Goal: Task Accomplishment & Management: Use online tool/utility

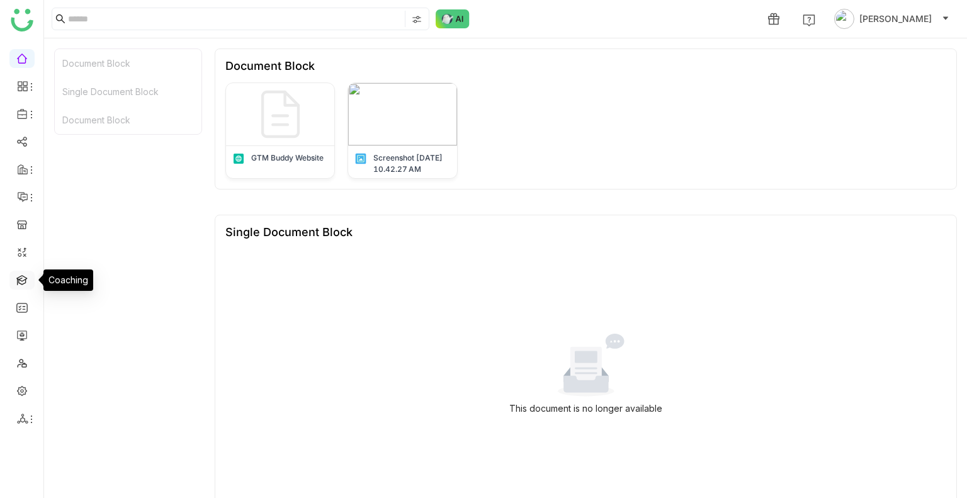
click at [19, 285] on link at bounding box center [21, 279] width 11 height 11
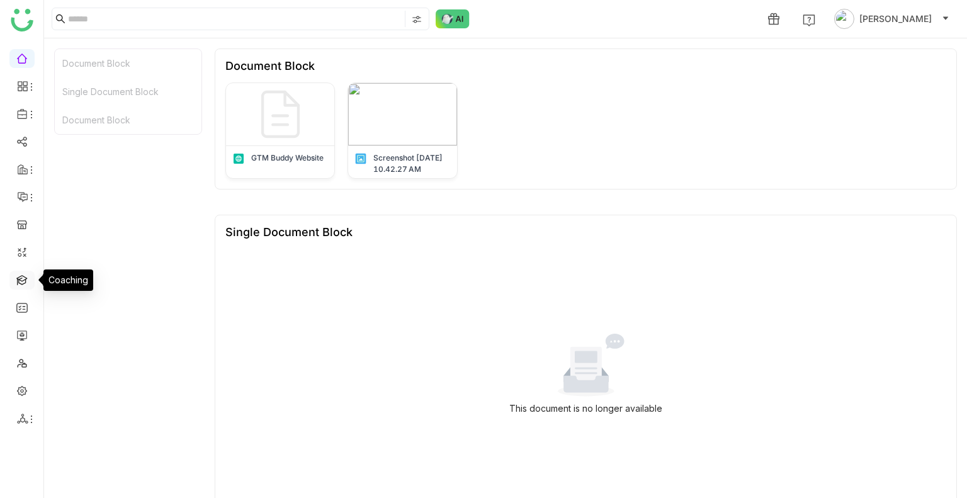
click at [19, 285] on link at bounding box center [21, 279] width 11 height 11
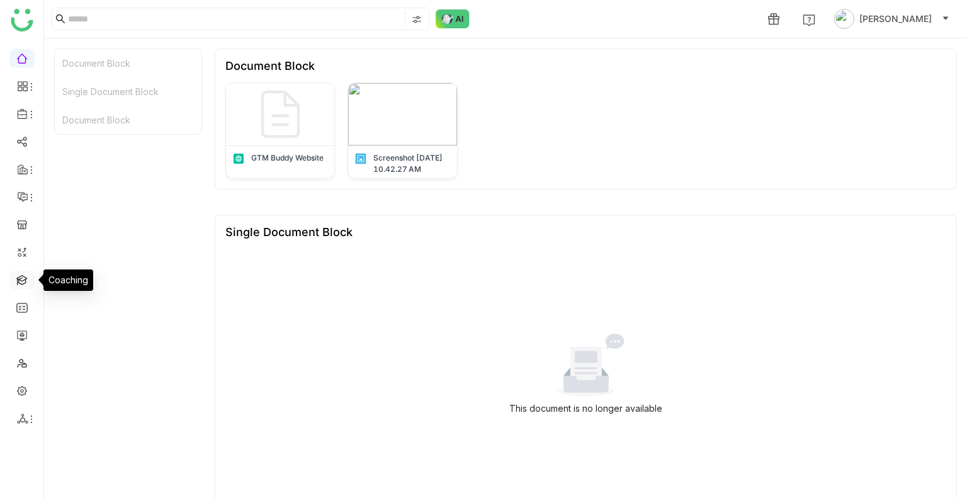
click at [19, 285] on link at bounding box center [21, 279] width 11 height 11
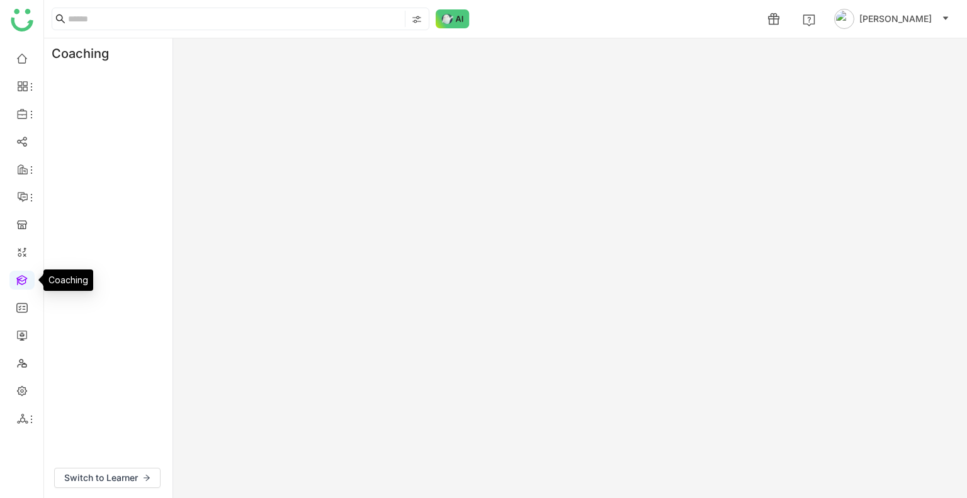
click at [19, 285] on link at bounding box center [21, 279] width 11 height 11
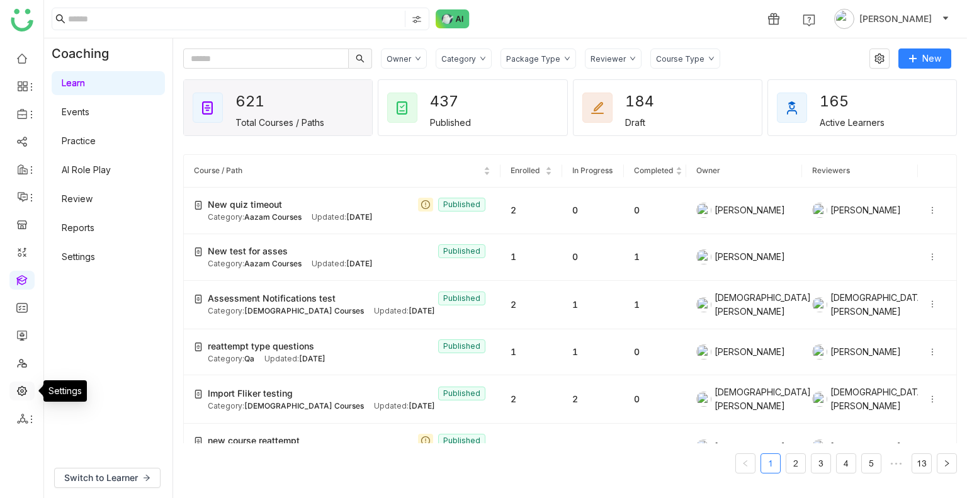
click at [25, 385] on link at bounding box center [21, 390] width 11 height 11
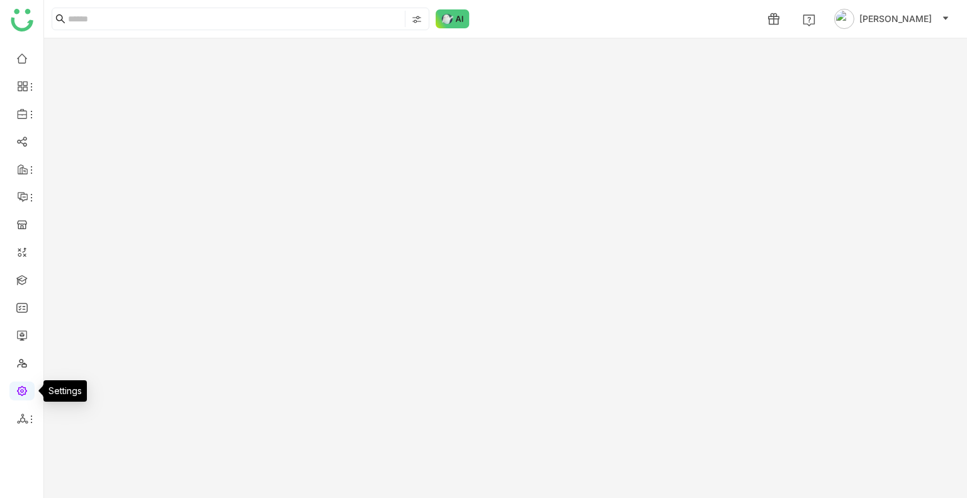
click at [25, 385] on link at bounding box center [21, 390] width 11 height 11
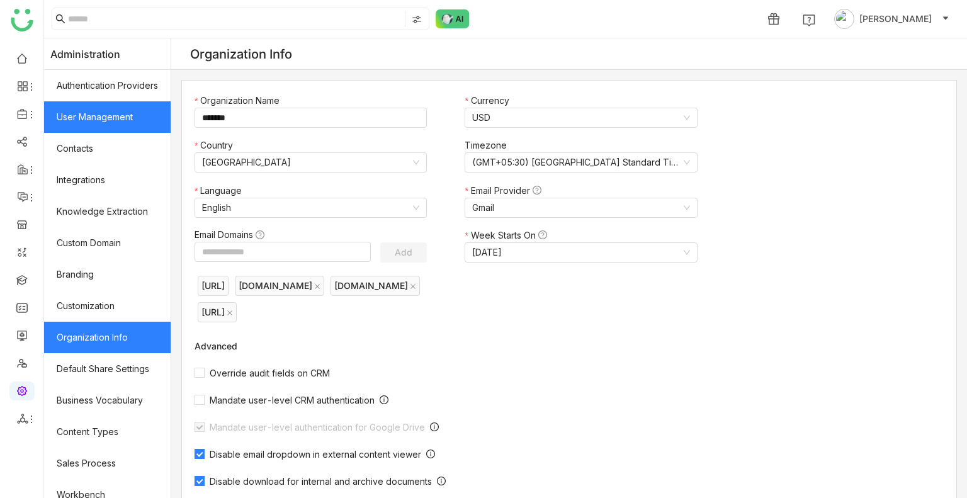
click at [112, 102] on link "User Management" at bounding box center [107, 116] width 127 height 31
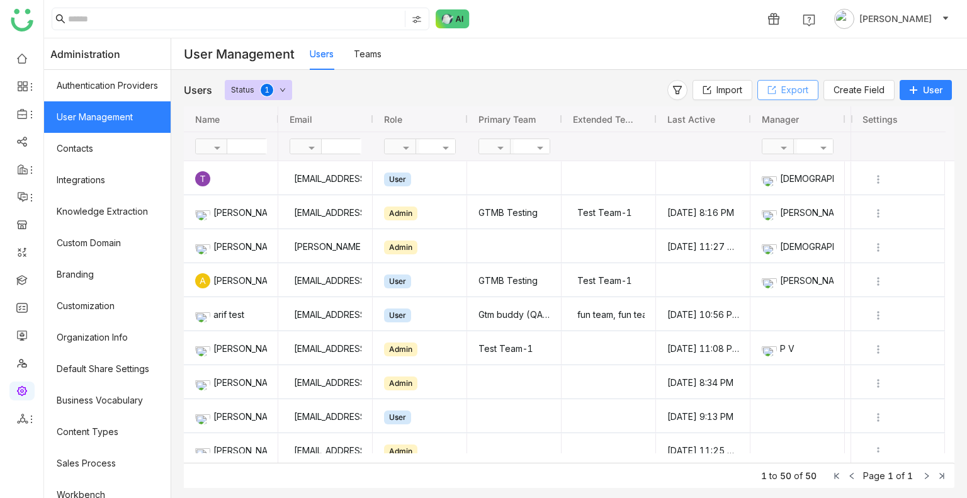
click at [788, 88] on span "Export" at bounding box center [794, 90] width 27 height 14
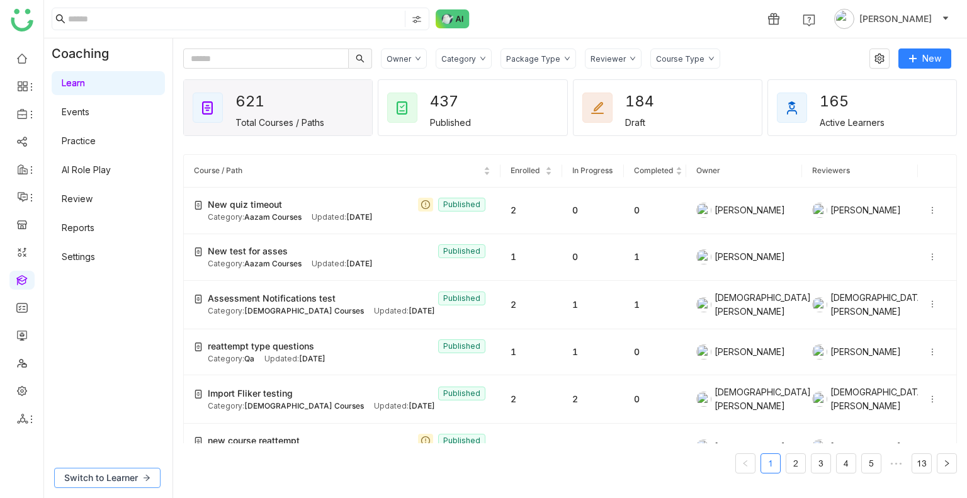
click at [93, 471] on span "Switch to Learner" at bounding box center [101, 478] width 74 height 14
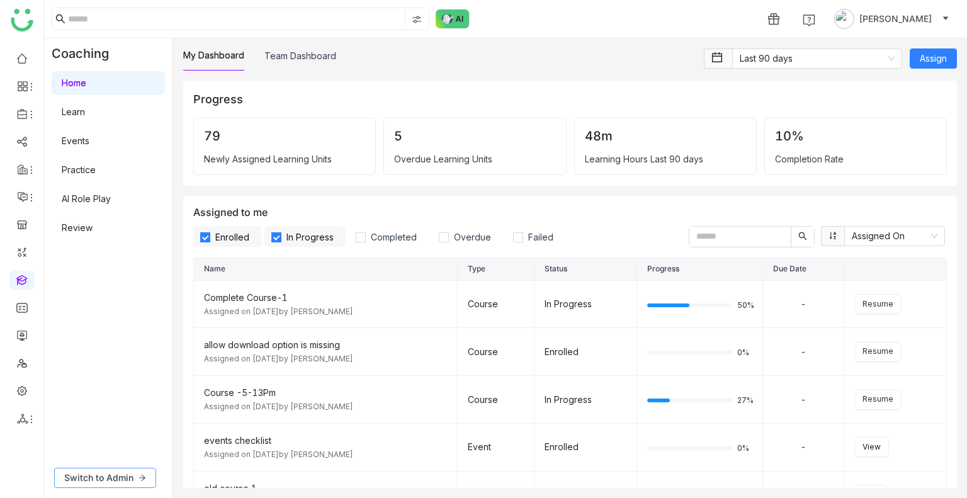
click at [101, 475] on span "Switch to Admin" at bounding box center [98, 478] width 69 height 14
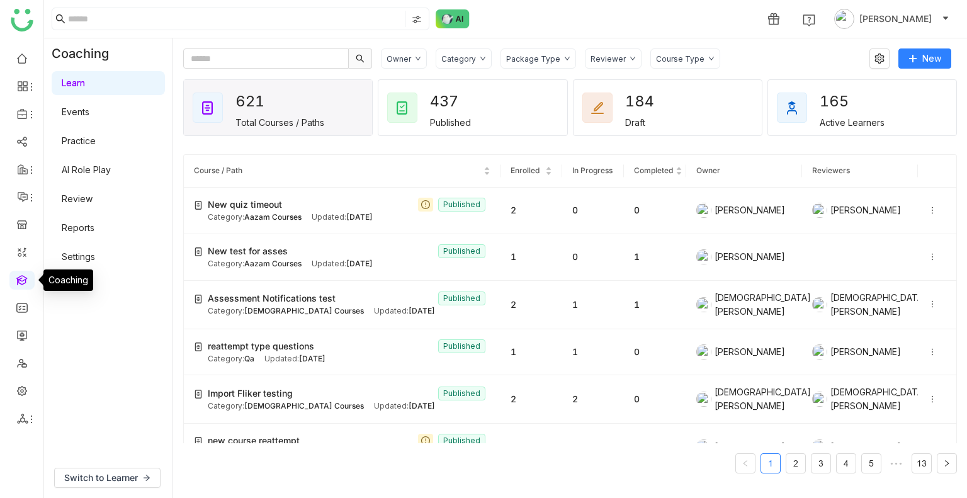
click at [22, 278] on link at bounding box center [21, 279] width 11 height 11
click at [19, 274] on link at bounding box center [21, 279] width 11 height 11
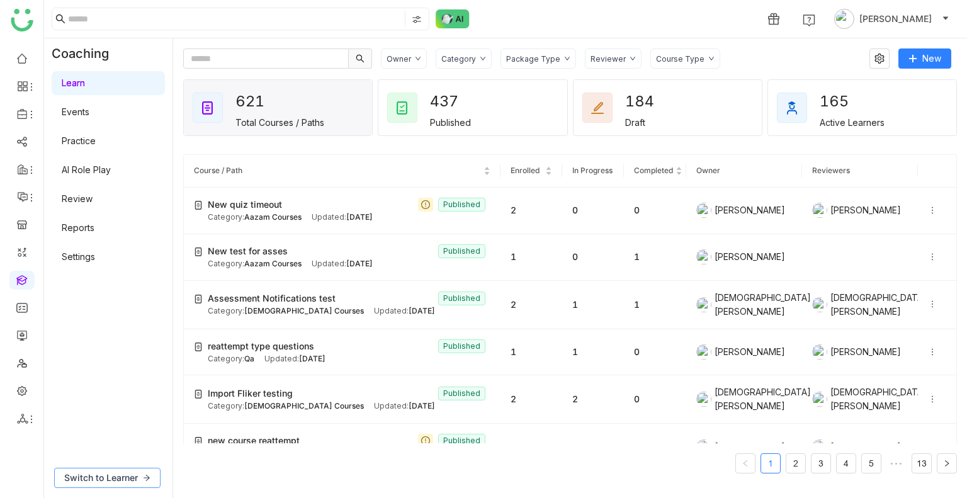
click at [121, 478] on span "Switch to Learner" at bounding box center [101, 478] width 74 height 14
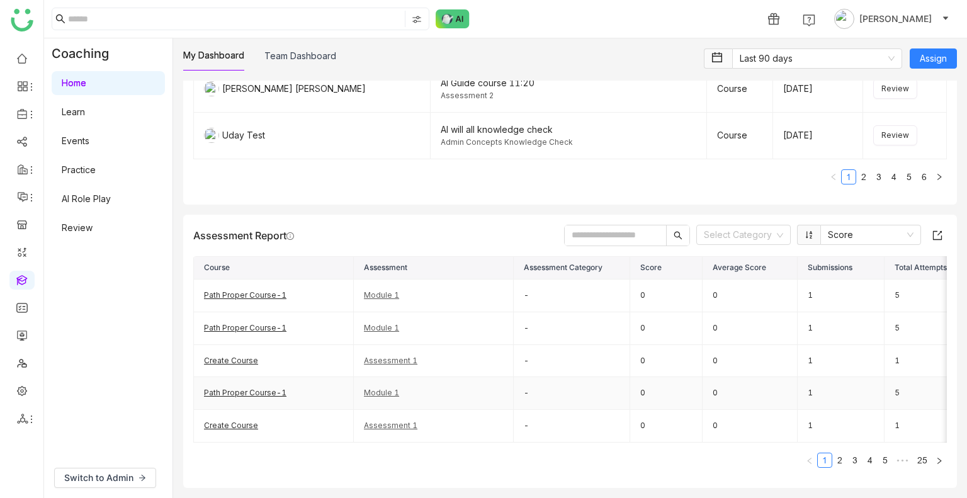
drag, startPoint x: 269, startPoint y: 417, endPoint x: 262, endPoint y: 355, distance: 62.2
click at [262, 355] on tbody "Path Proper Course-1 Module 1 - 0 0 1 5 1 7/18/2025 5:14 AM Path Proper Course-…" at bounding box center [677, 361] width 967 height 163
click at [335, 377] on td "Path Proper Course-1" at bounding box center [274, 393] width 160 height 33
drag, startPoint x: 335, startPoint y: 375, endPoint x: 337, endPoint y: 430, distance: 55.5
click at [337, 430] on tbody "Path Proper Course-1 Module 1 - 0 0 1 5 1 7/18/2025 5:14 AM Path Proper Course-…" at bounding box center [677, 361] width 967 height 163
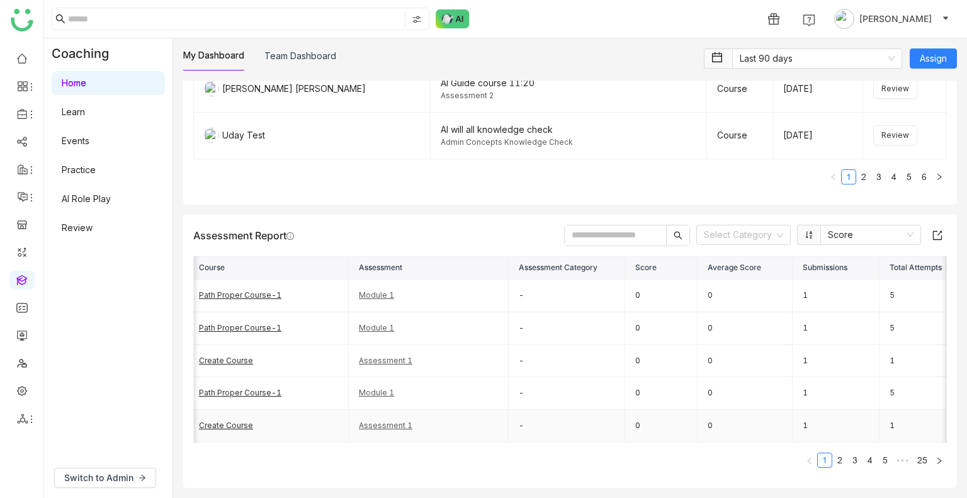
scroll to position [0, 4]
click at [521, 410] on td "-" at bounding box center [567, 426] width 116 height 33
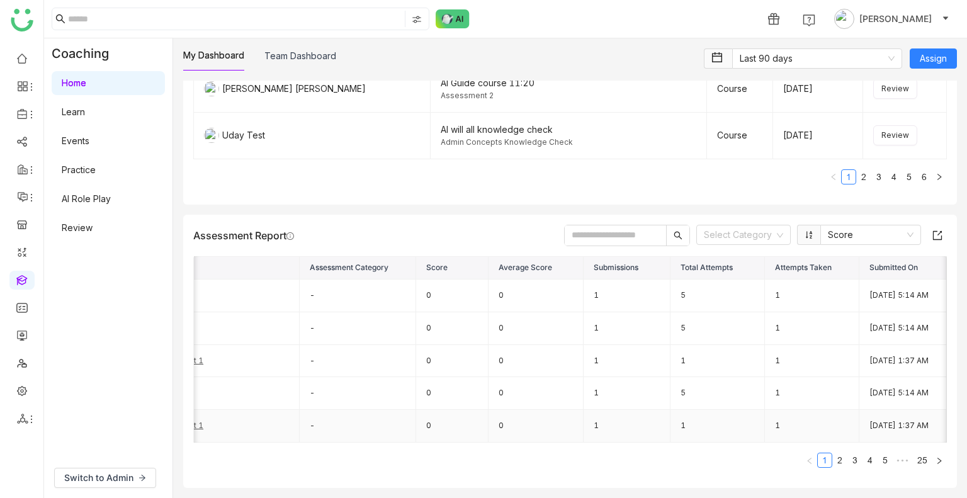
scroll to position [0, 0]
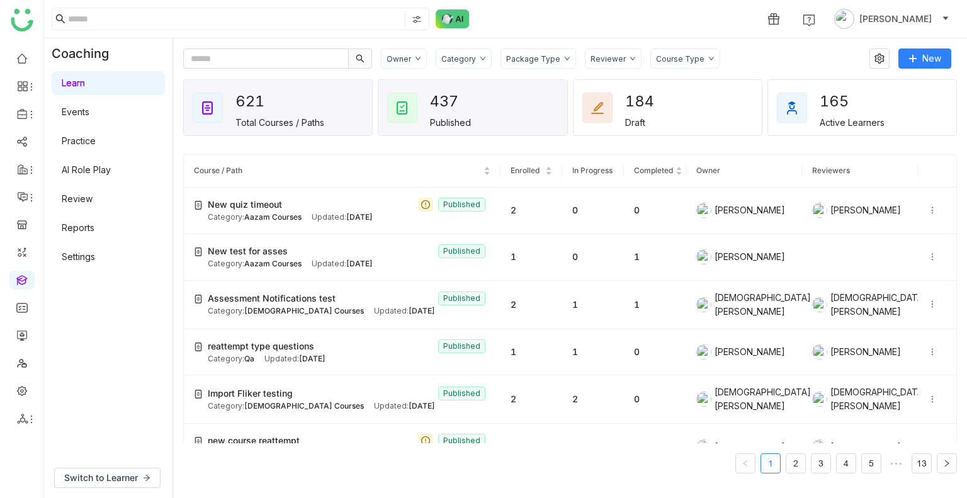
click at [451, 127] on div "437 Published" at bounding box center [472, 107] width 188 height 55
click at [242, 55] on input "text" at bounding box center [266, 58] width 166 height 20
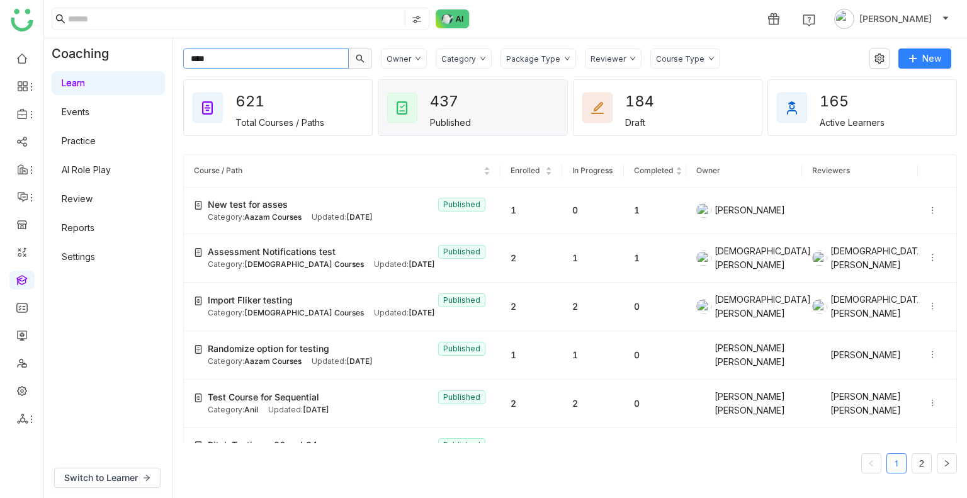
type input "****"
click at [460, 64] on div "Category" at bounding box center [464, 58] width 56 height 20
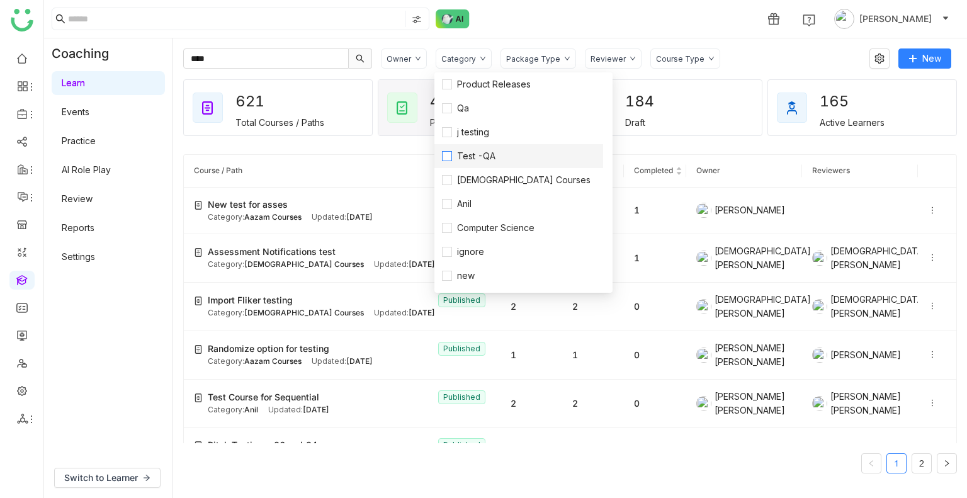
scroll to position [103, 0]
click at [473, 204] on span "Anil" at bounding box center [464, 203] width 25 height 14
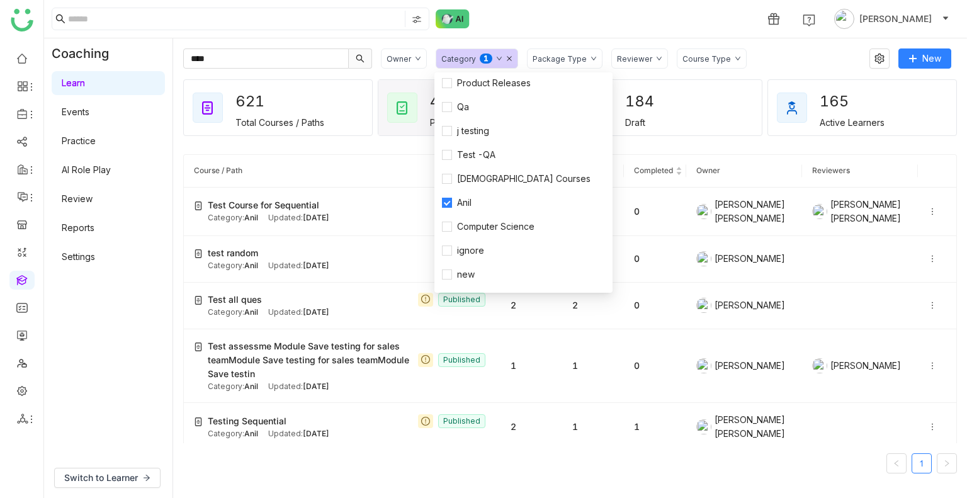
click at [695, 142] on gtmb-course-listing "Course / Path Enrolled In Progress Completed Owner Reviewers Test Course for Se…" at bounding box center [570, 313] width 774 height 349
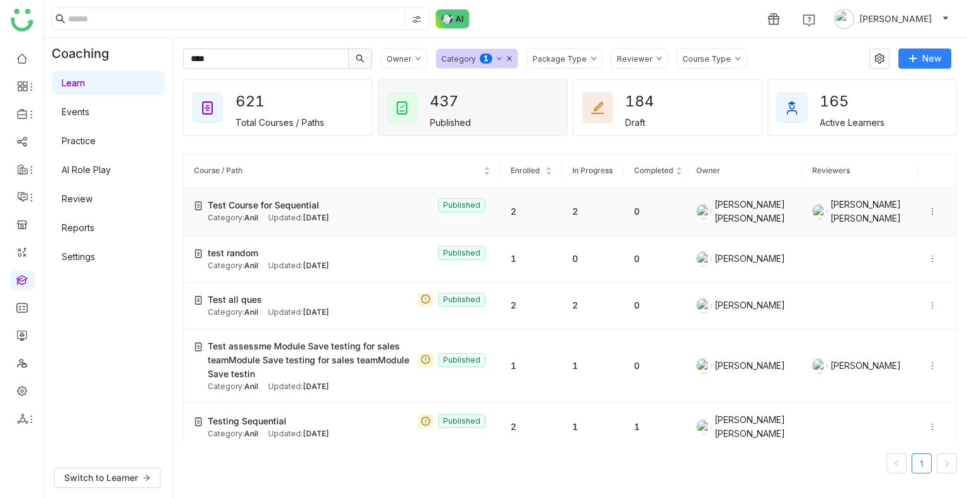
click at [329, 219] on span "Aug 18, 2025" at bounding box center [316, 217] width 26 height 9
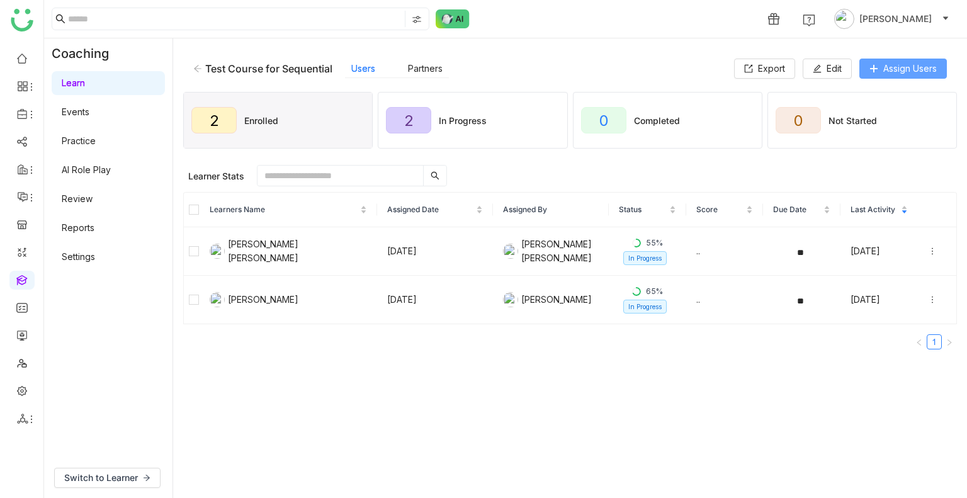
click at [903, 67] on span "Assign Users" at bounding box center [910, 69] width 54 height 14
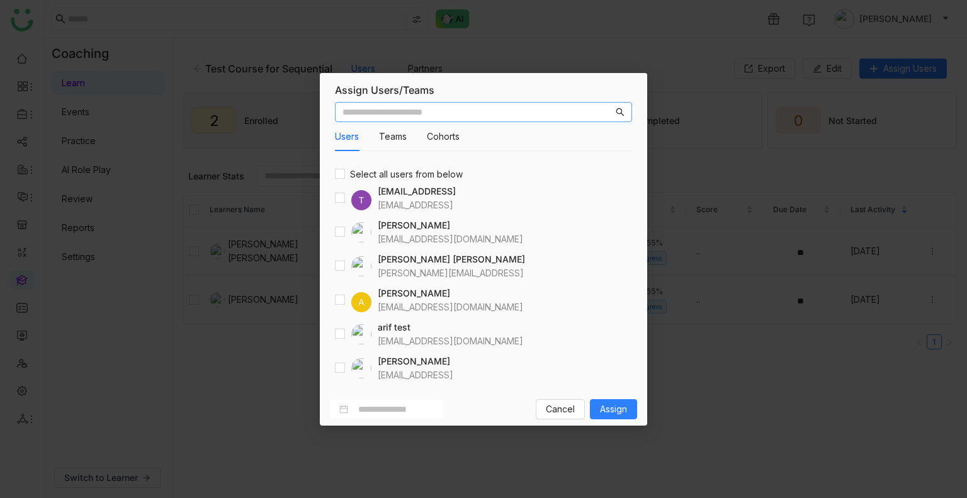
click at [404, 103] on nz-input-group at bounding box center [483, 112] width 297 height 20
click at [410, 111] on input "text" at bounding box center [478, 112] width 271 height 14
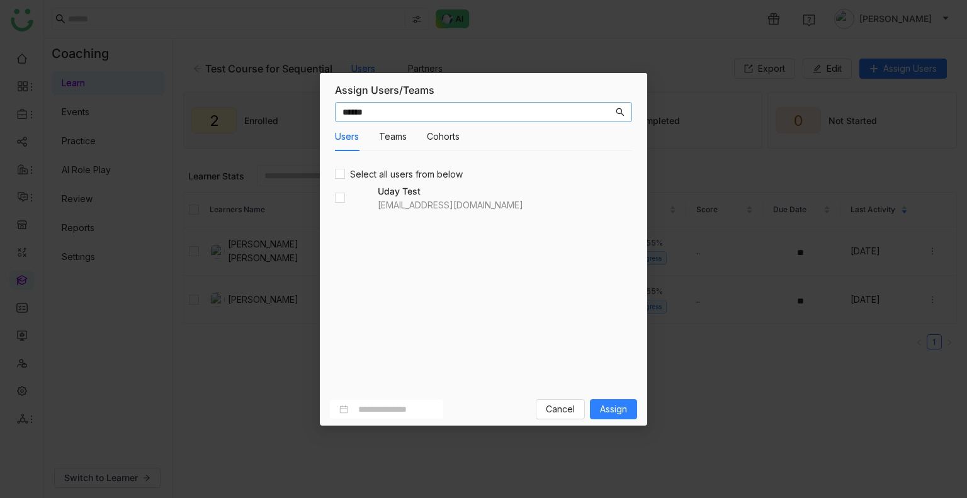
type input "******"
click at [618, 410] on span "Assign" at bounding box center [613, 409] width 27 height 14
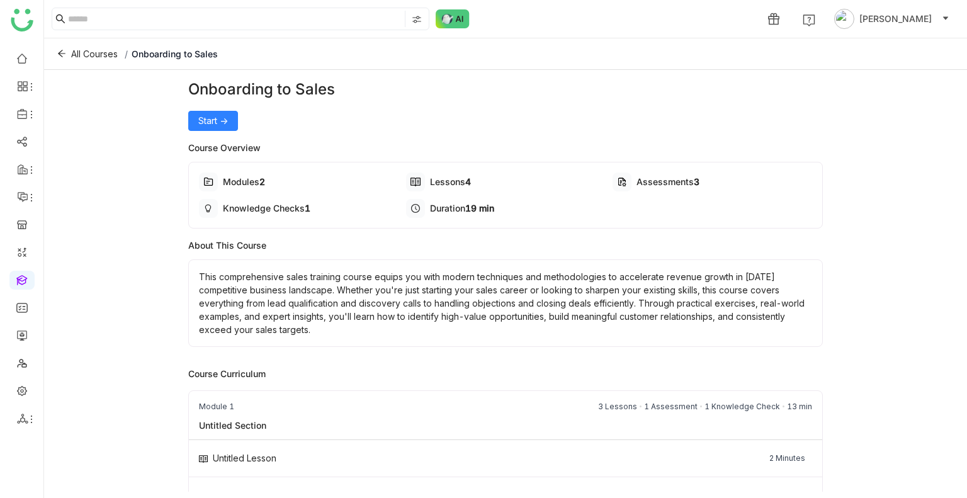
drag, startPoint x: 221, startPoint y: 53, endPoint x: 133, endPoint y: 55, distance: 87.5
click at [133, 55] on div "All Courses / Onboarding to Sales" at bounding box center [505, 53] width 923 height 31
copy span "Onboarding to Sales"
click at [83, 49] on span "All Courses" at bounding box center [94, 54] width 47 height 14
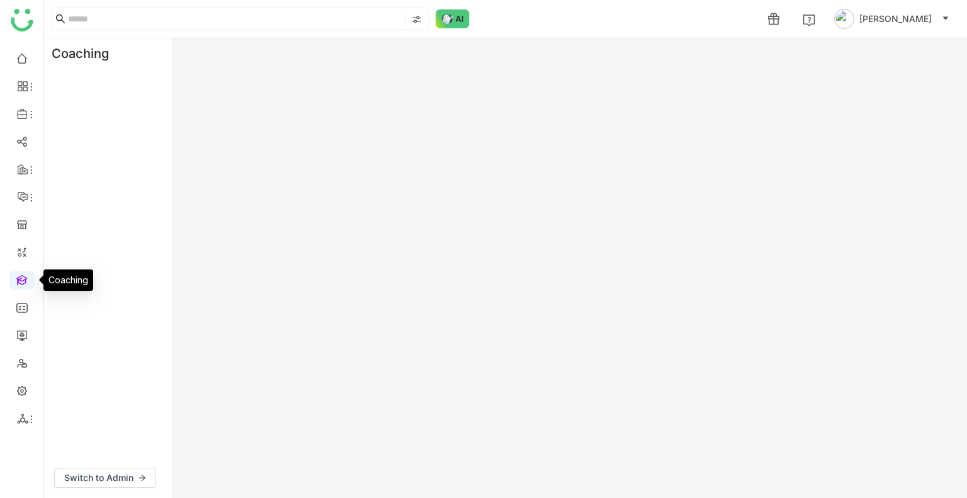
click at [25, 279] on link at bounding box center [21, 279] width 11 height 11
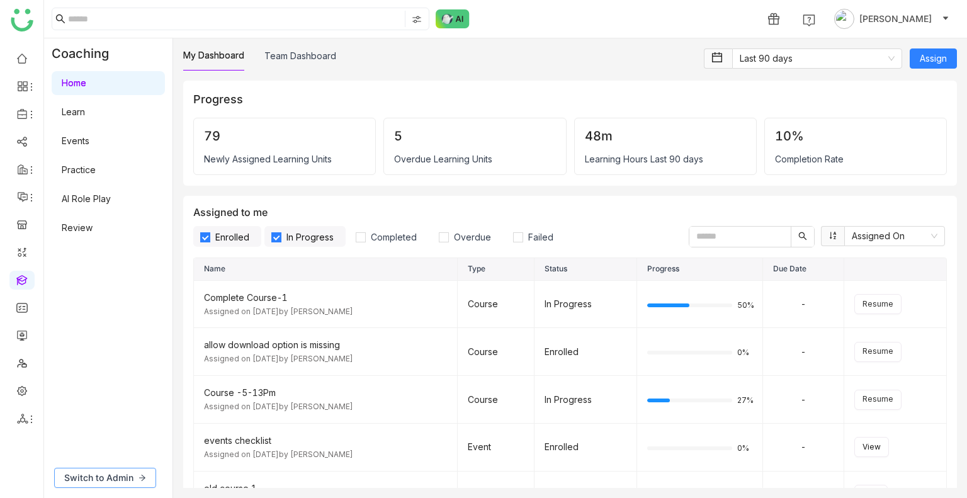
click at [106, 480] on span "Switch to Admin" at bounding box center [98, 478] width 69 height 14
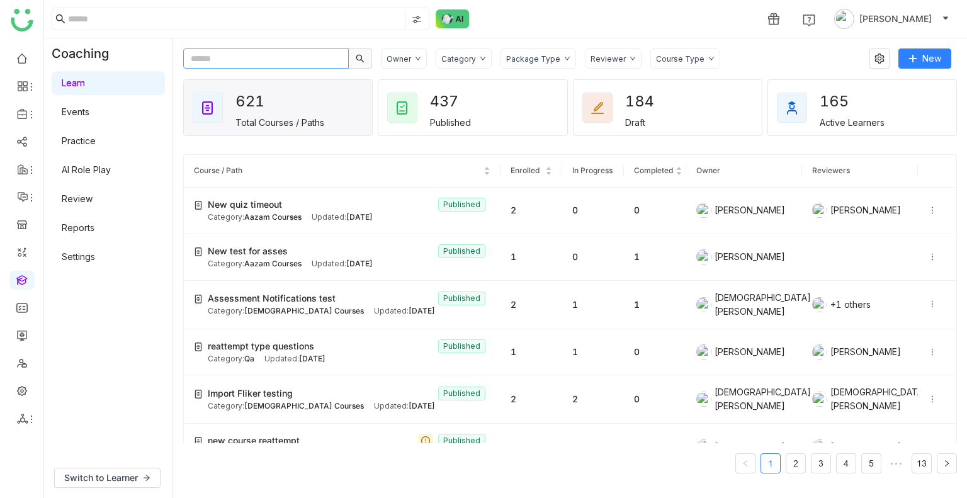
click at [244, 67] on input "text" at bounding box center [266, 58] width 166 height 20
paste input "**********"
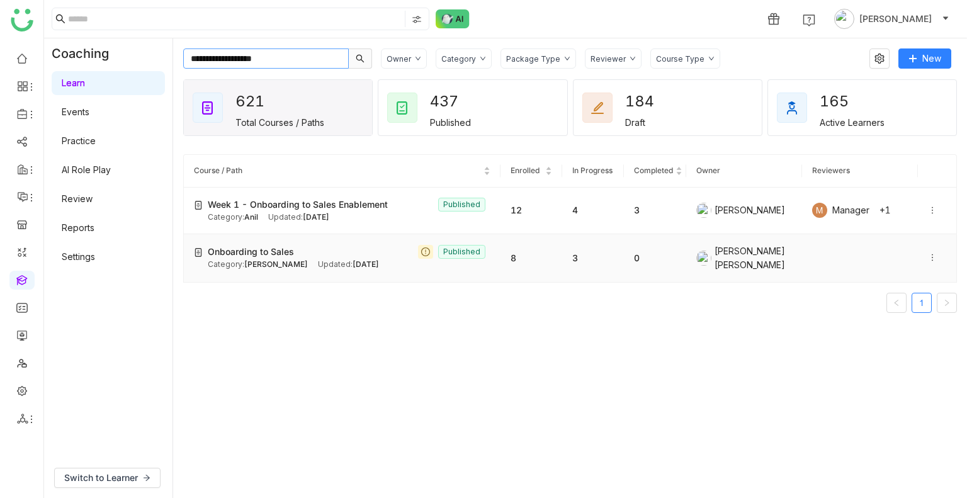
type input "**********"
click at [383, 263] on div "Category: Bhupen Updated: Jun 25, 2025" at bounding box center [349, 265] width 283 height 12
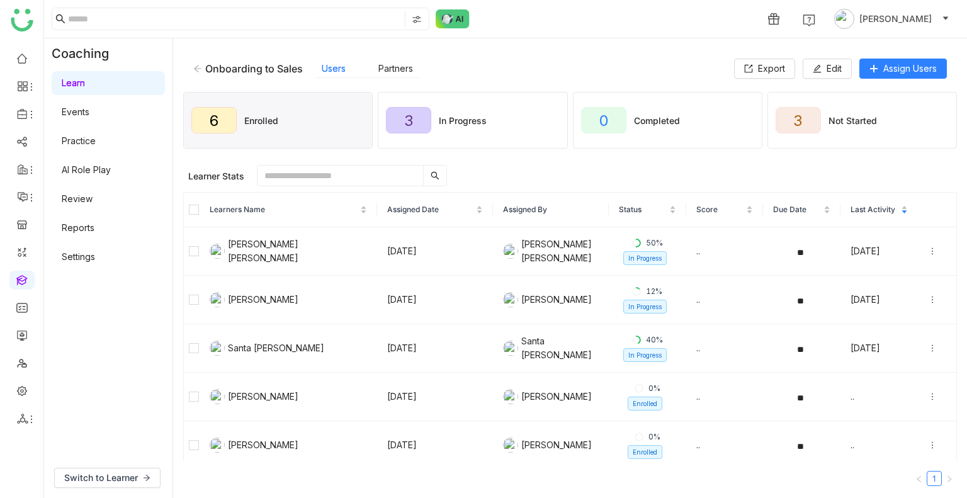
click at [203, 65] on div "Onboarding to Sales" at bounding box center [248, 68] width 110 height 13
click at [200, 67] on icon at bounding box center [197, 68] width 9 height 9
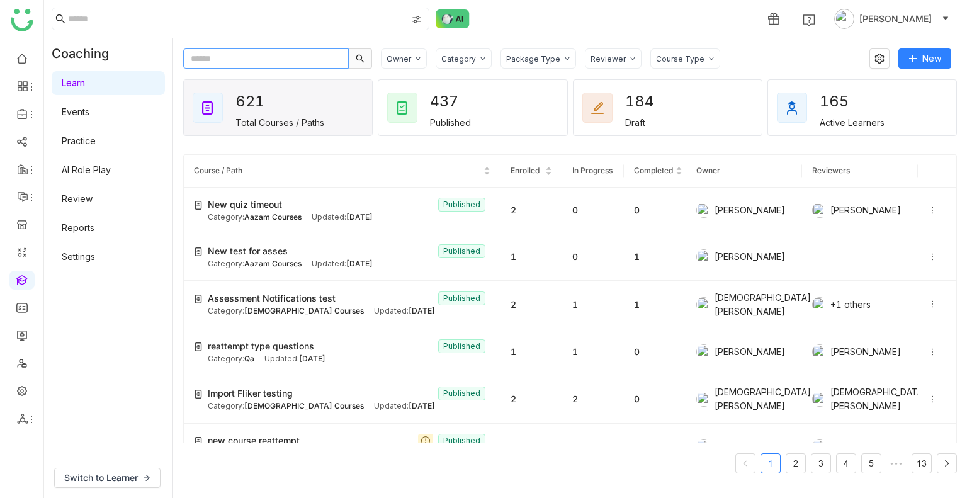
click at [267, 59] on input "text" at bounding box center [266, 58] width 166 height 20
paste input "**********"
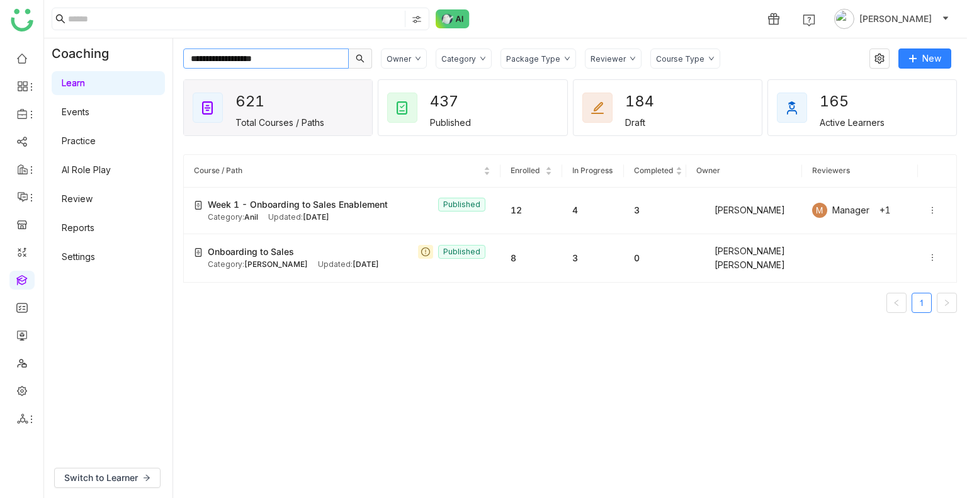
type input "**********"
click at [928, 254] on icon at bounding box center [932, 257] width 9 height 9
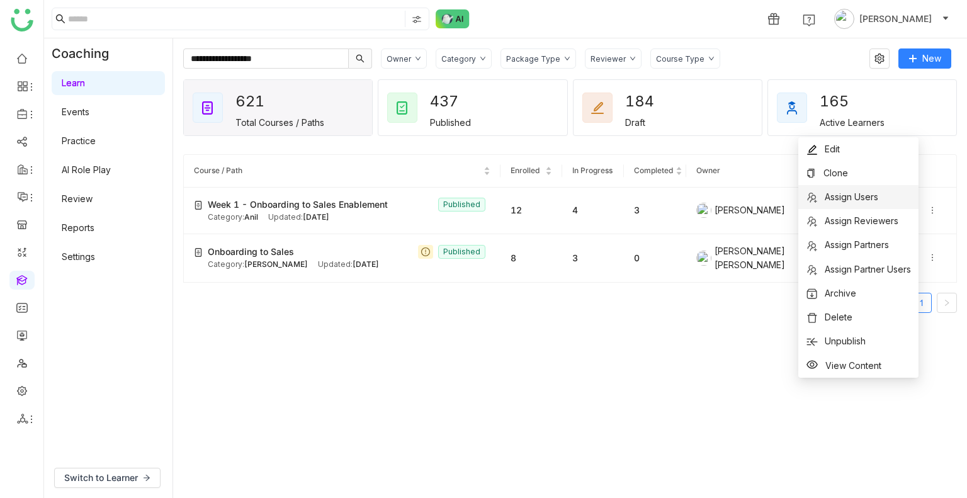
click at [846, 197] on span "Assign Users" at bounding box center [852, 196] width 54 height 11
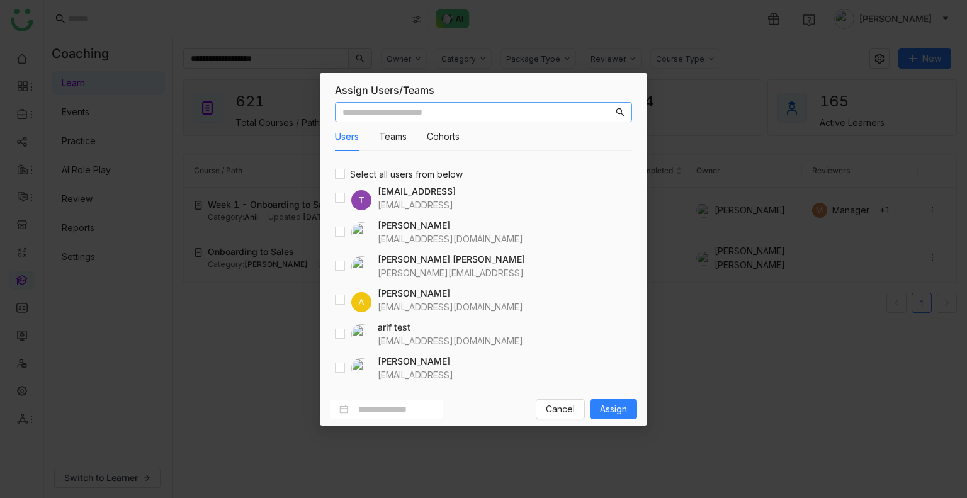
click at [489, 105] on input "text" at bounding box center [478, 112] width 271 height 14
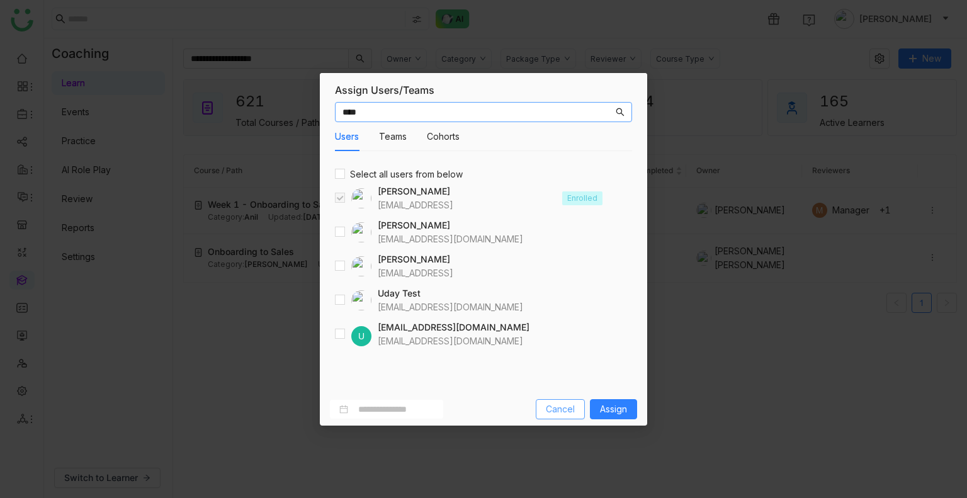
type input "****"
click at [561, 412] on span "Cancel" at bounding box center [560, 409] width 29 height 14
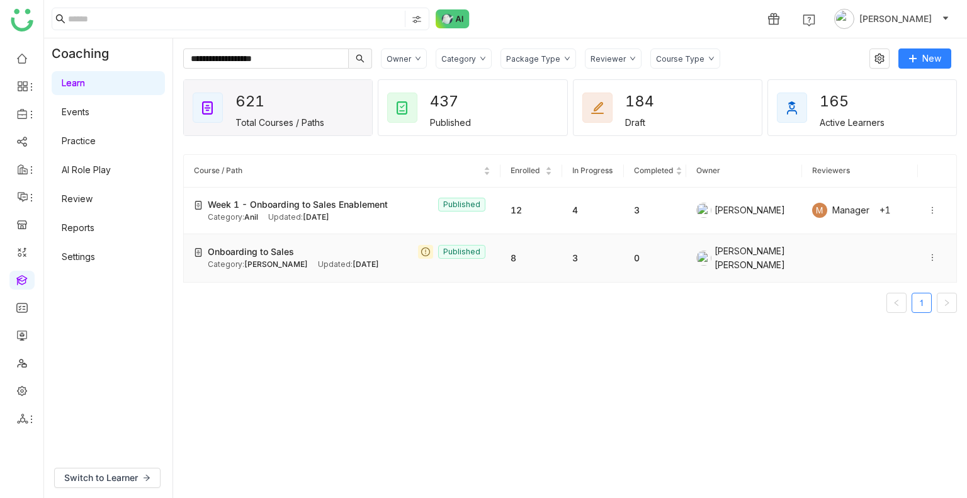
click at [327, 238] on td "Onboarding to Sales Published Category: Bhupen Updated: Jun 25, 2025" at bounding box center [342, 258] width 317 height 48
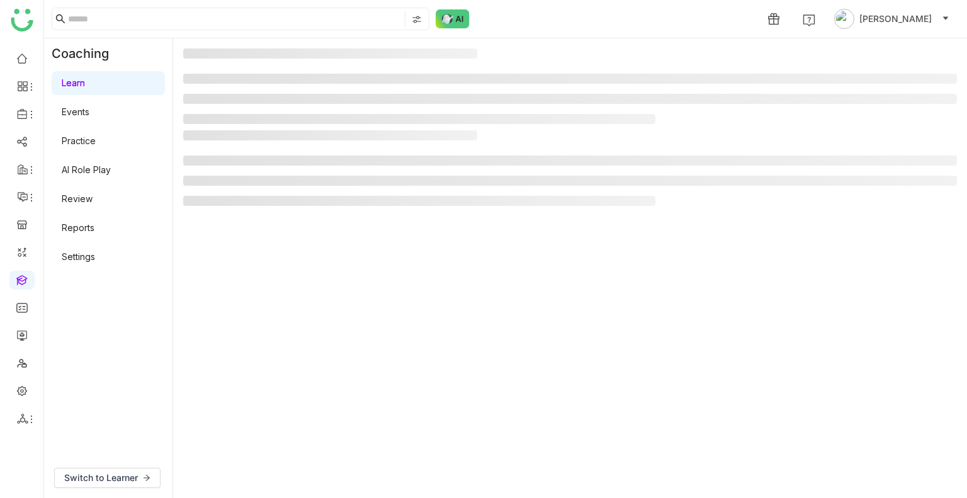
click at [327, 238] on gtmb-manage-detail-wrapper at bounding box center [570, 267] width 774 height 439
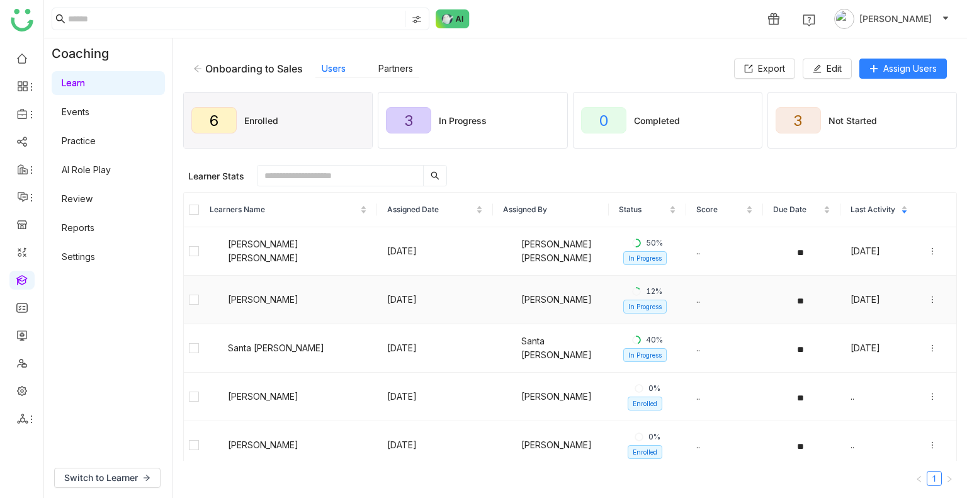
scroll to position [55, 0]
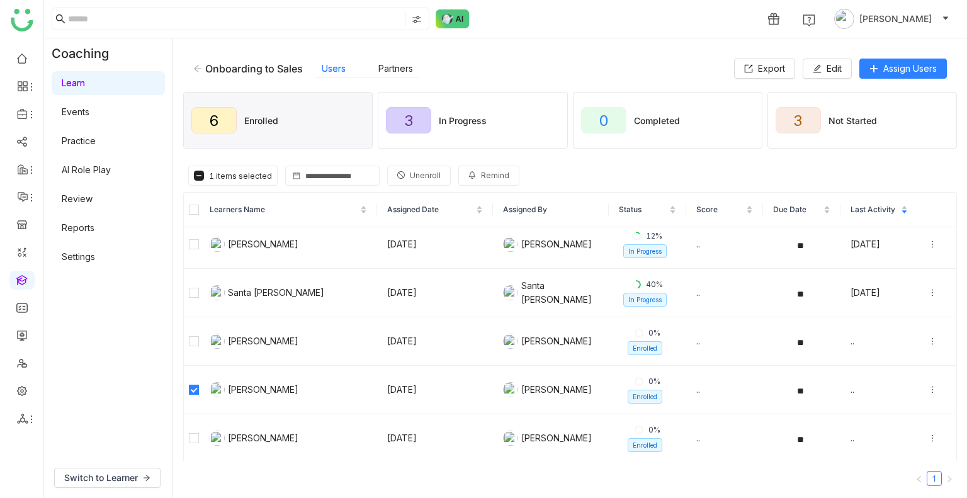
click at [412, 171] on span "Unenroll" at bounding box center [425, 176] width 31 height 12
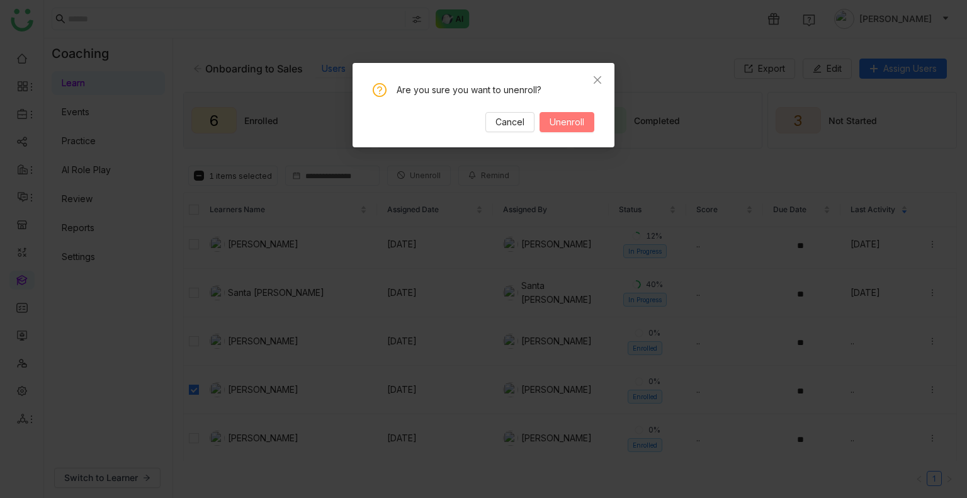
click at [568, 118] on span "Unenroll" at bounding box center [567, 122] width 35 height 14
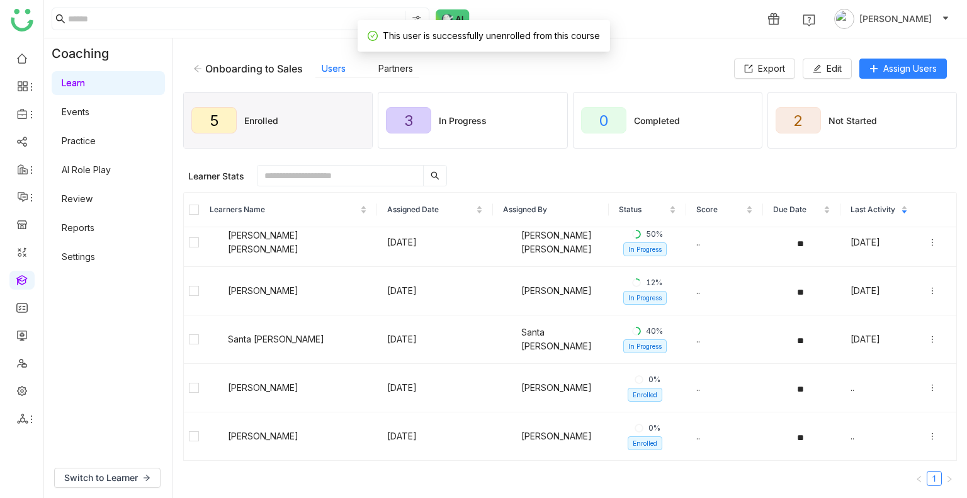
scroll to position [8, 0]
click at [878, 71] on button "Assign Users" at bounding box center [903, 69] width 88 height 20
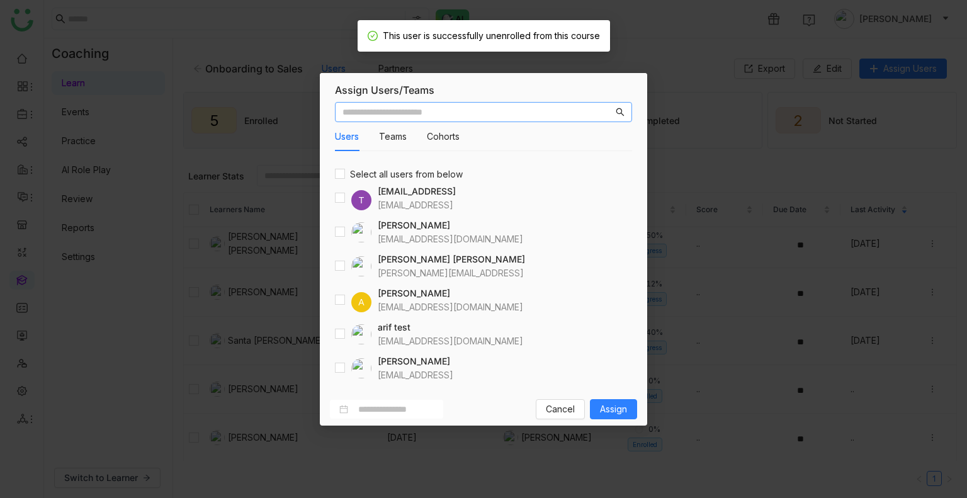
click at [420, 116] on input "text" at bounding box center [478, 112] width 271 height 14
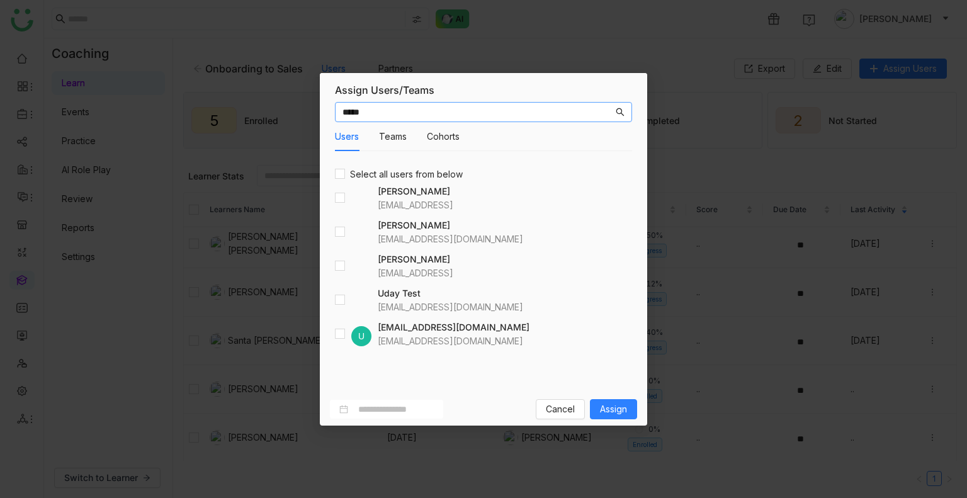
type input "****"
click at [614, 409] on span "Assign" at bounding box center [613, 409] width 27 height 14
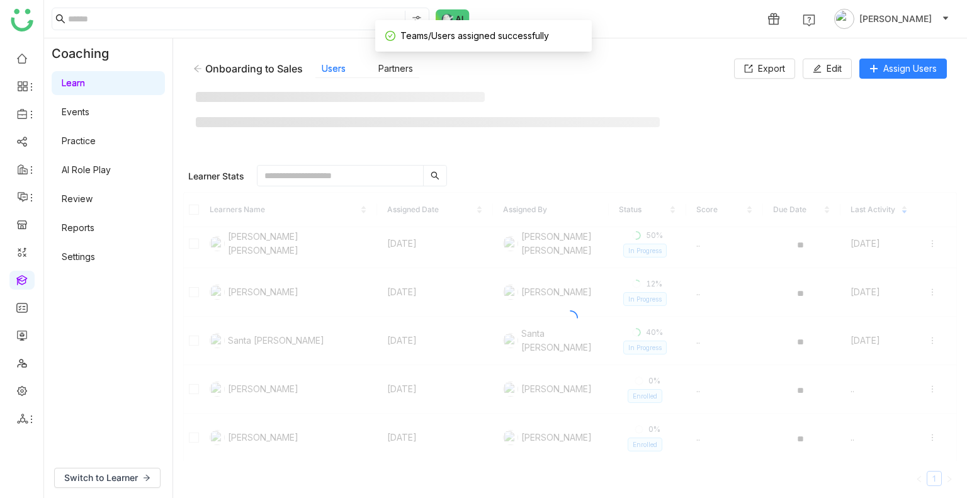
scroll to position [55, 0]
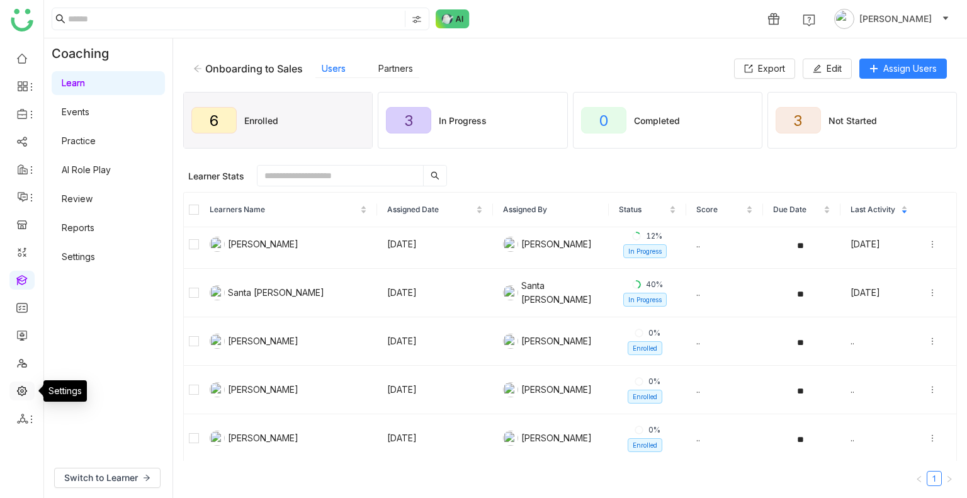
click at [16, 395] on link at bounding box center [21, 390] width 11 height 11
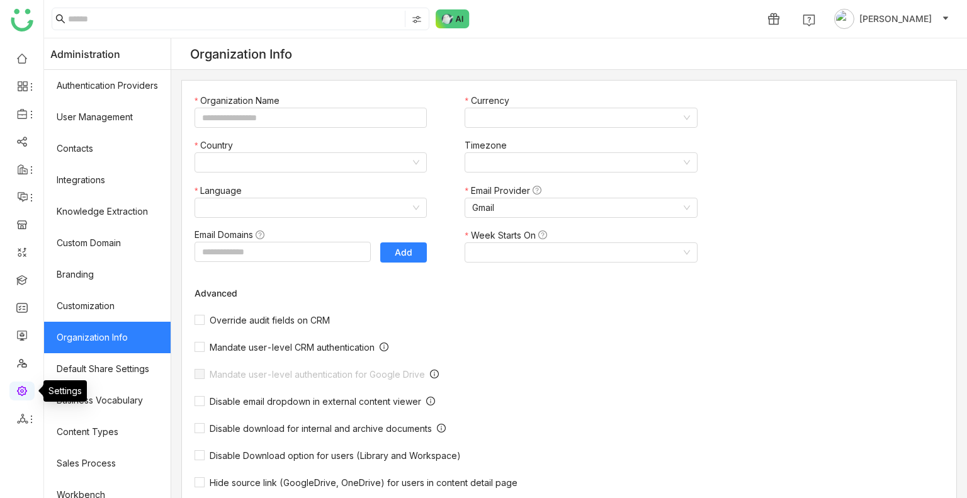
click at [16, 395] on link at bounding box center [21, 390] width 11 height 11
type input "*******"
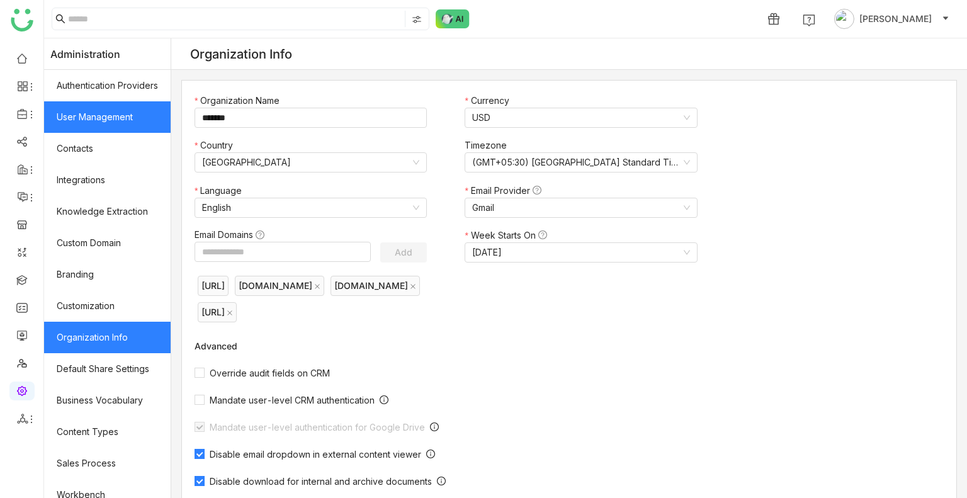
click at [106, 127] on link "User Management" at bounding box center [107, 116] width 127 height 31
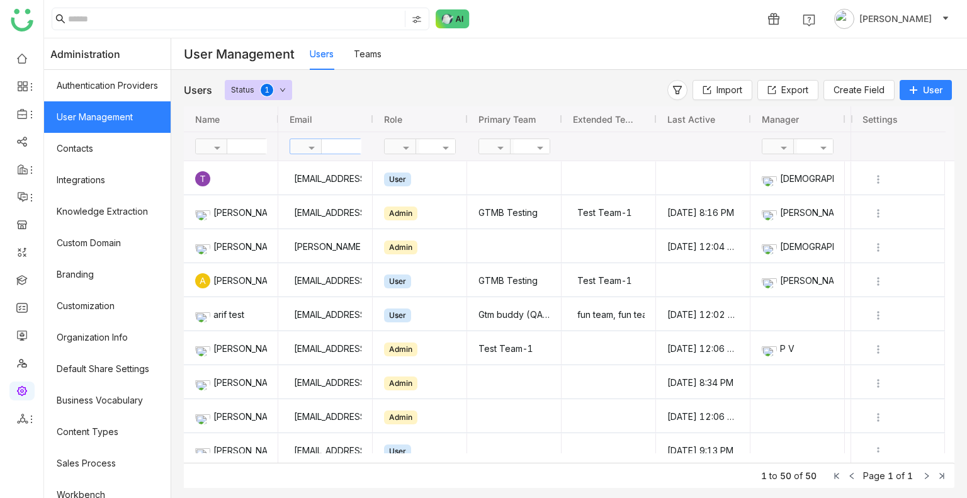
click at [350, 150] on input "text" at bounding box center [367, 146] width 91 height 14
type input "****"
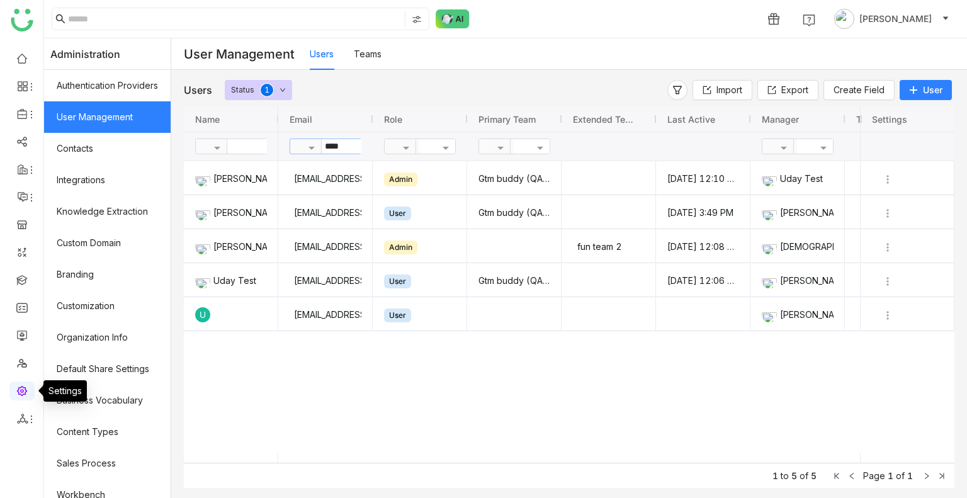
click at [20, 387] on link at bounding box center [21, 390] width 11 height 11
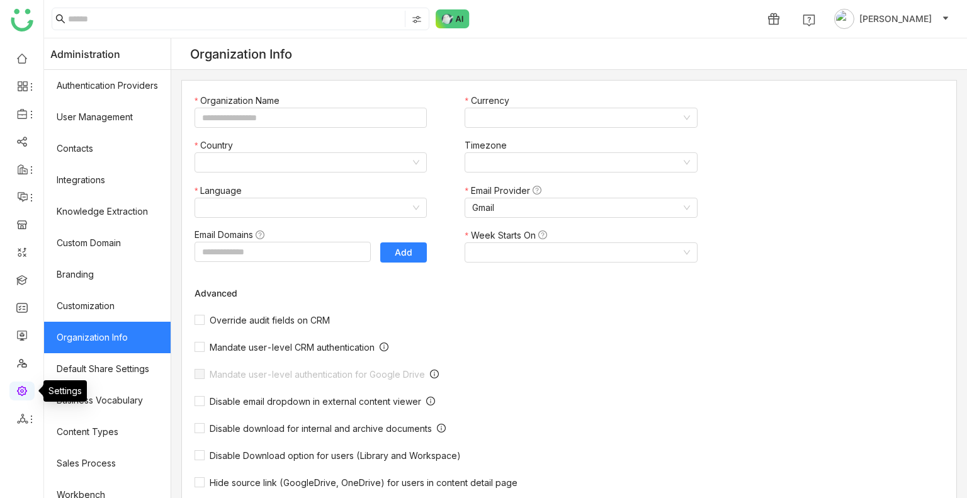
click at [20, 387] on link at bounding box center [21, 390] width 11 height 11
type input "*******"
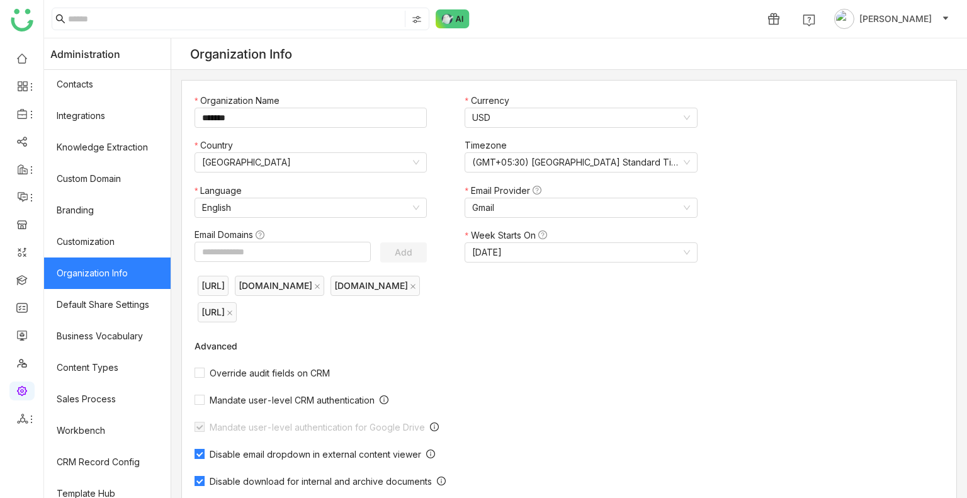
scroll to position [169, 0]
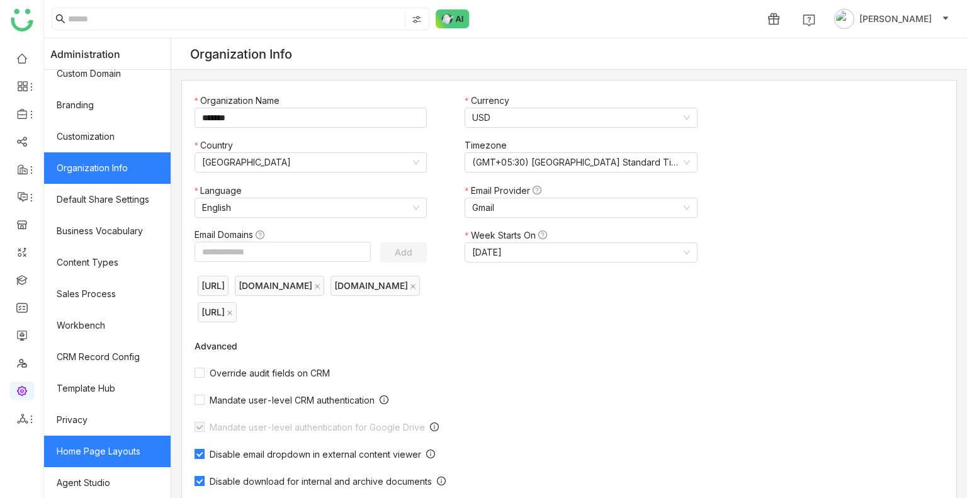
click at [122, 443] on link "Home Page Layouts" at bounding box center [107, 451] width 127 height 31
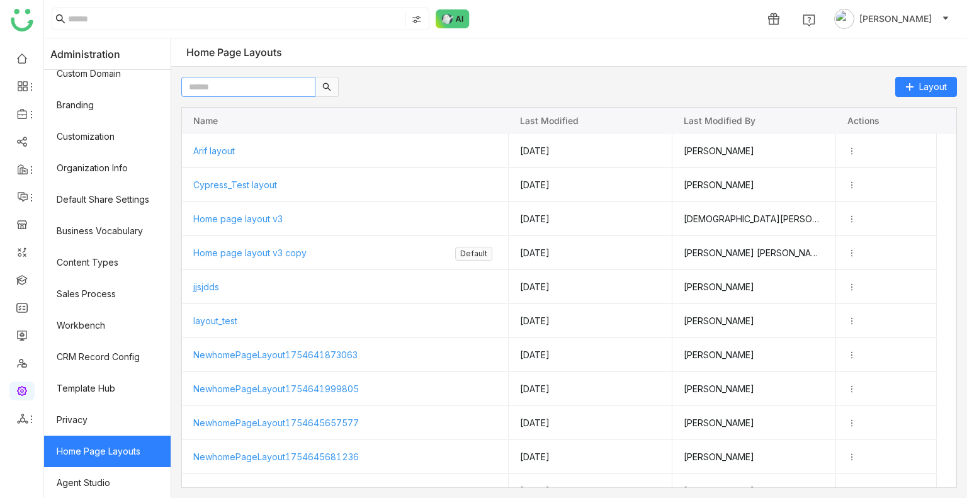
click at [243, 90] on input "text" at bounding box center [248, 87] width 134 height 20
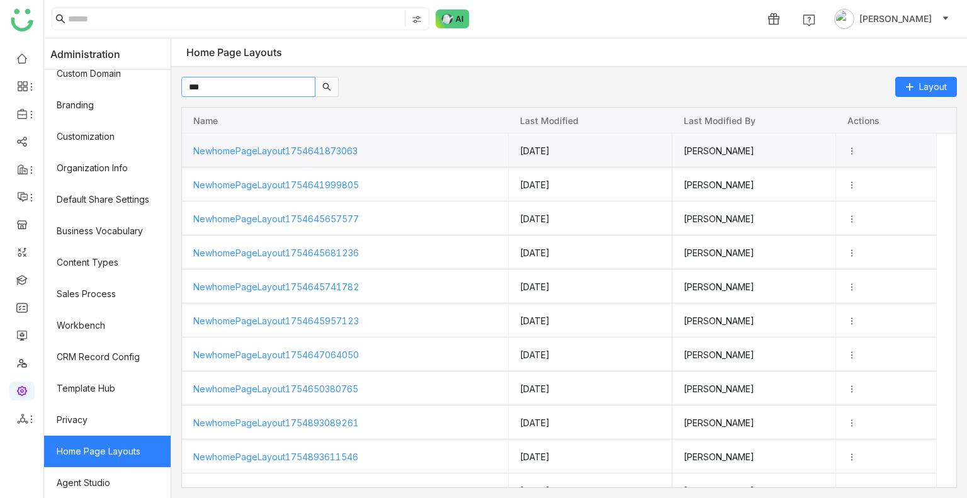
type input "***"
click at [856, 146] on icon "Press SPACE to select this row." at bounding box center [851, 150] width 9 height 9
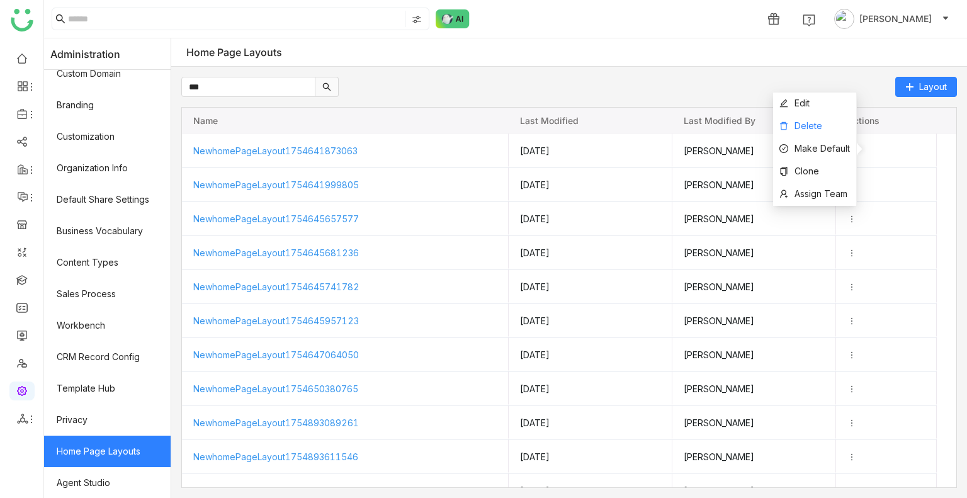
click at [824, 123] on li "Delete" at bounding box center [814, 126] width 83 height 23
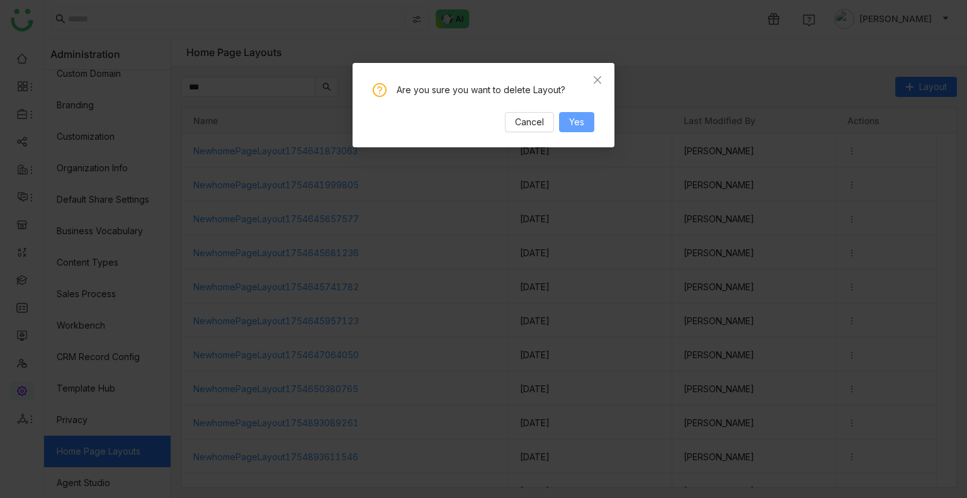
click at [584, 122] on span "Yes" at bounding box center [576, 122] width 15 height 14
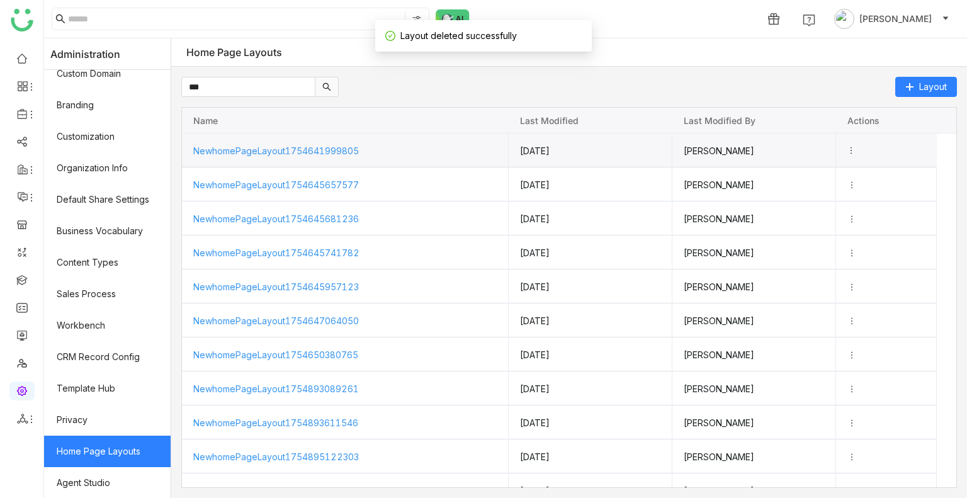
click at [856, 147] on icon "Press SPACE to select this row." at bounding box center [851, 150] width 9 height 9
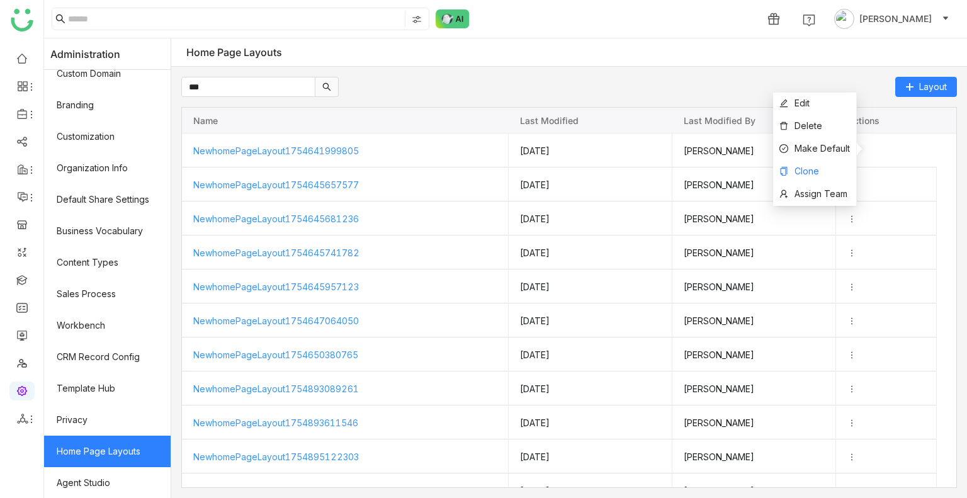
click at [818, 166] on span "Clone" at bounding box center [807, 171] width 25 height 11
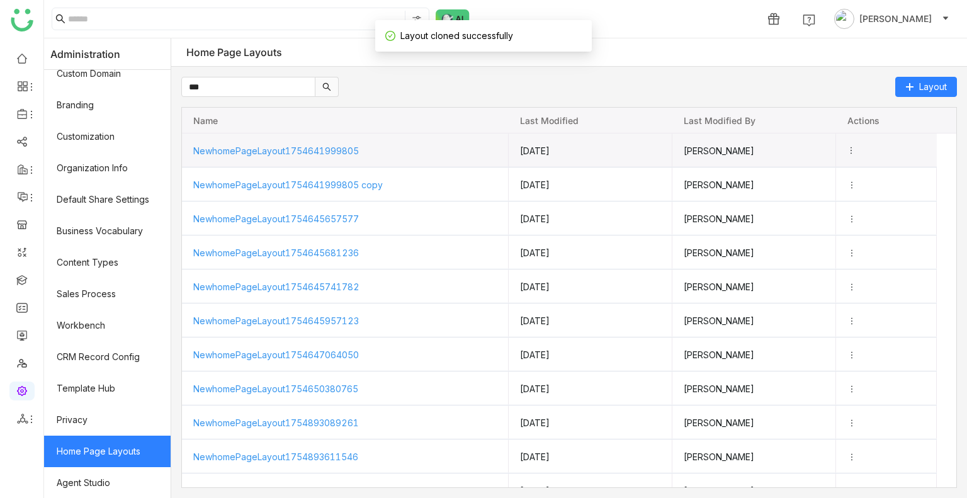
click at [856, 147] on icon "Press SPACE to select this row." at bounding box center [851, 150] width 9 height 9
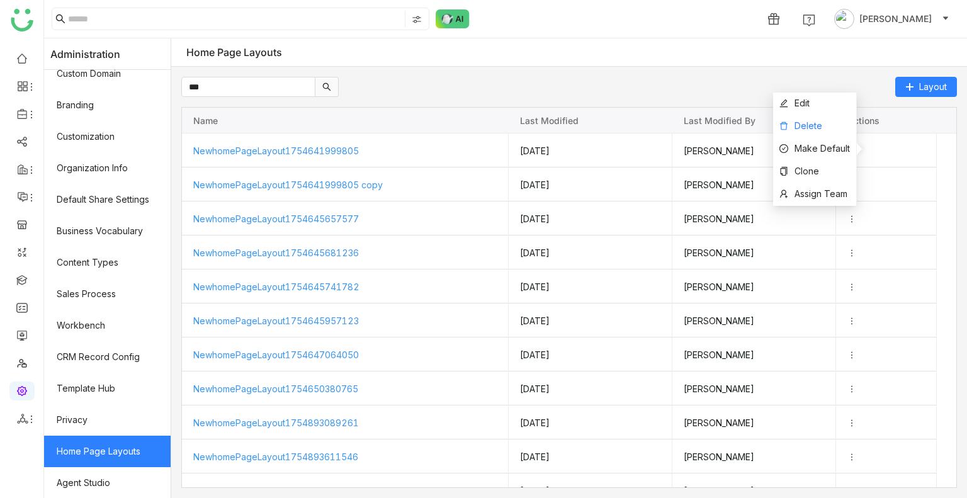
click at [813, 120] on span "Delete" at bounding box center [809, 125] width 28 height 11
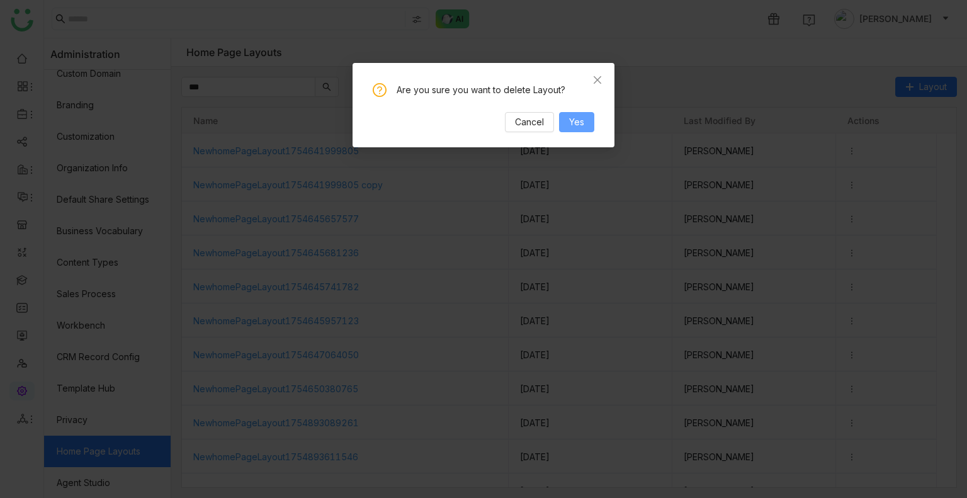
click at [589, 122] on button "Yes" at bounding box center [576, 122] width 35 height 20
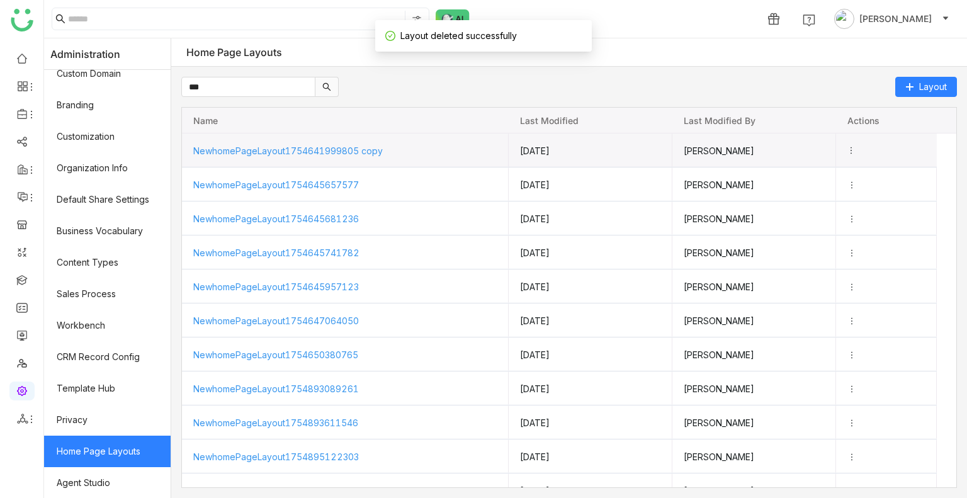
click at [856, 148] on icon "Press SPACE to select this row." at bounding box center [851, 150] width 9 height 9
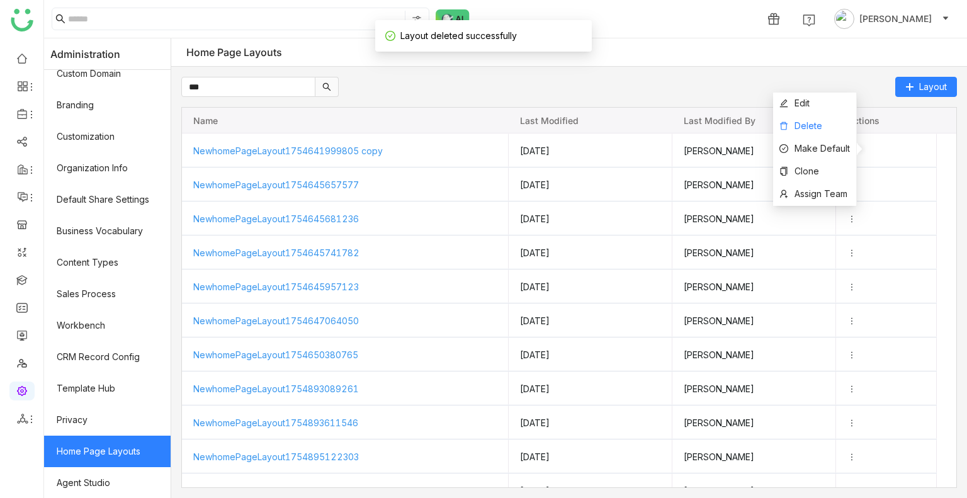
click at [793, 116] on li "Delete" at bounding box center [814, 126] width 83 height 23
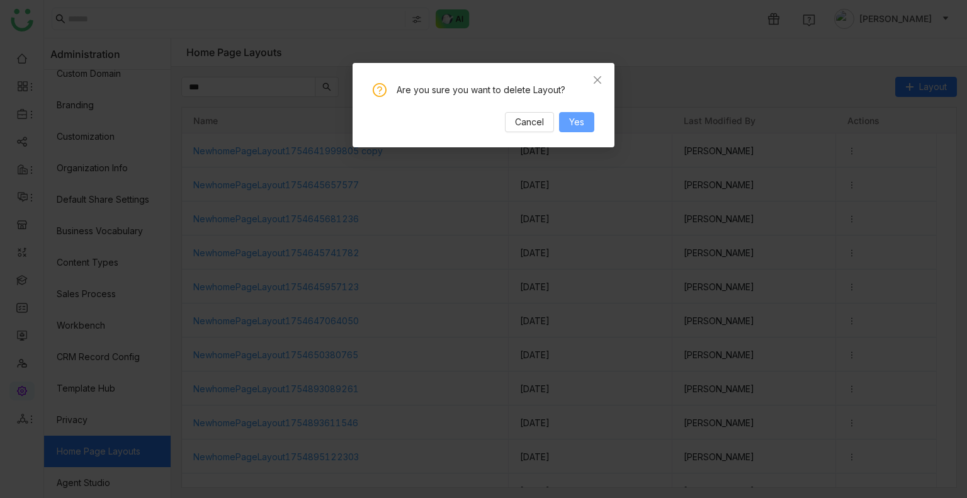
click at [589, 123] on button "Yes" at bounding box center [576, 122] width 35 height 20
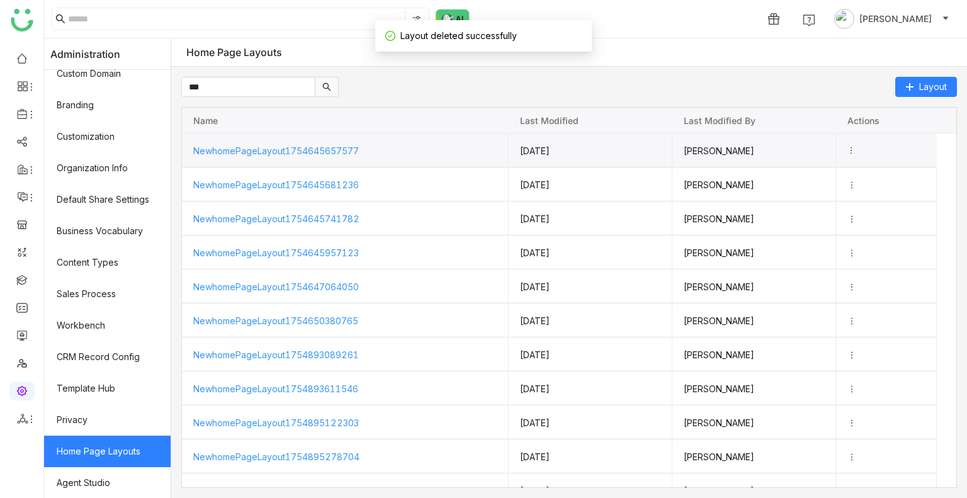
click at [856, 150] on icon "Press SPACE to select this row." at bounding box center [851, 150] width 9 height 9
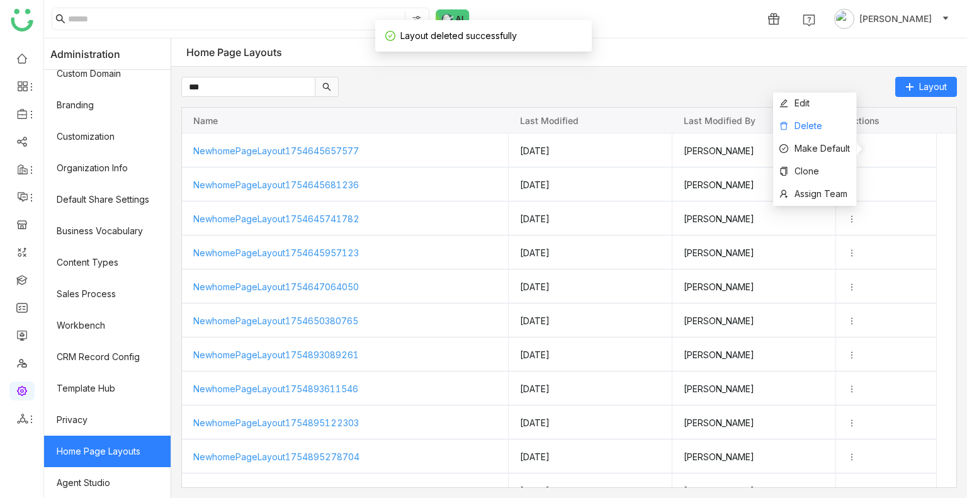
click at [800, 125] on span "Delete" at bounding box center [809, 125] width 28 height 11
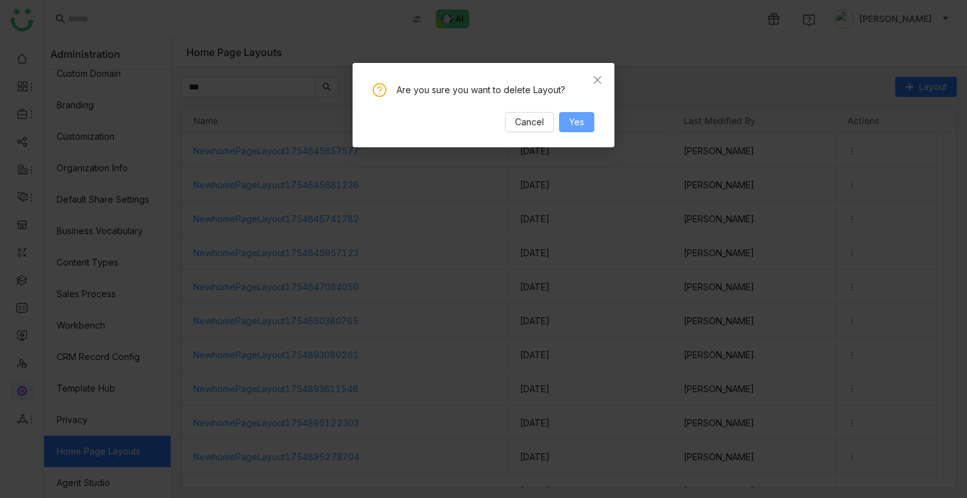
click at [577, 113] on button "Yes" at bounding box center [576, 122] width 35 height 20
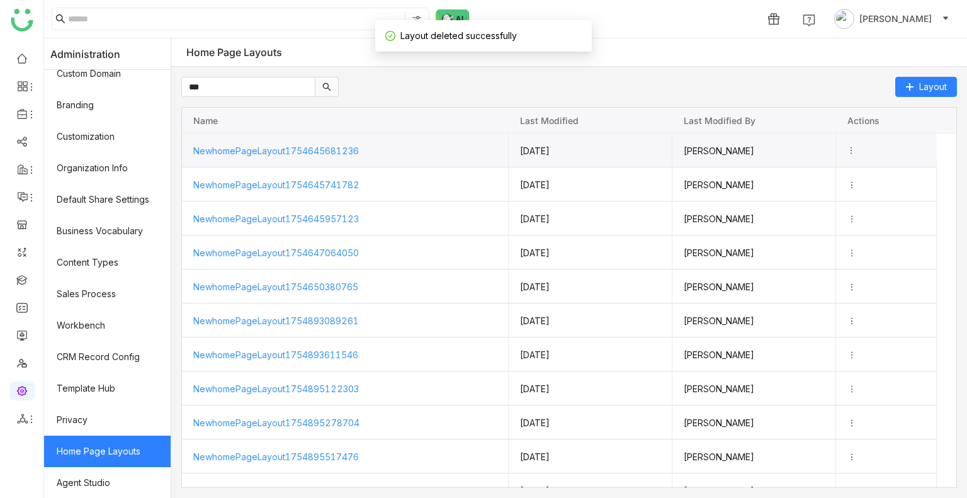
click at [856, 150] on icon "Press SPACE to select this row." at bounding box center [851, 150] width 9 height 9
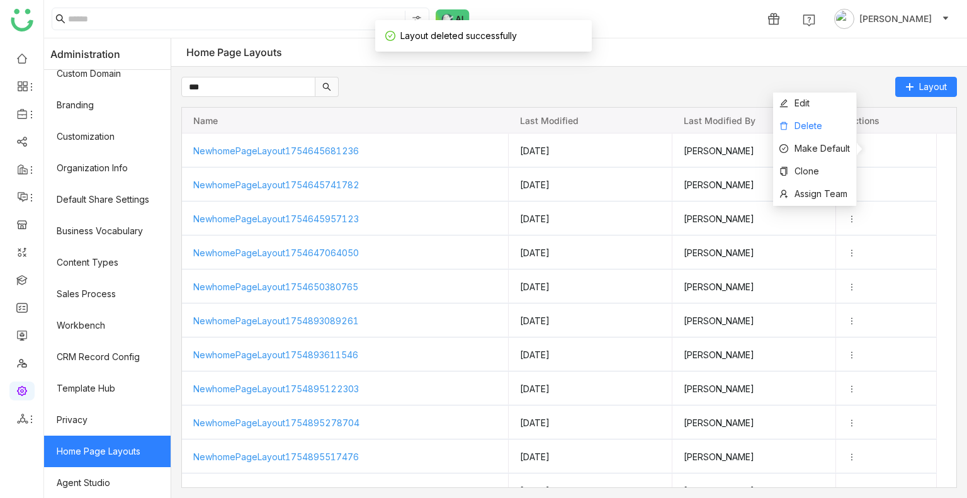
click at [801, 126] on span "Delete" at bounding box center [809, 125] width 28 height 11
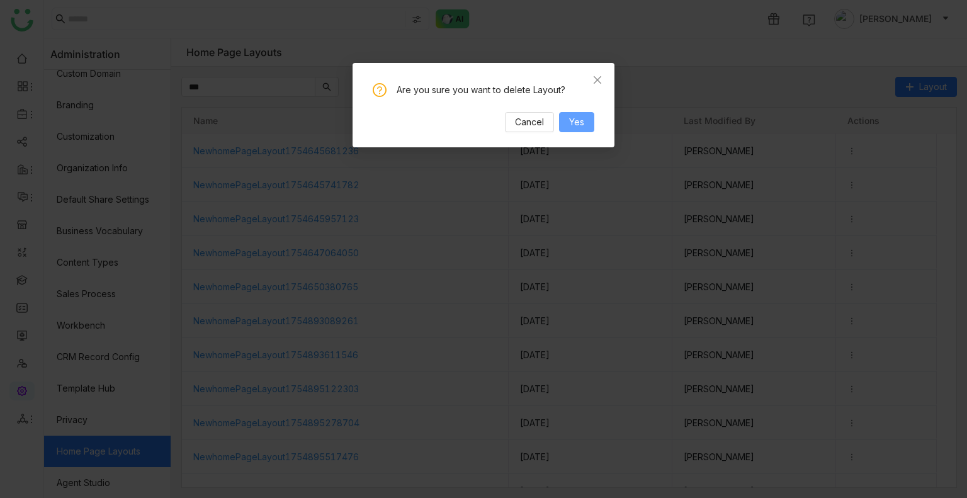
click at [584, 118] on span "Yes" at bounding box center [576, 122] width 15 height 14
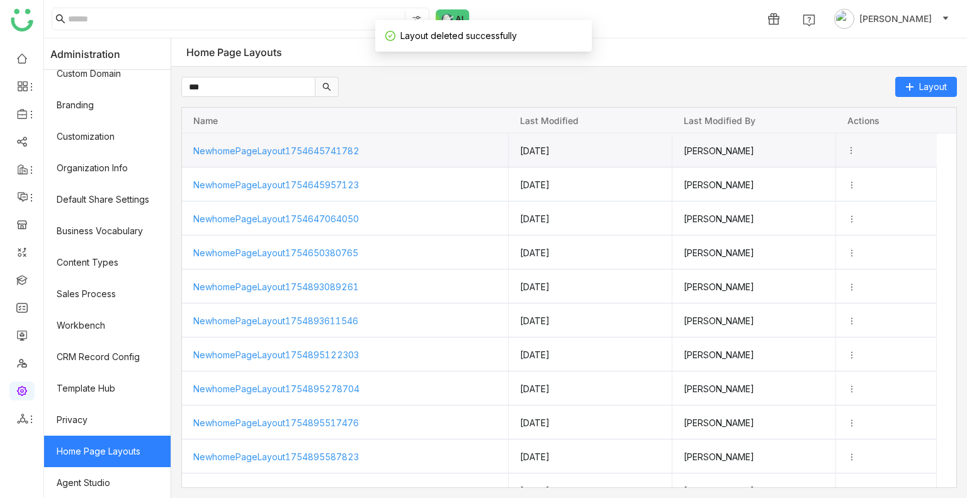
click at [856, 150] on icon "Press SPACE to select this row." at bounding box center [851, 150] width 9 height 9
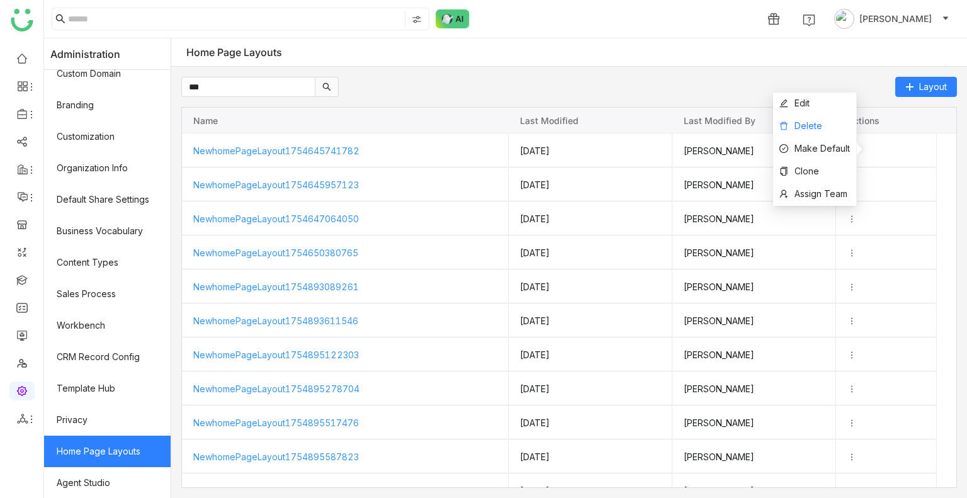
click at [806, 132] on li "Delete" at bounding box center [814, 126] width 83 height 23
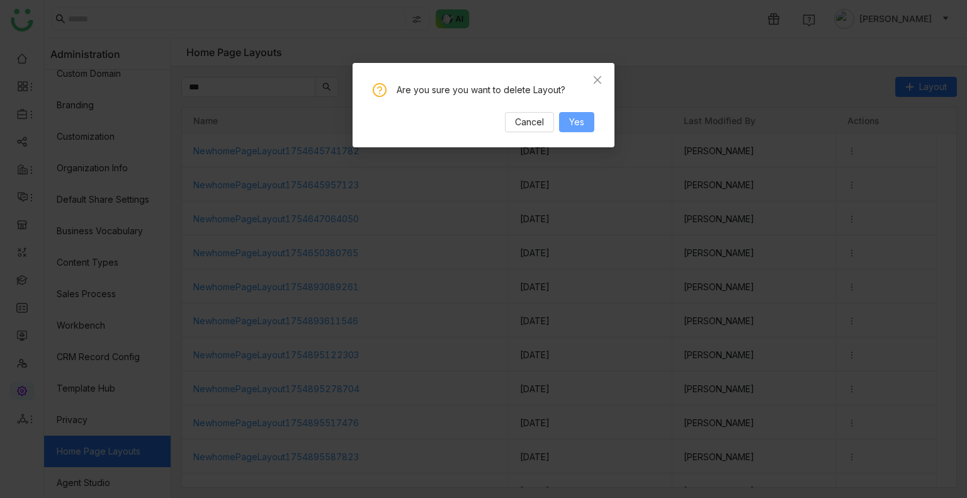
click at [592, 113] on button "Yes" at bounding box center [576, 122] width 35 height 20
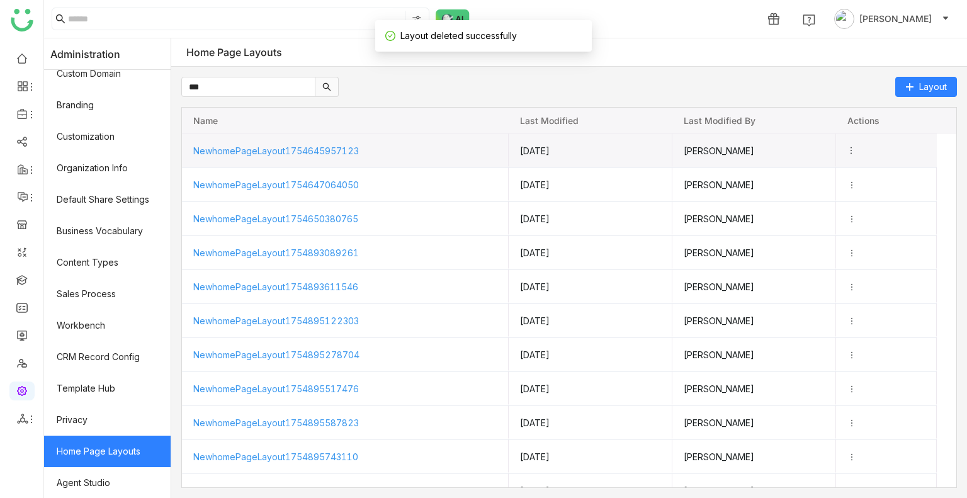
click at [856, 150] on icon "Press SPACE to select this row." at bounding box center [851, 150] width 9 height 9
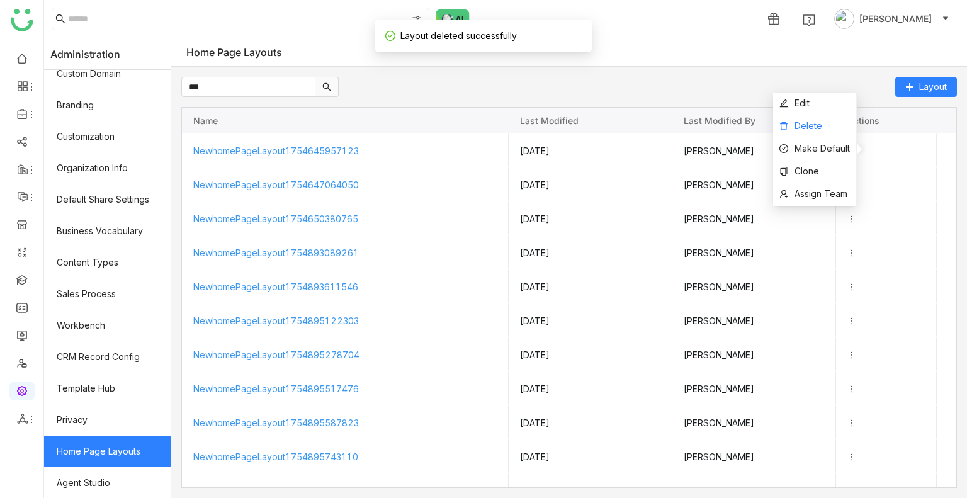
click at [807, 130] on span "Delete" at bounding box center [809, 125] width 28 height 11
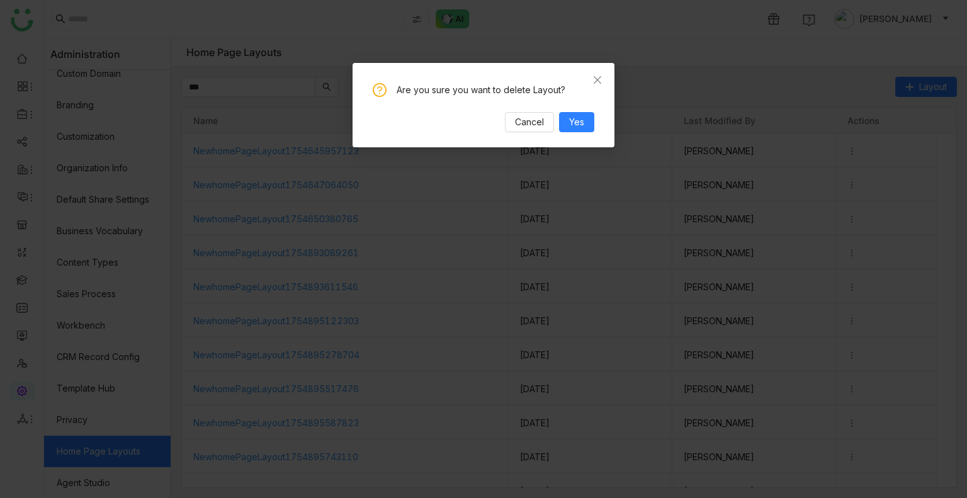
click at [594, 118] on div "Are you sure you want to delete Layout? Cancel Yes" at bounding box center [484, 105] width 262 height 84
click at [584, 118] on button "Yes" at bounding box center [576, 122] width 35 height 20
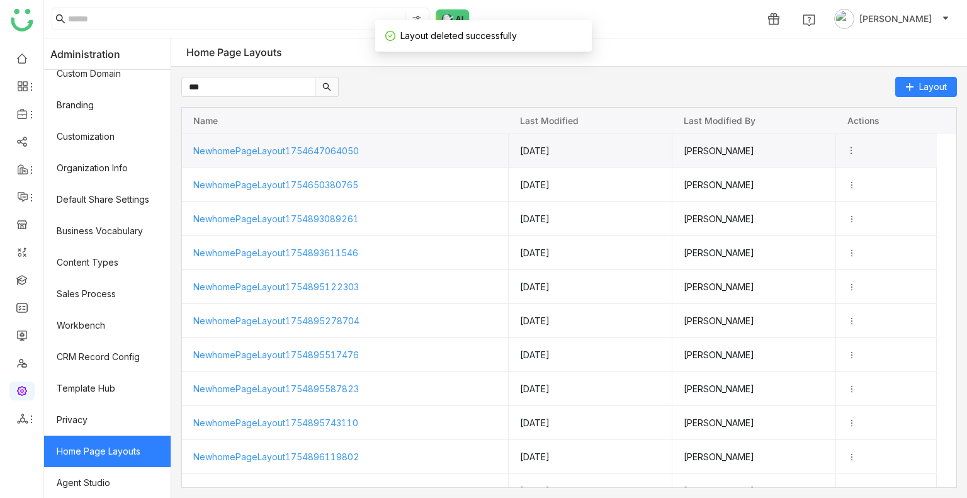
click at [856, 150] on icon "Press SPACE to select this row." at bounding box center [851, 150] width 9 height 9
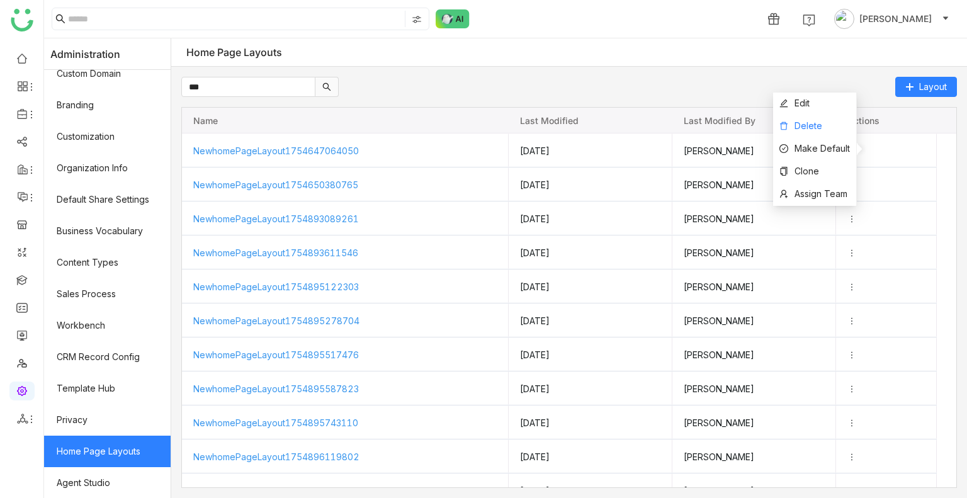
click at [808, 120] on span "Delete" at bounding box center [809, 125] width 28 height 11
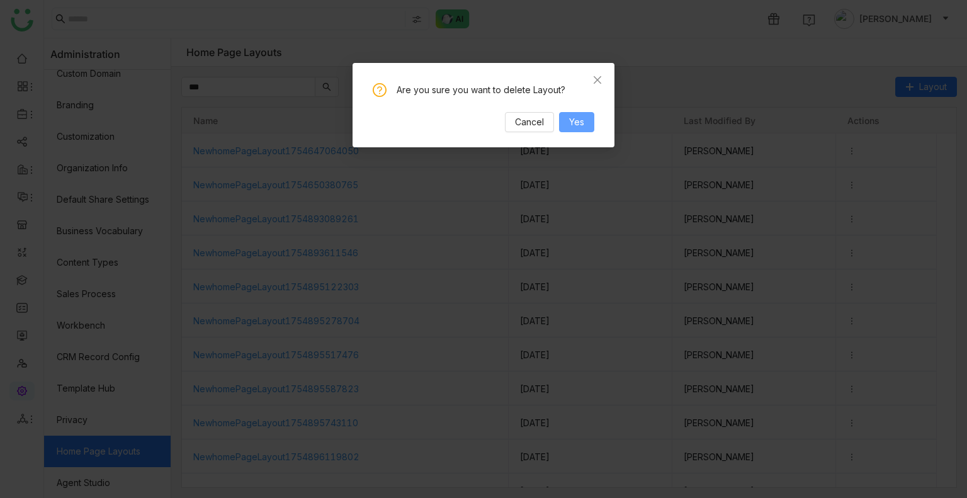
click at [587, 120] on button "Yes" at bounding box center [576, 122] width 35 height 20
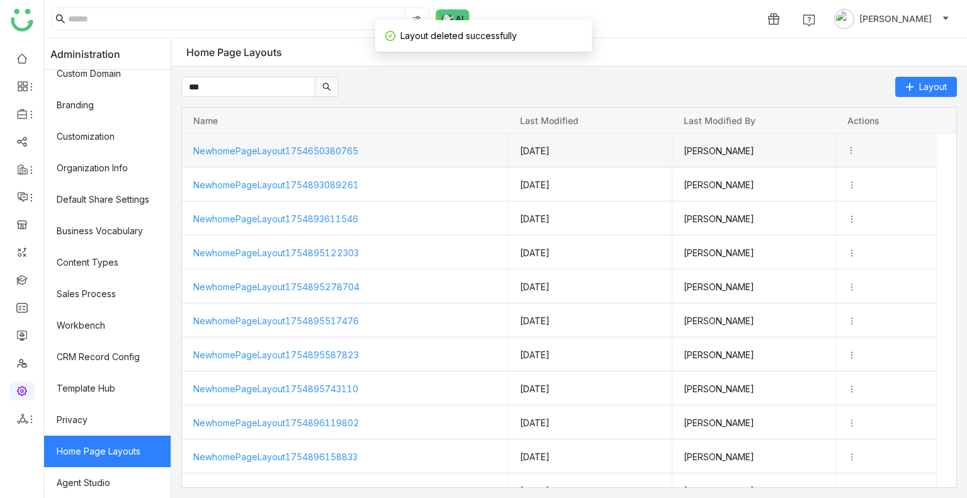
click at [856, 148] on icon "Press SPACE to select this row." at bounding box center [851, 150] width 9 height 9
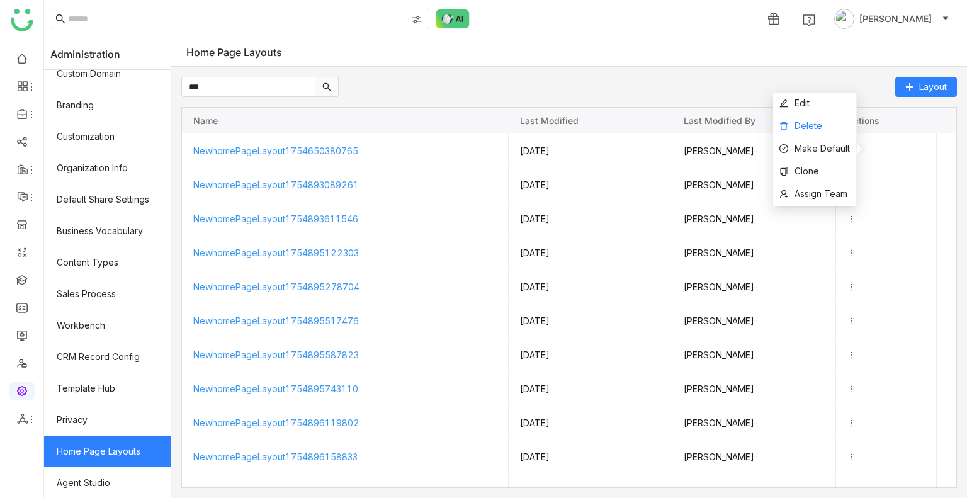
click at [816, 127] on span "Delete" at bounding box center [809, 125] width 28 height 11
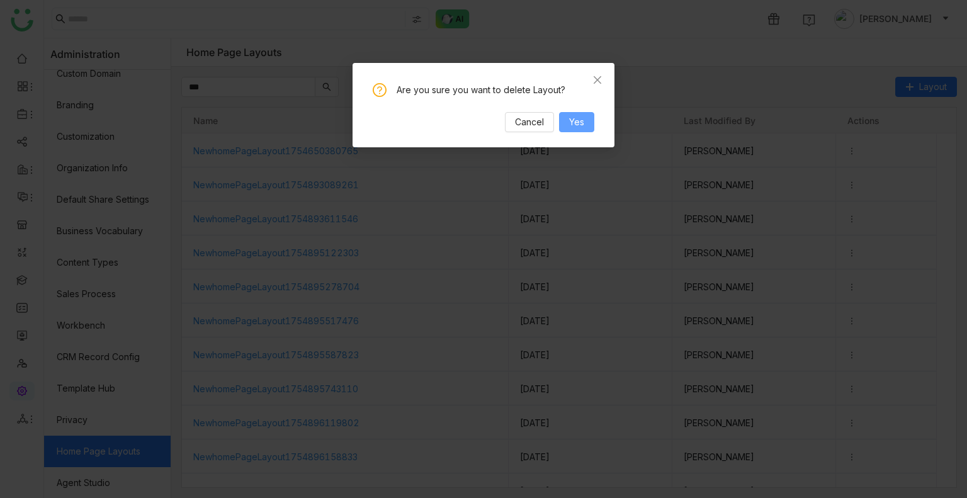
click at [586, 123] on button "Yes" at bounding box center [576, 122] width 35 height 20
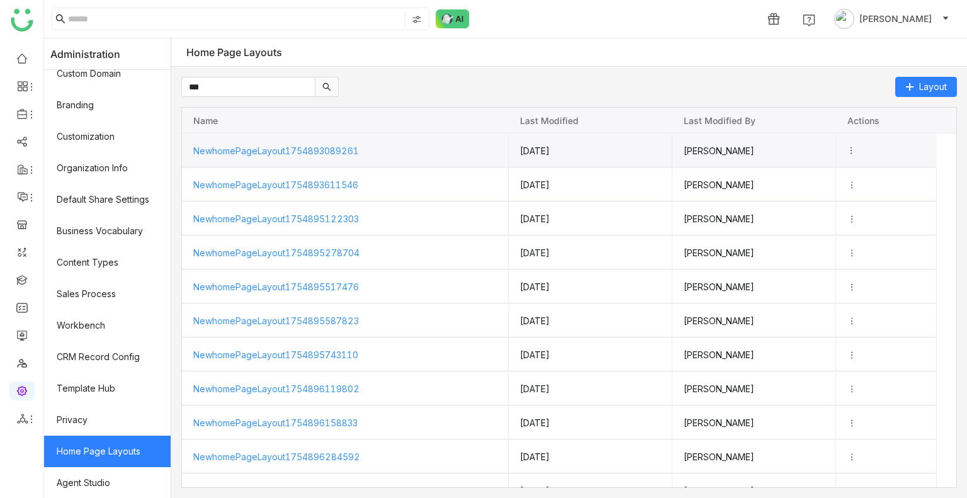
click at [856, 149] on icon "Press SPACE to select this row." at bounding box center [851, 150] width 9 height 9
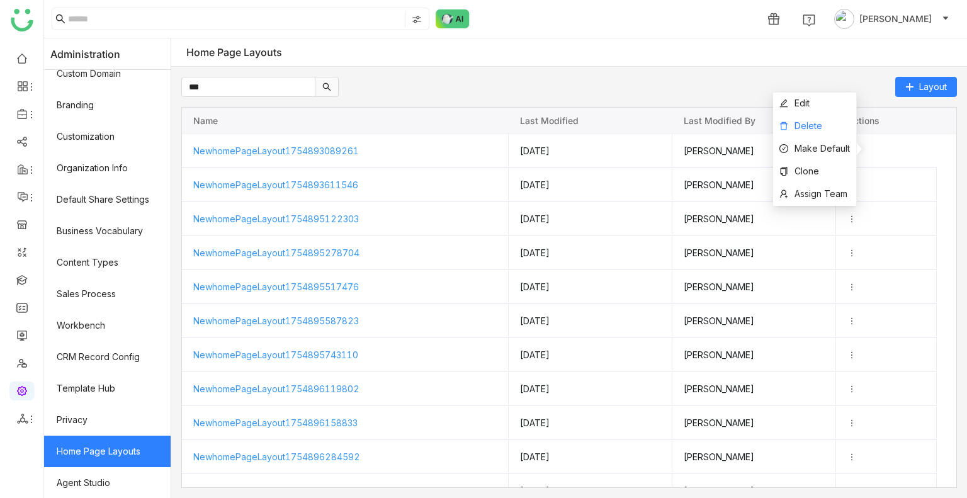
click at [813, 123] on span "Delete" at bounding box center [809, 125] width 28 height 11
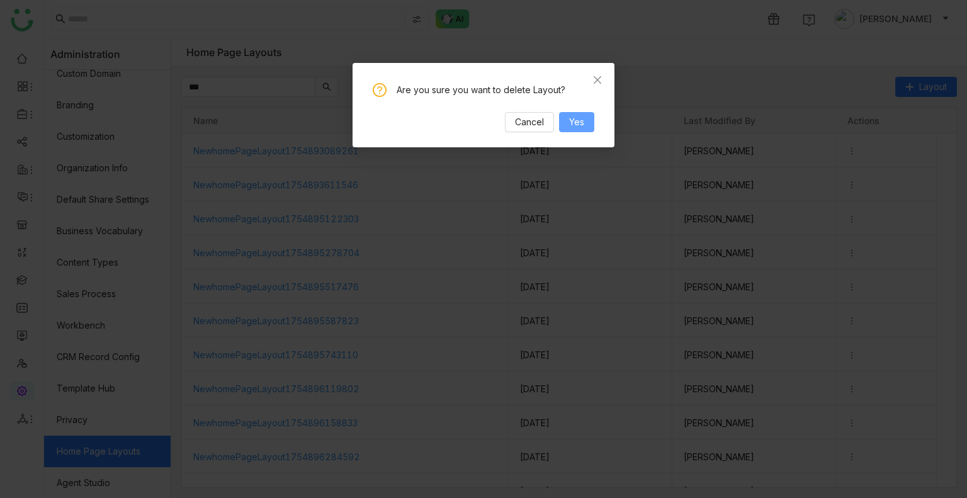
click at [580, 115] on span "Yes" at bounding box center [576, 122] width 15 height 14
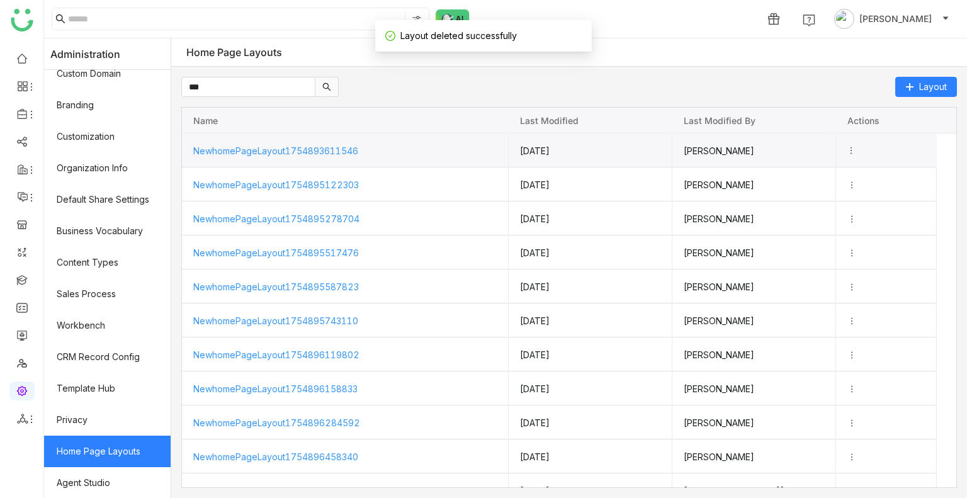
click at [856, 148] on icon "Press SPACE to select this row." at bounding box center [851, 150] width 9 height 9
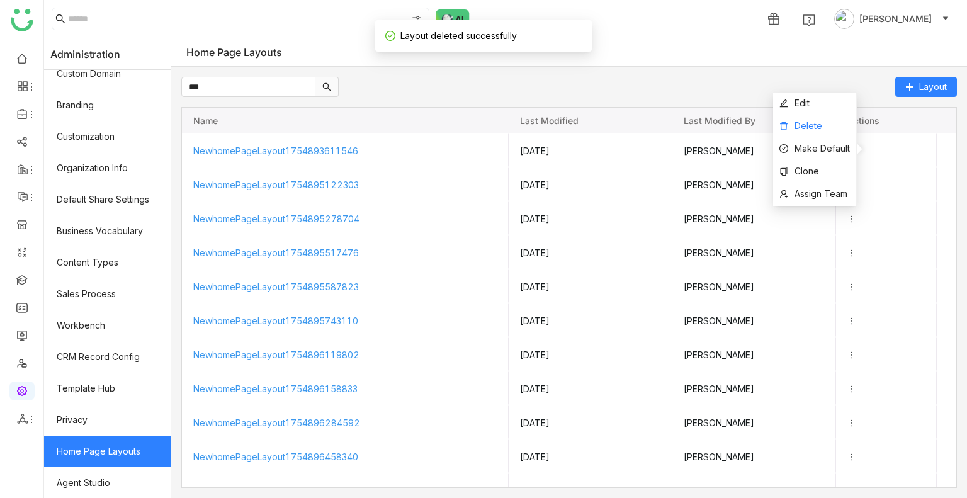
click at [809, 129] on span "Delete" at bounding box center [809, 125] width 28 height 11
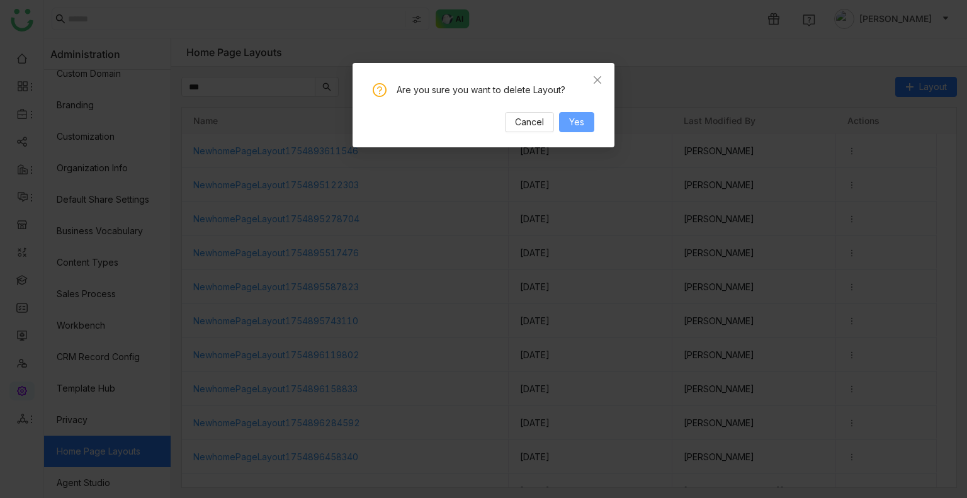
click at [579, 115] on span "Yes" at bounding box center [576, 122] width 15 height 14
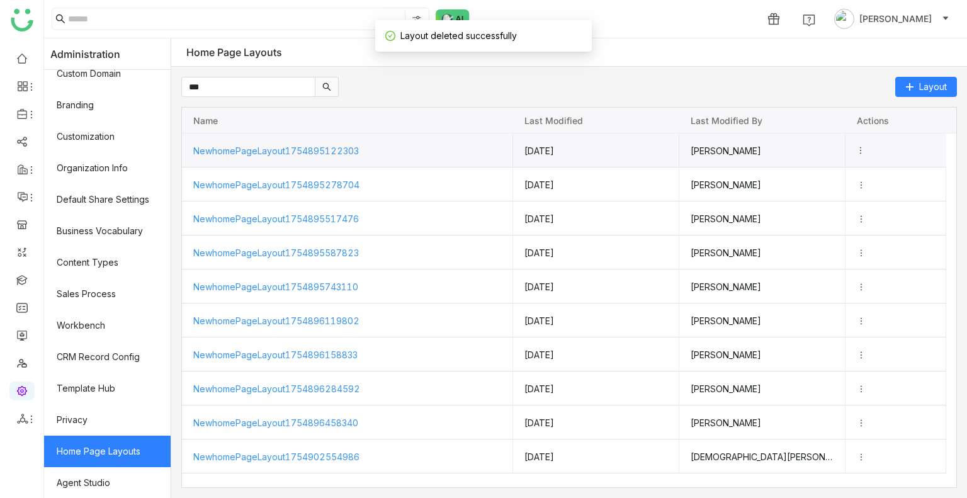
click at [865, 148] on icon "Press SPACE to select this row." at bounding box center [860, 150] width 9 height 9
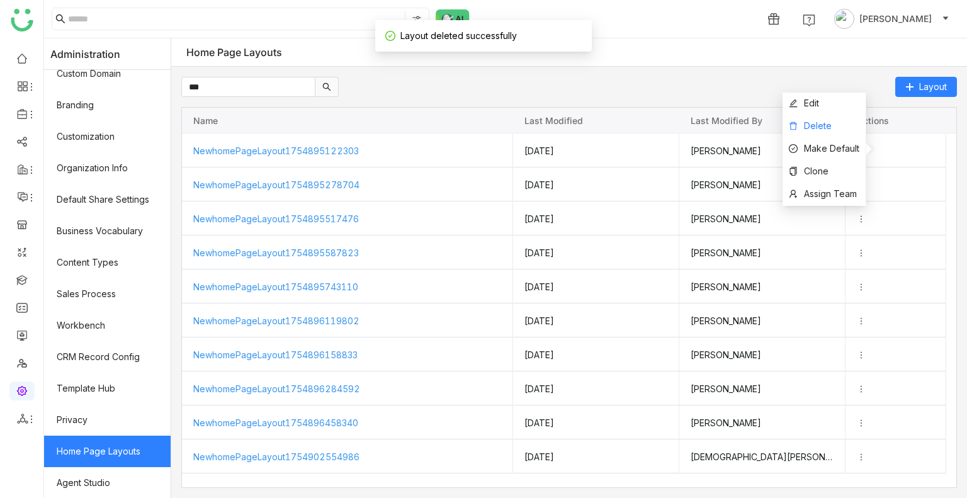
click at [814, 130] on span "Delete" at bounding box center [818, 125] width 28 height 11
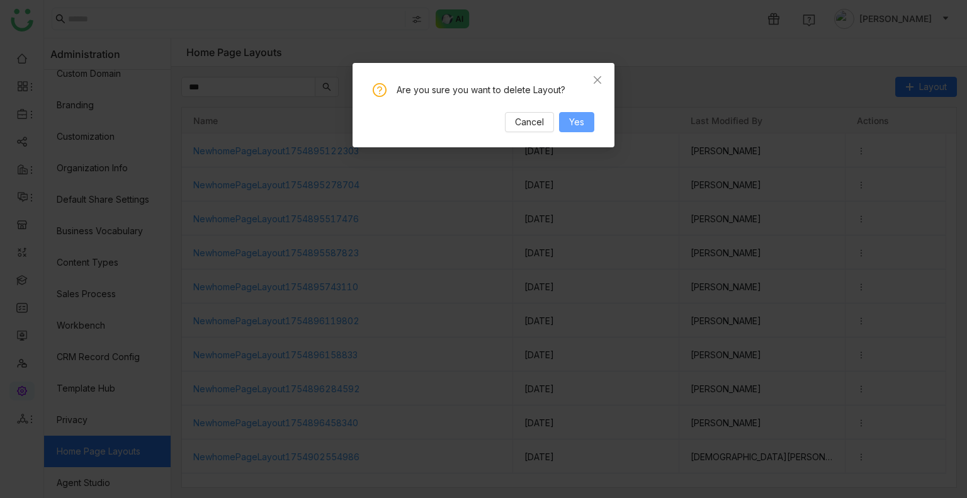
click at [576, 118] on span "Yes" at bounding box center [576, 122] width 15 height 14
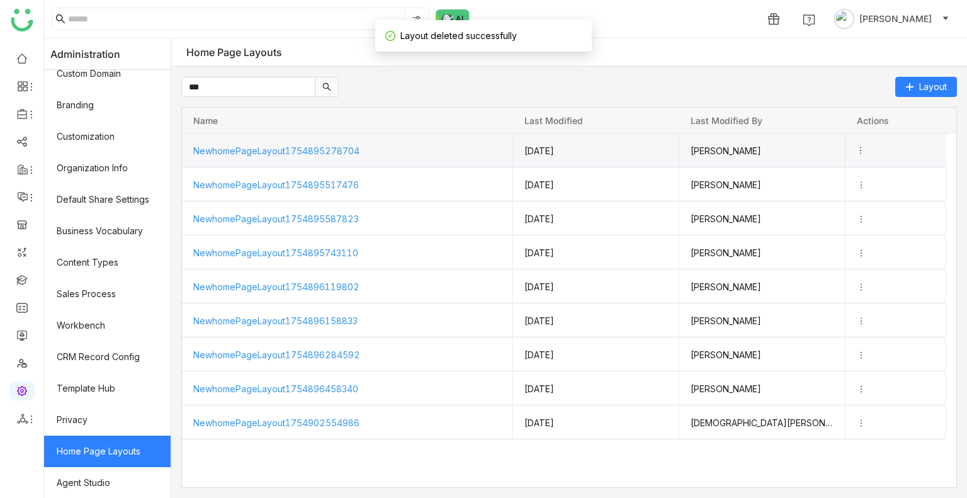
click at [865, 146] on icon "Press SPACE to select this row." at bounding box center [860, 150] width 9 height 9
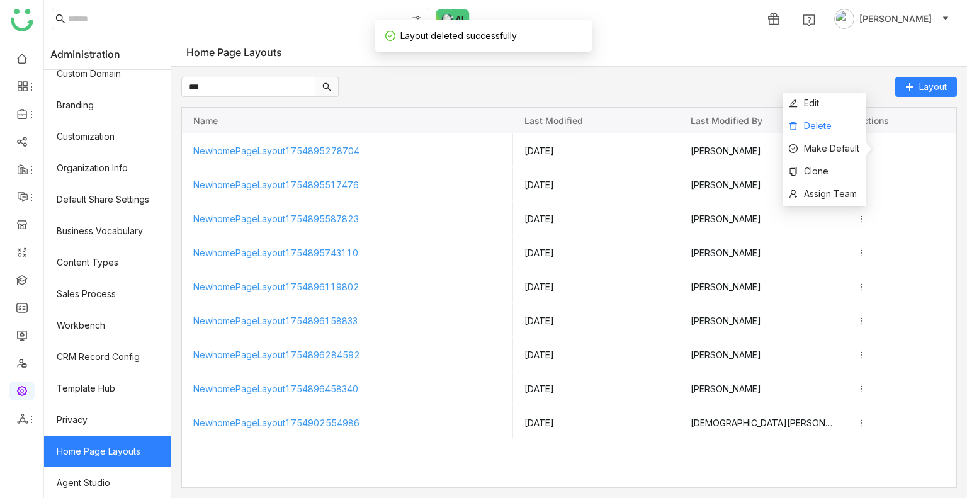
click at [805, 130] on span "Delete" at bounding box center [818, 125] width 28 height 11
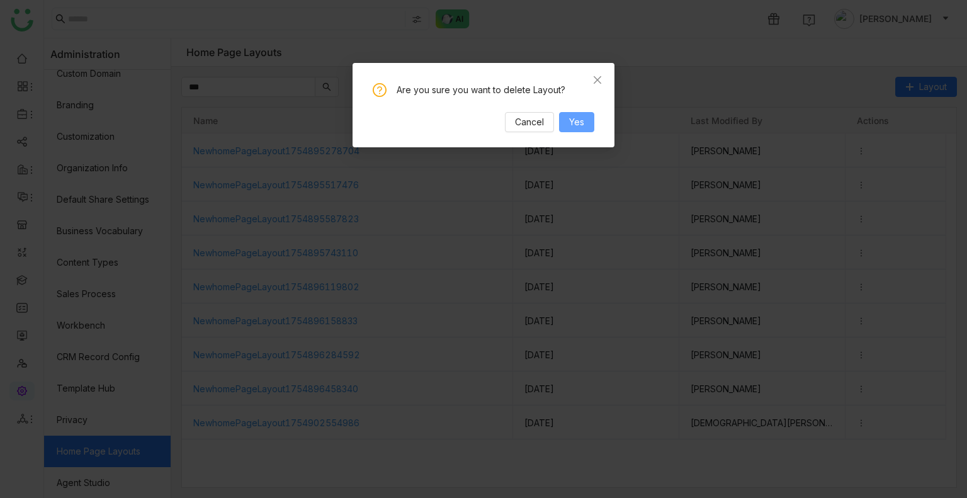
click at [591, 115] on button "Yes" at bounding box center [576, 122] width 35 height 20
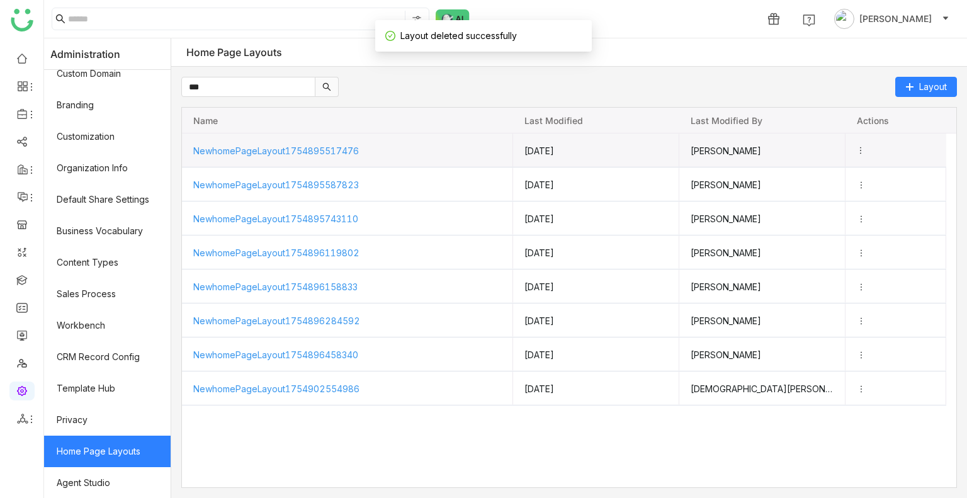
click at [865, 147] on icon "Press SPACE to select this row." at bounding box center [860, 150] width 9 height 9
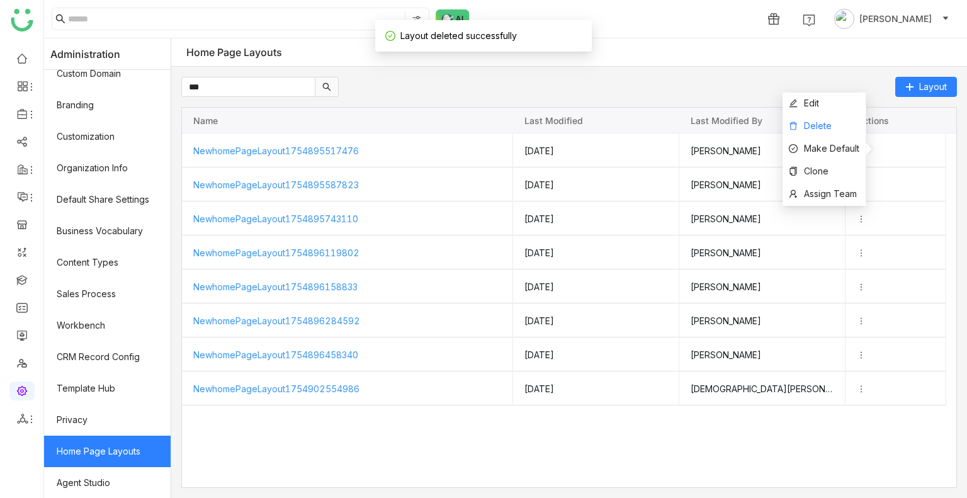
click at [835, 124] on li "Delete" at bounding box center [824, 126] width 83 height 23
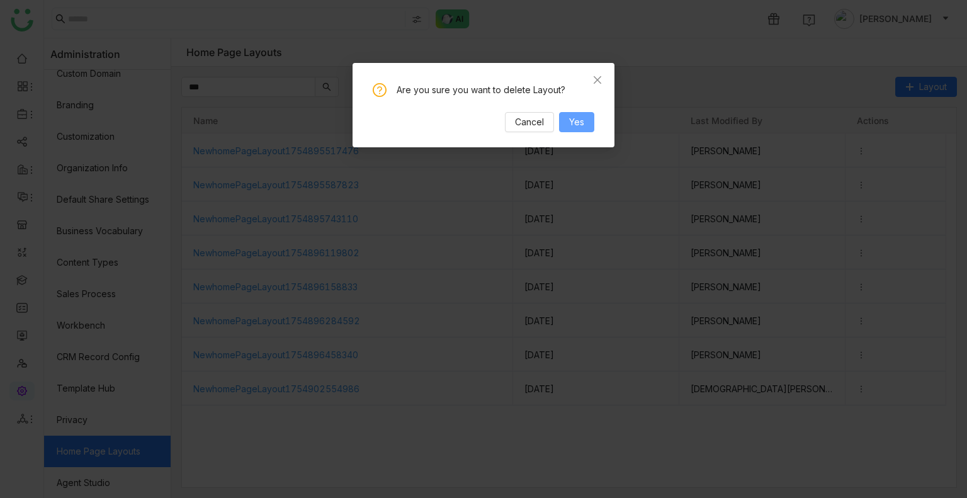
click at [574, 118] on span "Yes" at bounding box center [576, 122] width 15 height 14
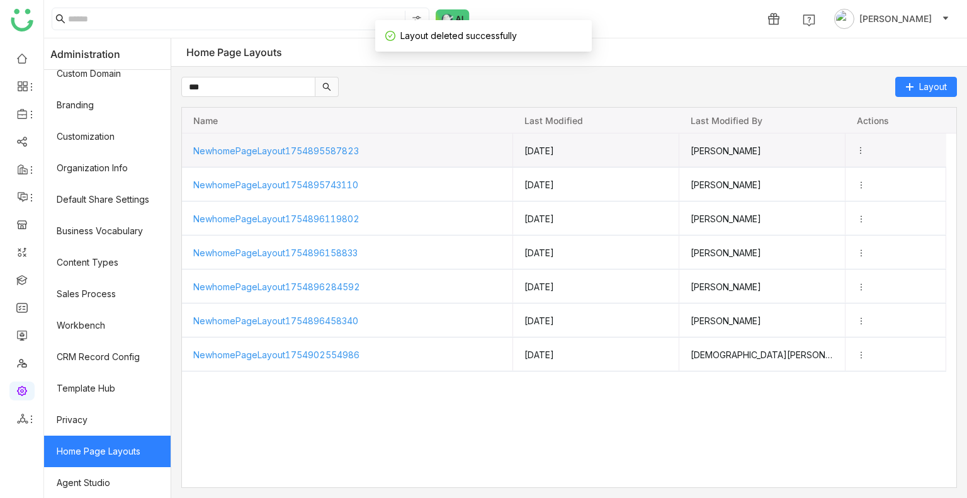
click at [865, 147] on icon "Press SPACE to select this row." at bounding box center [860, 150] width 9 height 9
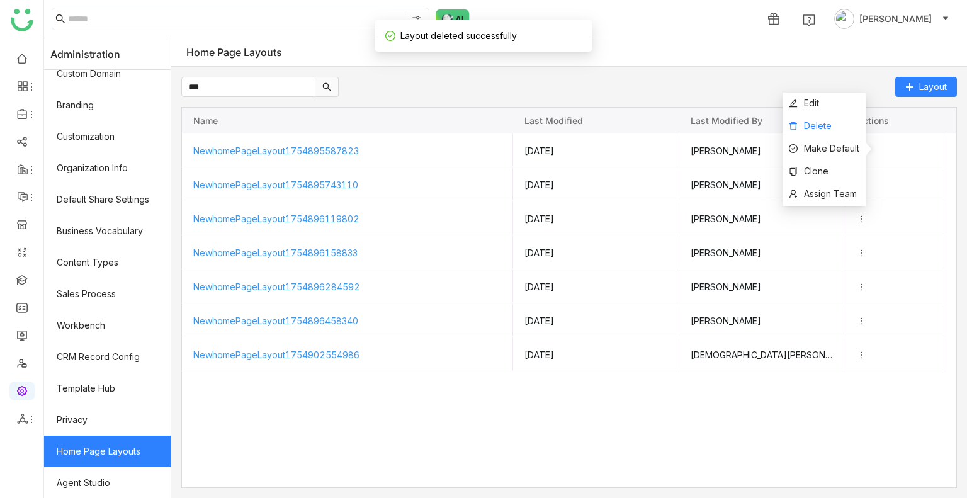
click at [812, 126] on span "Delete" at bounding box center [818, 125] width 28 height 11
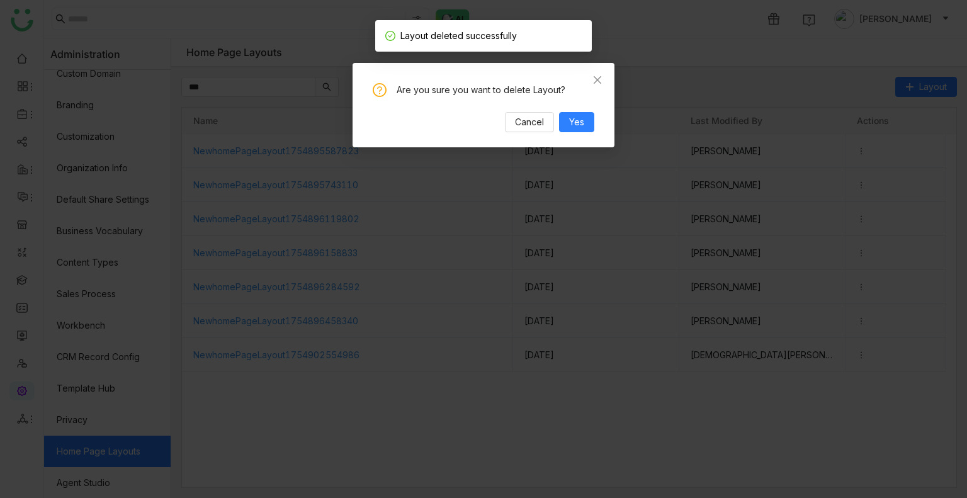
click at [570, 111] on div "Are you sure you want to delete Layout? Cancel Yes" at bounding box center [484, 107] width 222 height 49
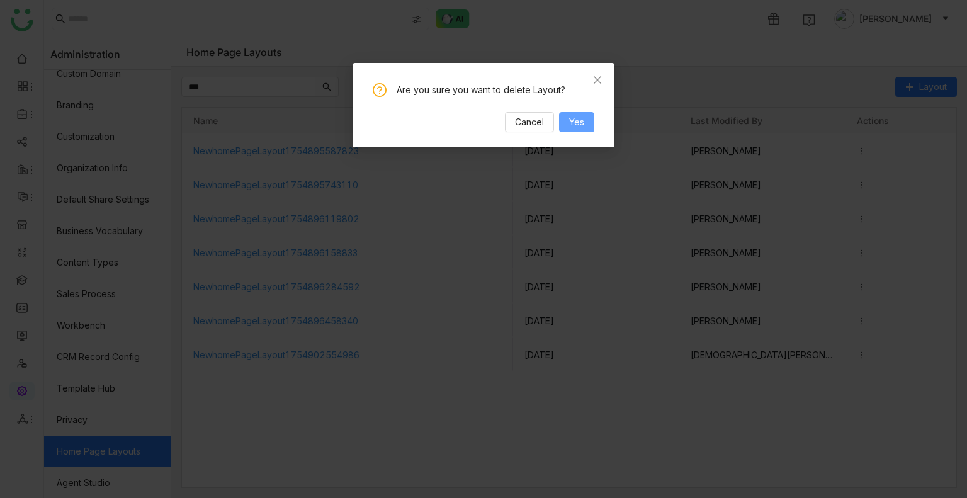
click at [580, 122] on span "Yes" at bounding box center [576, 122] width 15 height 14
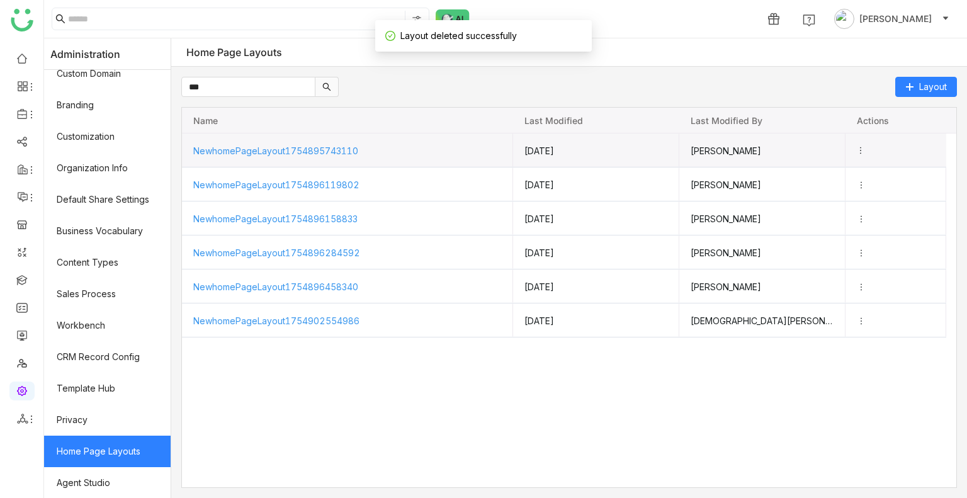
click at [865, 147] on icon "Press SPACE to select this row." at bounding box center [860, 150] width 9 height 9
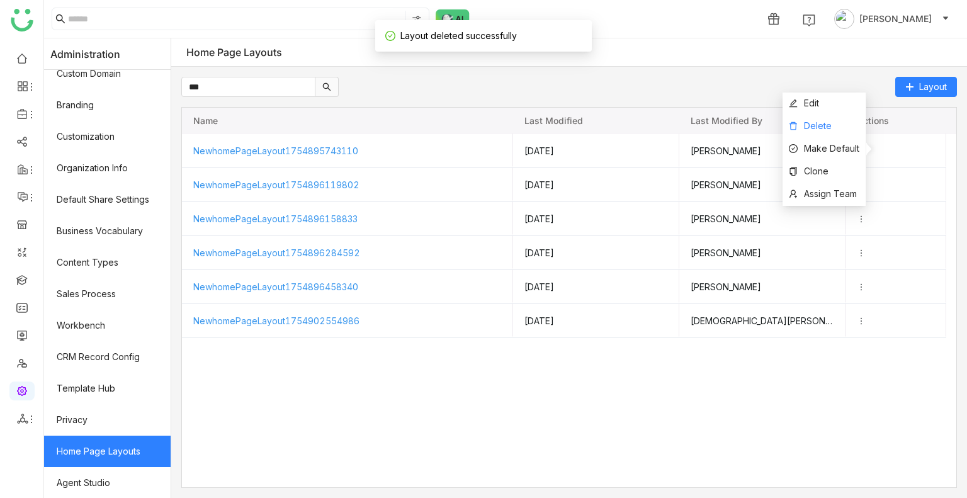
click at [824, 127] on span "Delete" at bounding box center [818, 125] width 28 height 11
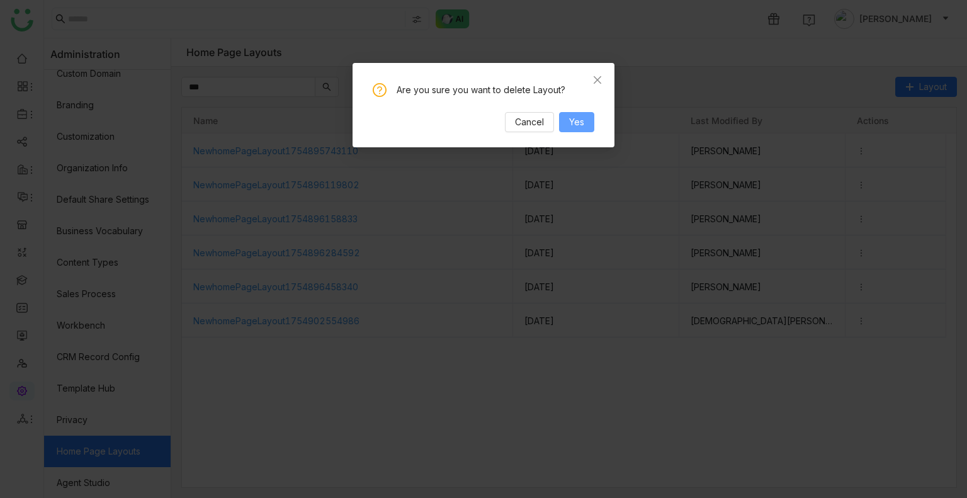
click at [583, 122] on span "Yes" at bounding box center [576, 122] width 15 height 14
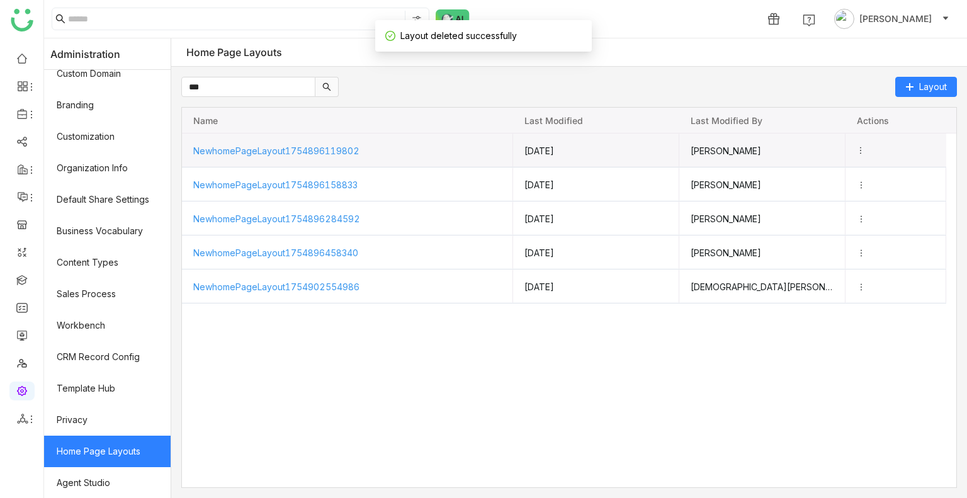
click at [865, 148] on icon "Press SPACE to select this row." at bounding box center [860, 150] width 9 height 9
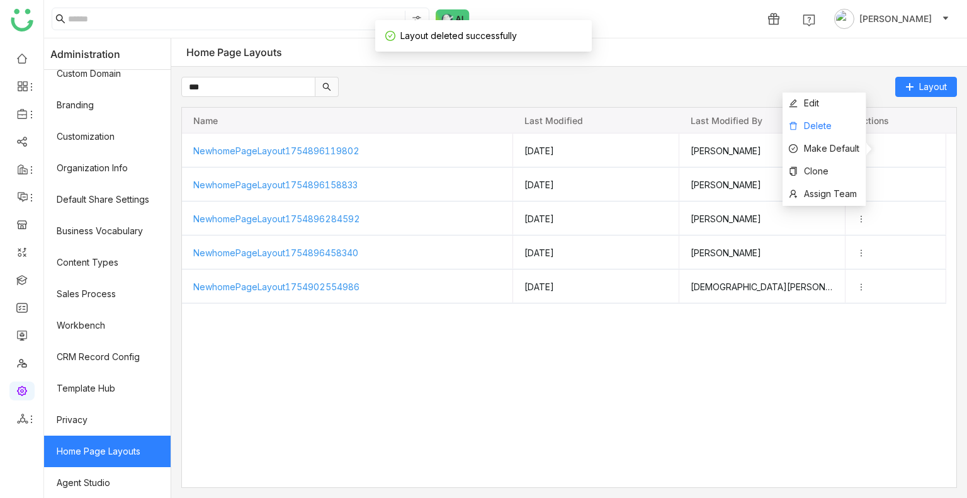
click at [808, 124] on span "Delete" at bounding box center [818, 125] width 28 height 11
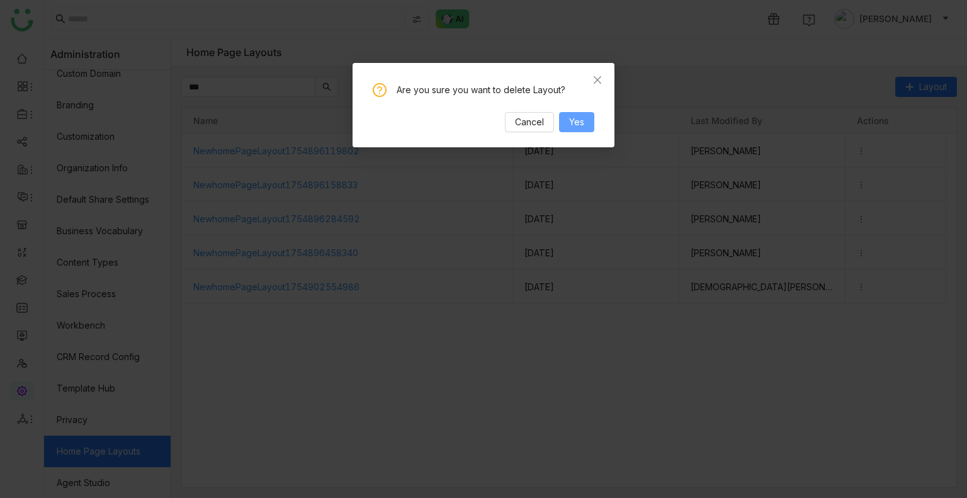
click at [591, 120] on button "Yes" at bounding box center [576, 122] width 35 height 20
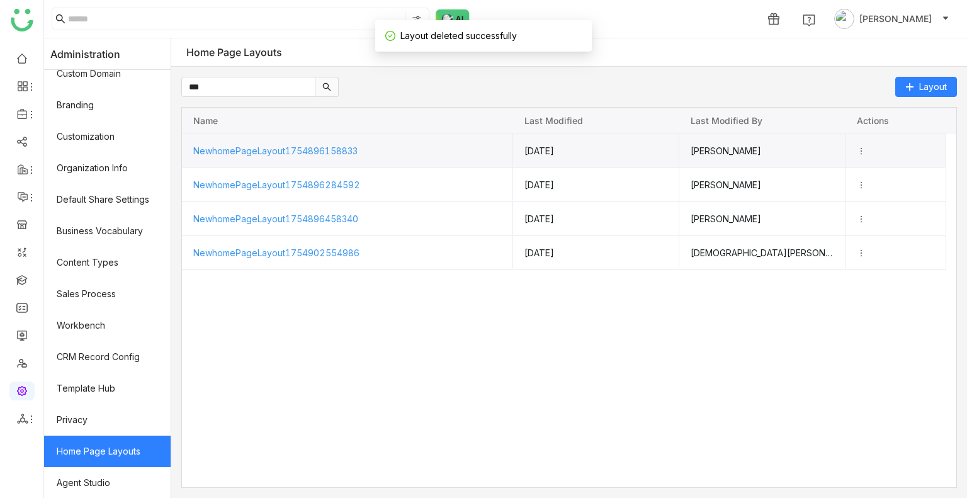
click at [866, 148] on icon "Press SPACE to select this row." at bounding box center [861, 151] width 9 height 9
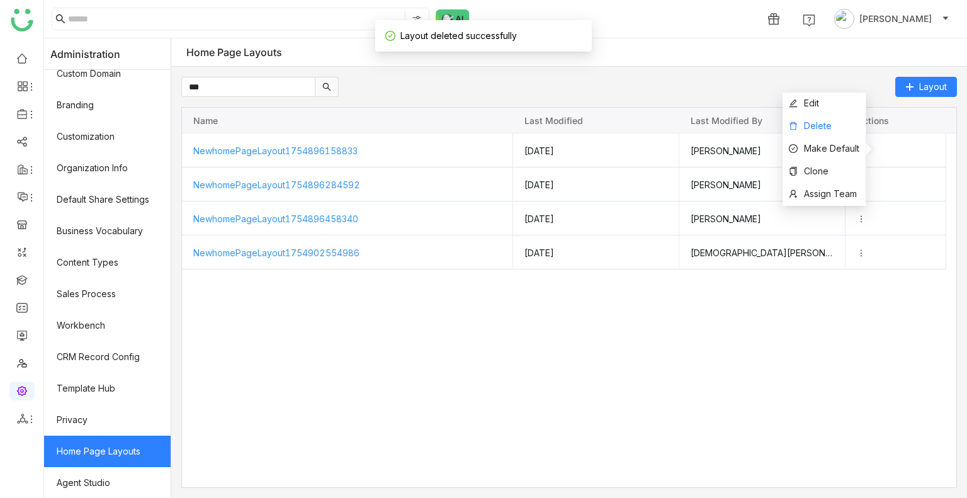
click at [807, 119] on li "Delete" at bounding box center [824, 126] width 83 height 23
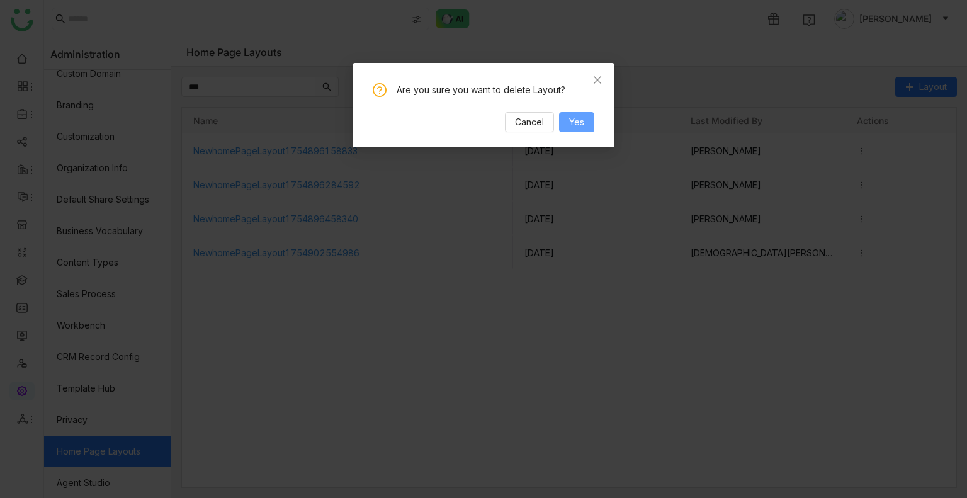
click at [569, 128] on span "Yes" at bounding box center [576, 122] width 15 height 14
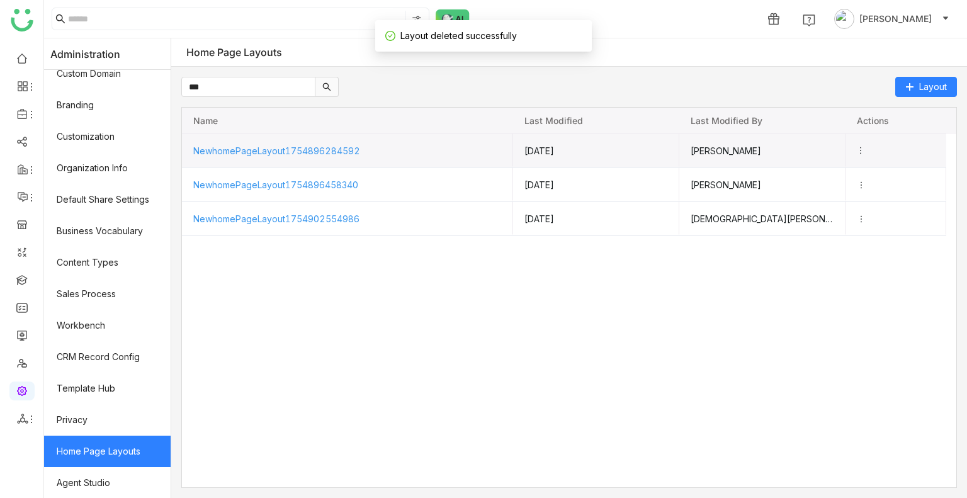
click at [865, 146] on icon "Press SPACE to select this row." at bounding box center [860, 150] width 9 height 9
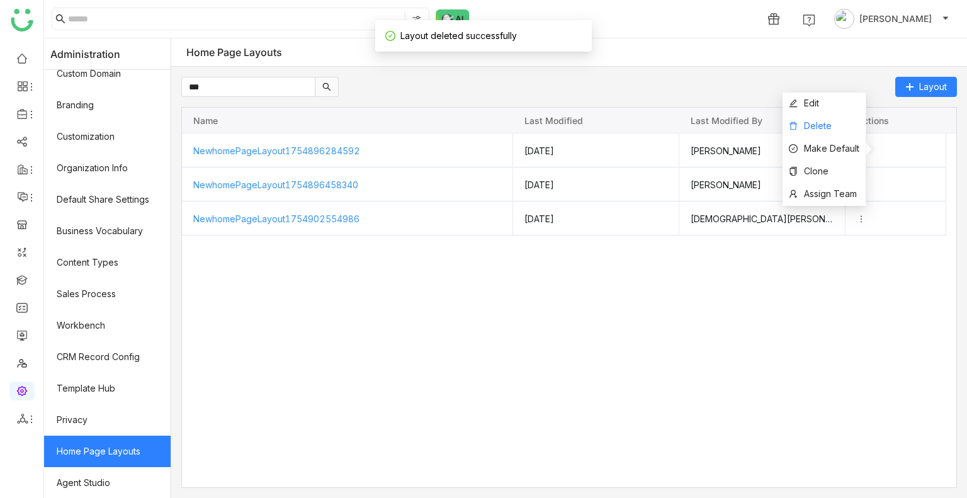
click at [834, 135] on li "Delete" at bounding box center [824, 126] width 83 height 23
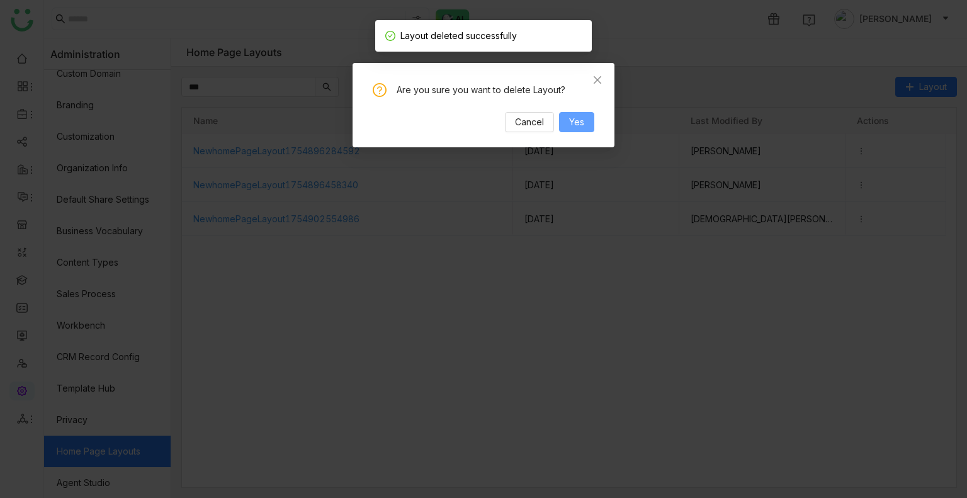
click at [584, 113] on button "Yes" at bounding box center [576, 122] width 35 height 20
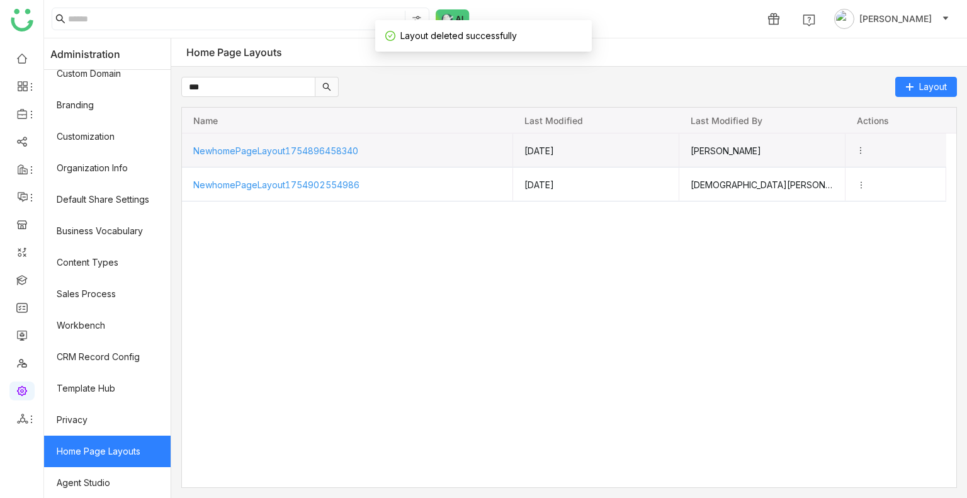
click at [865, 148] on icon "Press SPACE to select this row." at bounding box center [860, 150] width 9 height 9
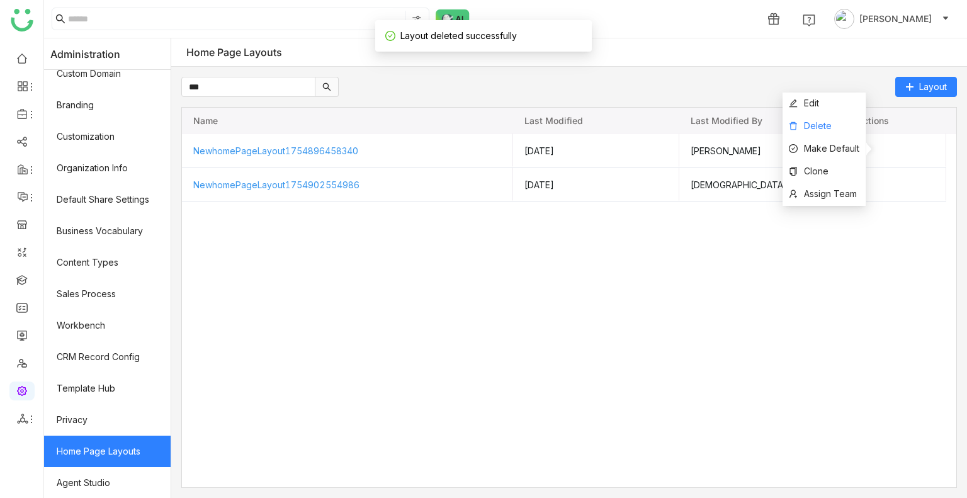
click at [800, 121] on span "Delete" at bounding box center [810, 125] width 43 height 11
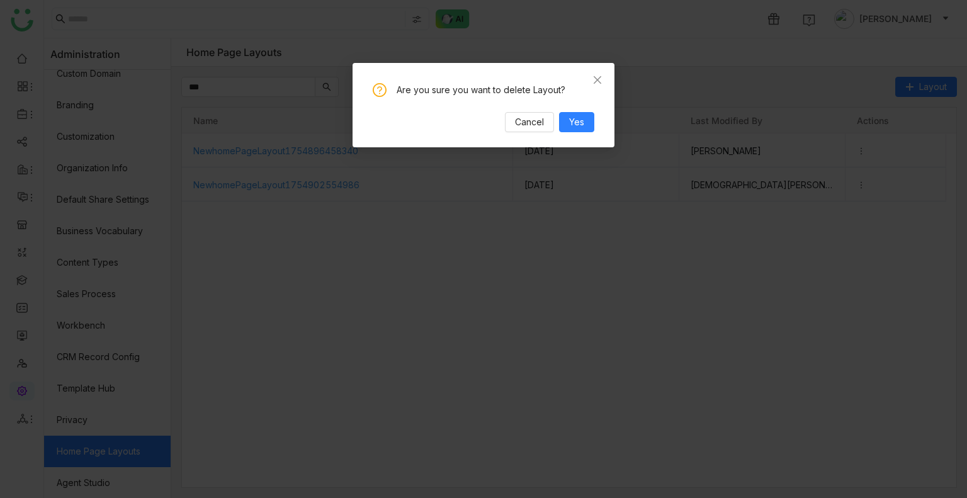
click at [568, 112] on div "Cancel Yes" at bounding box center [484, 122] width 222 height 20
click at [570, 116] on span "Yes" at bounding box center [576, 122] width 15 height 14
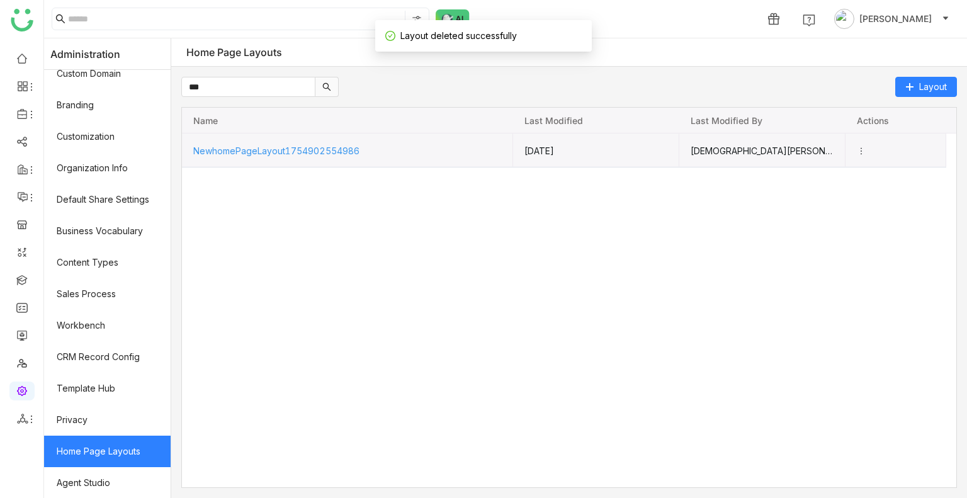
click at [866, 147] on icon "Press SPACE to select this row." at bounding box center [861, 151] width 9 height 9
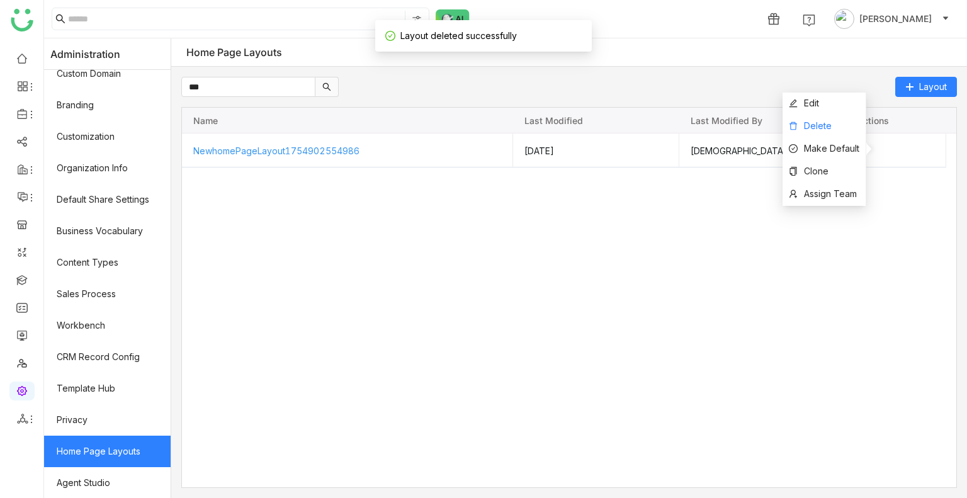
click at [791, 123] on icon at bounding box center [794, 126] width 8 height 8
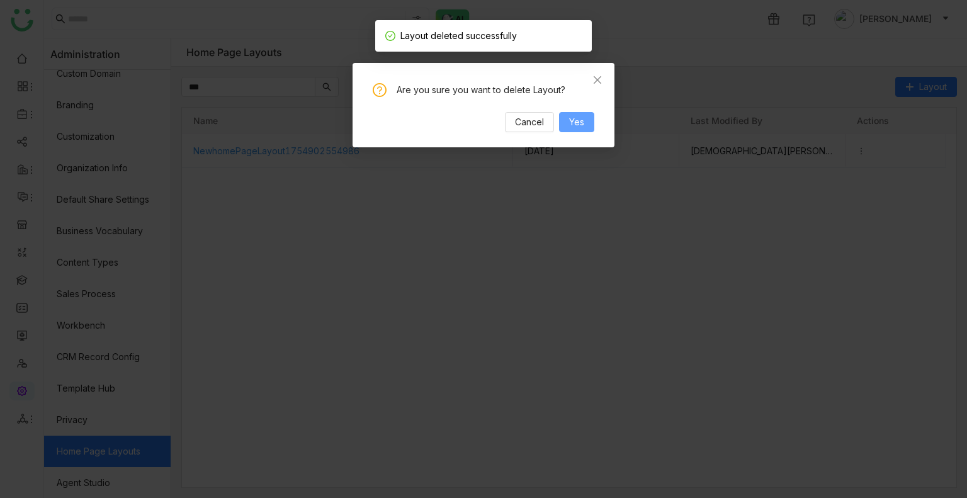
click at [583, 123] on span "Yes" at bounding box center [576, 122] width 15 height 14
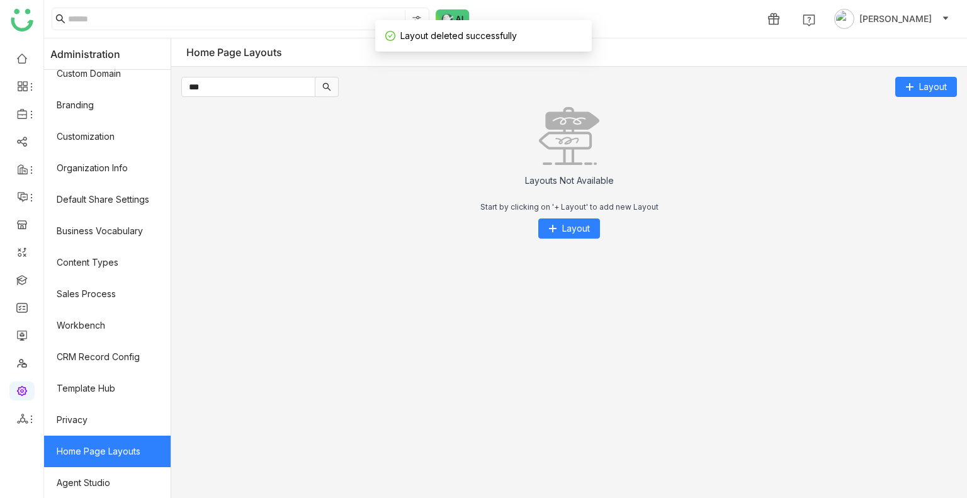
drag, startPoint x: 228, startPoint y: 99, endPoint x: 224, endPoint y: 71, distance: 28.6
click at [224, 71] on div "*** Layout Layouts Not Available Start by clicking on '+ Layout' to add new Lay…" at bounding box center [569, 282] width 796 height 431
click at [218, 91] on input "***" at bounding box center [248, 87] width 134 height 20
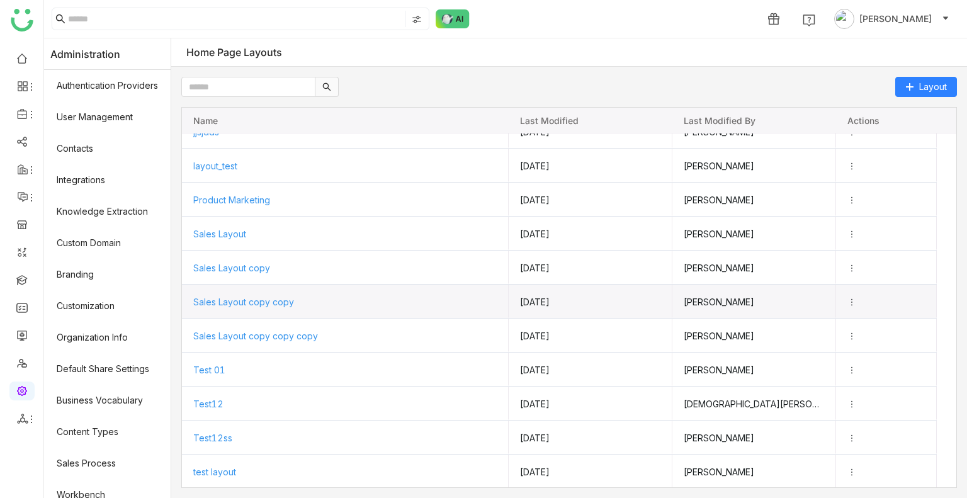
scroll to position [43, 0]
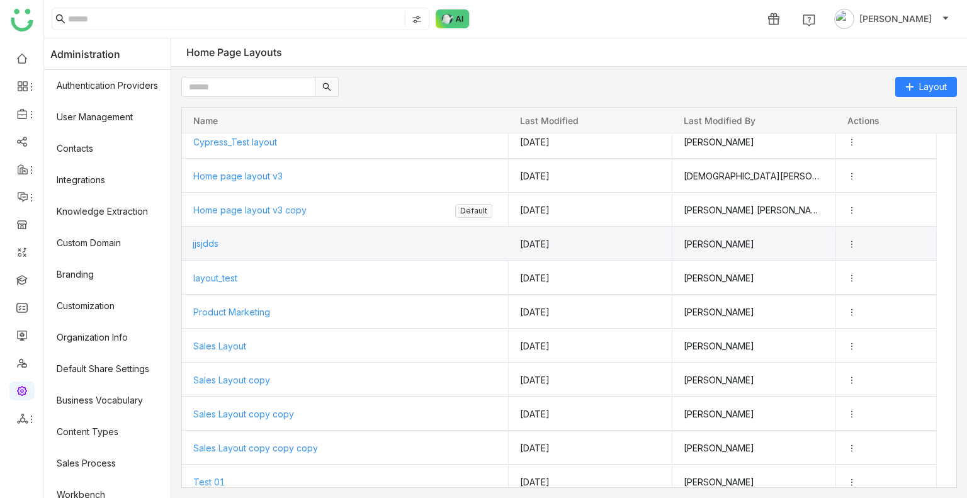
click at [215, 241] on span "jjsjdds" at bounding box center [206, 243] width 26 height 11
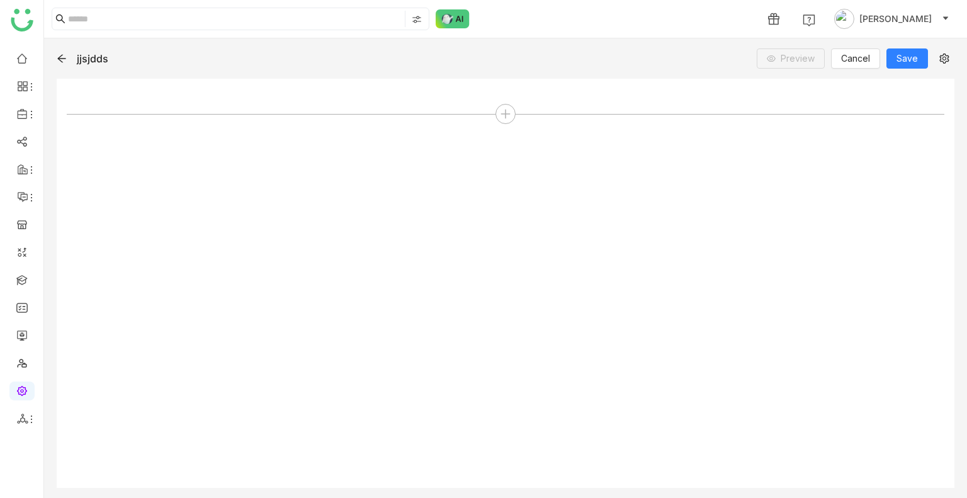
click at [63, 60] on icon at bounding box center [62, 59] width 10 height 10
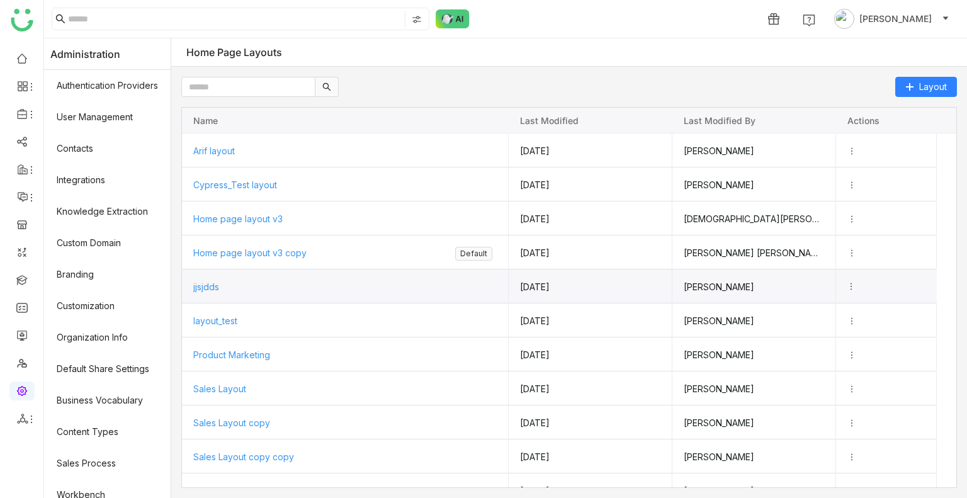
click at [856, 286] on icon "Press SPACE to select this row." at bounding box center [851, 286] width 9 height 9
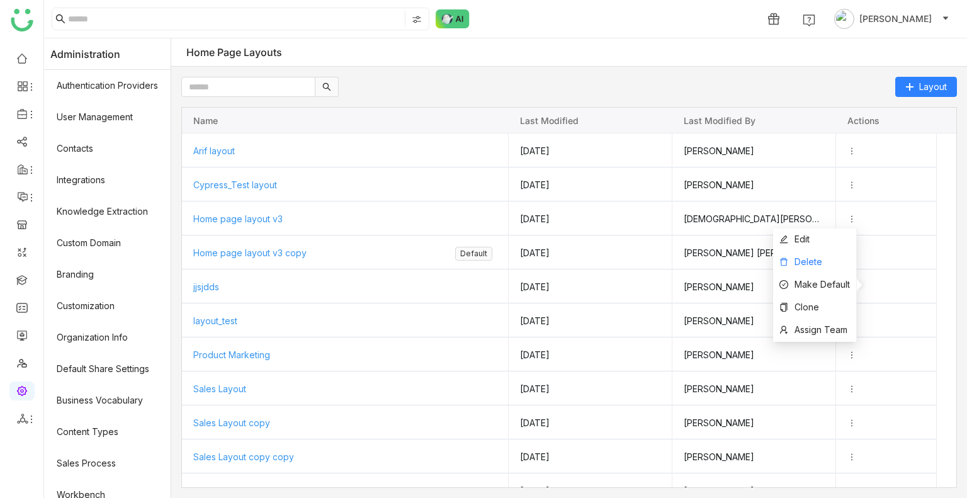
click at [806, 265] on span "Delete" at bounding box center [809, 261] width 28 height 11
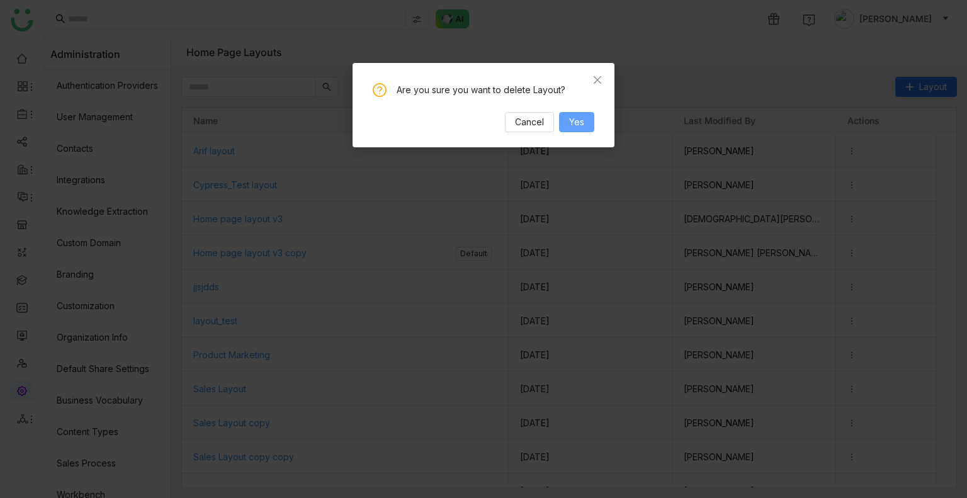
click at [579, 122] on span "Yes" at bounding box center [576, 122] width 15 height 14
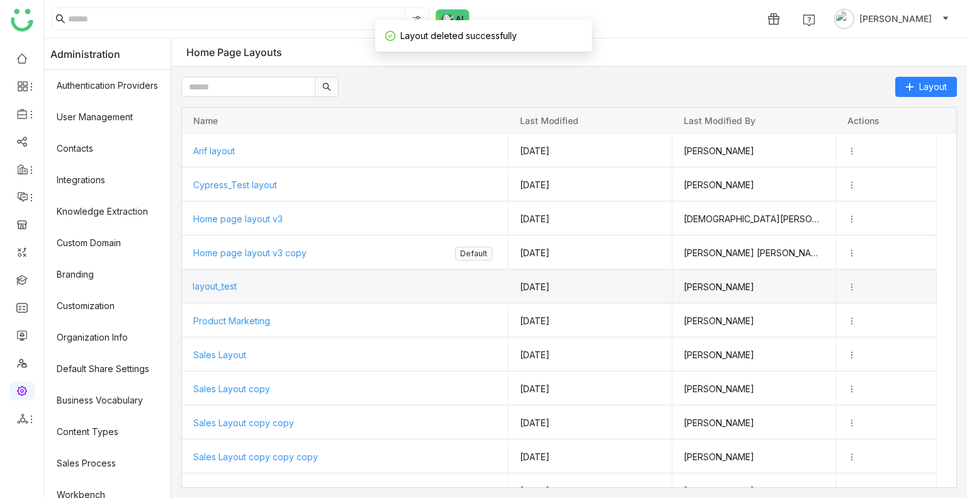
click at [235, 283] on span "layout_test" at bounding box center [215, 286] width 44 height 11
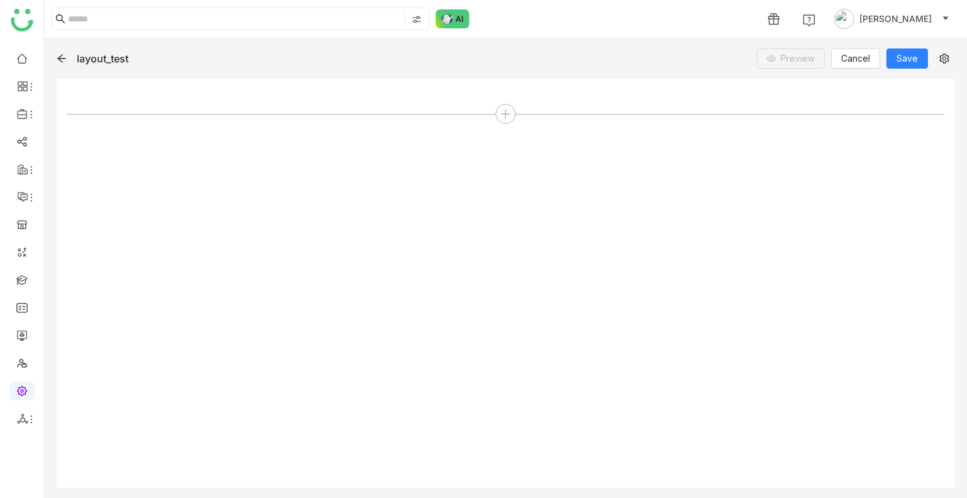
click at [62, 58] on icon at bounding box center [61, 59] width 8 height 8
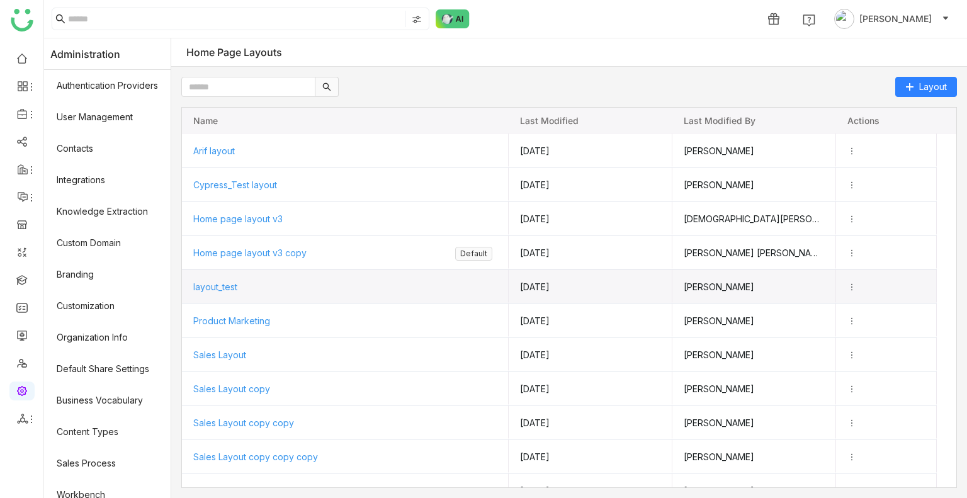
click at [856, 287] on icon "Press SPACE to select this row." at bounding box center [851, 287] width 9 height 9
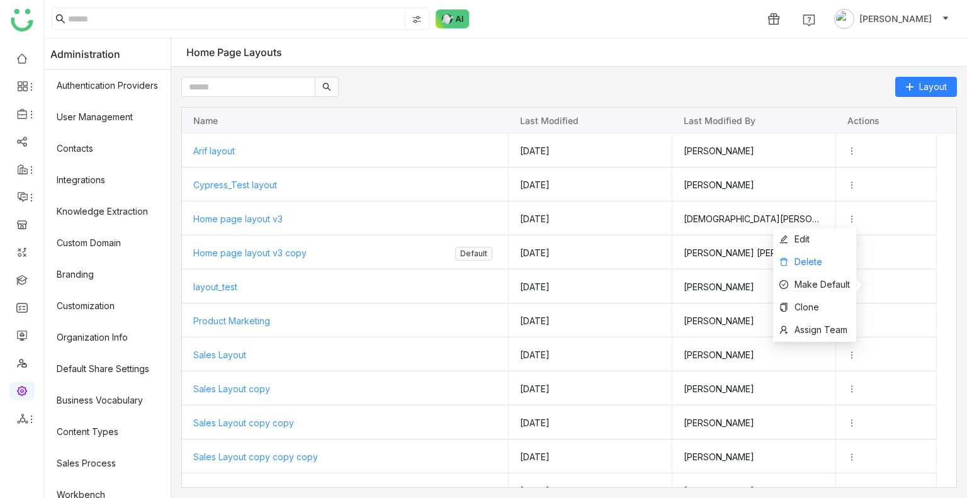
click at [824, 266] on li "Delete" at bounding box center [814, 262] width 83 height 23
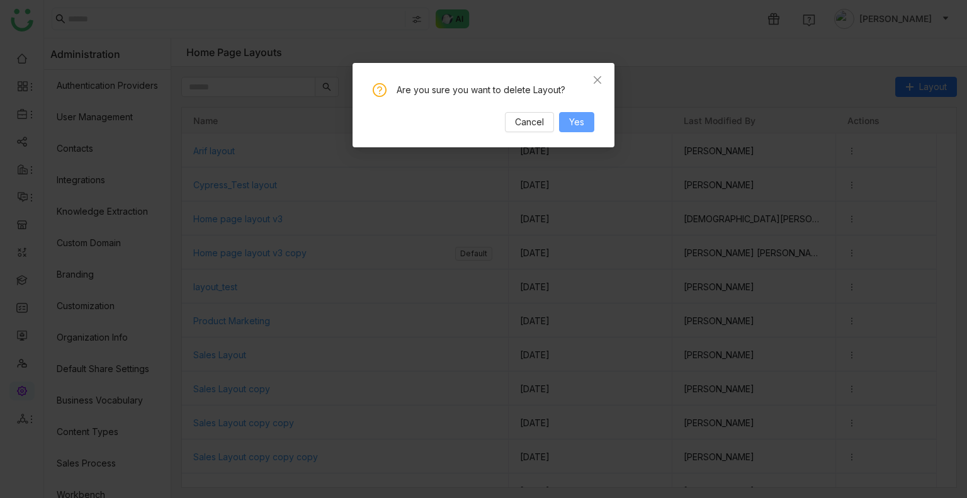
click at [579, 123] on span "Yes" at bounding box center [576, 122] width 15 height 14
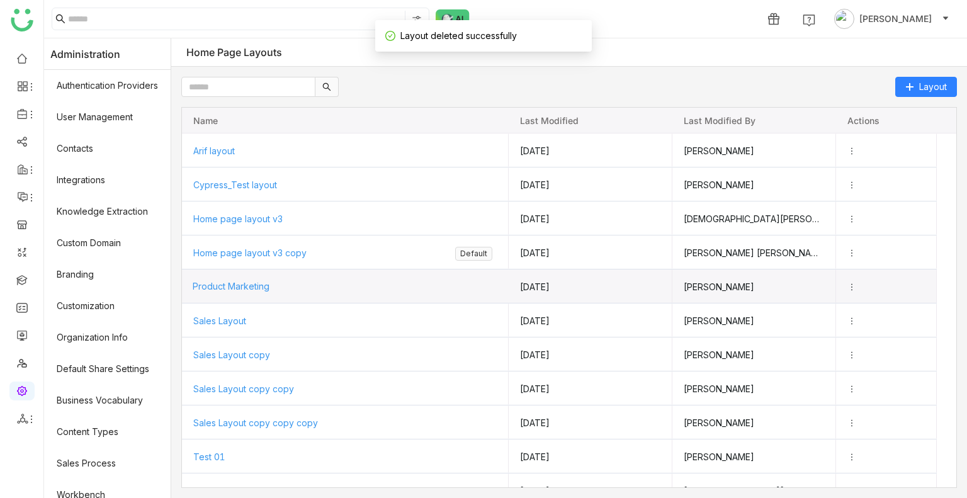
click at [232, 285] on span "Product Marketing" at bounding box center [231, 286] width 77 height 11
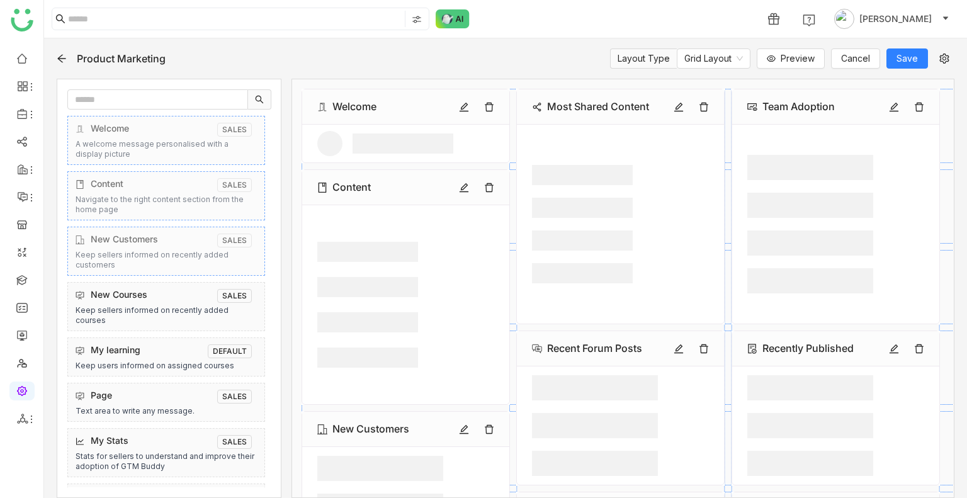
click at [57, 61] on icon at bounding box center [62, 59] width 10 height 10
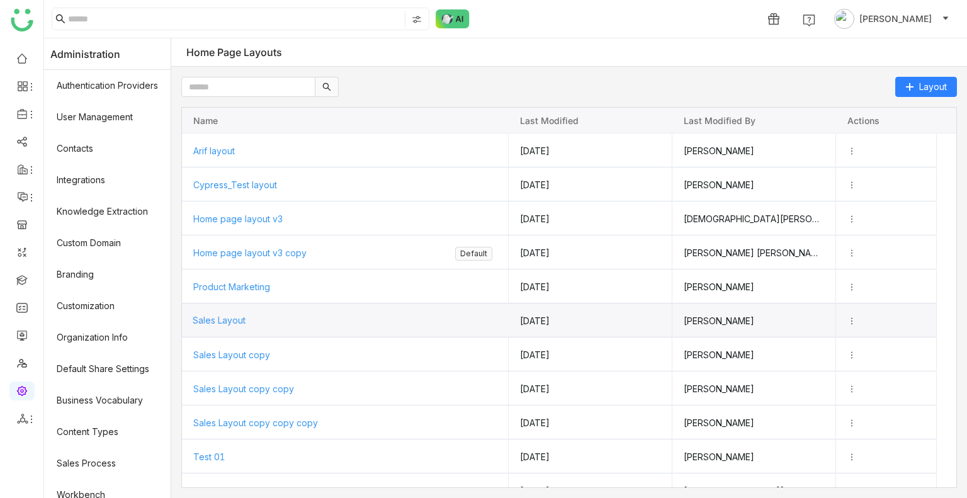
click at [230, 320] on span "Sales Layout" at bounding box center [219, 320] width 53 height 11
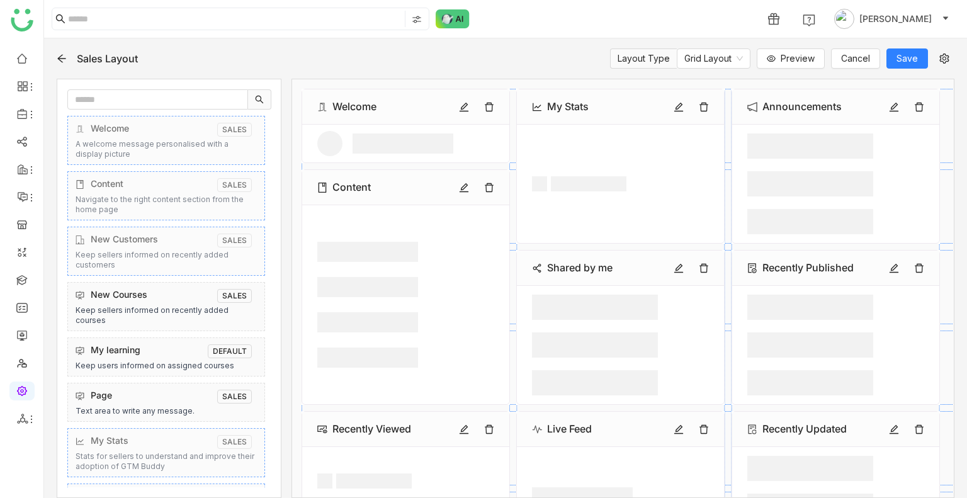
click at [63, 58] on icon at bounding box center [61, 59] width 8 height 8
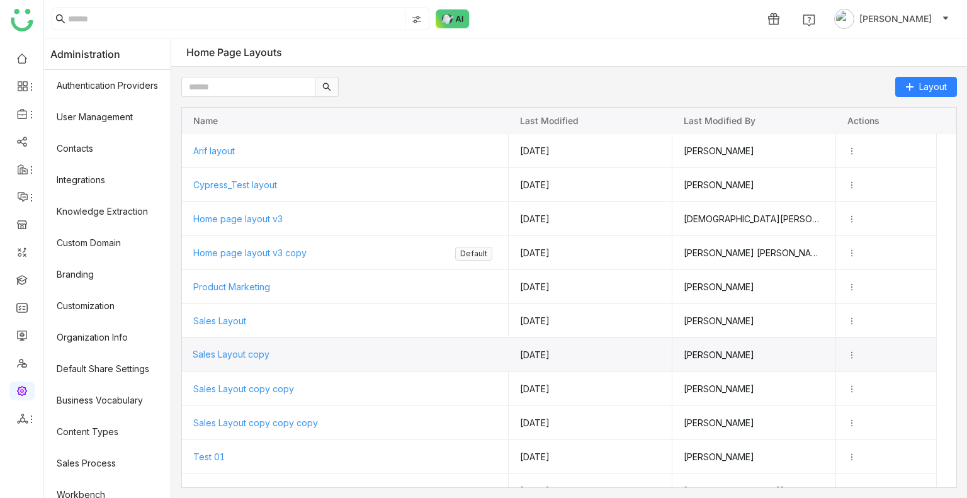
click at [227, 353] on span "Sales Layout copy" at bounding box center [231, 354] width 77 height 11
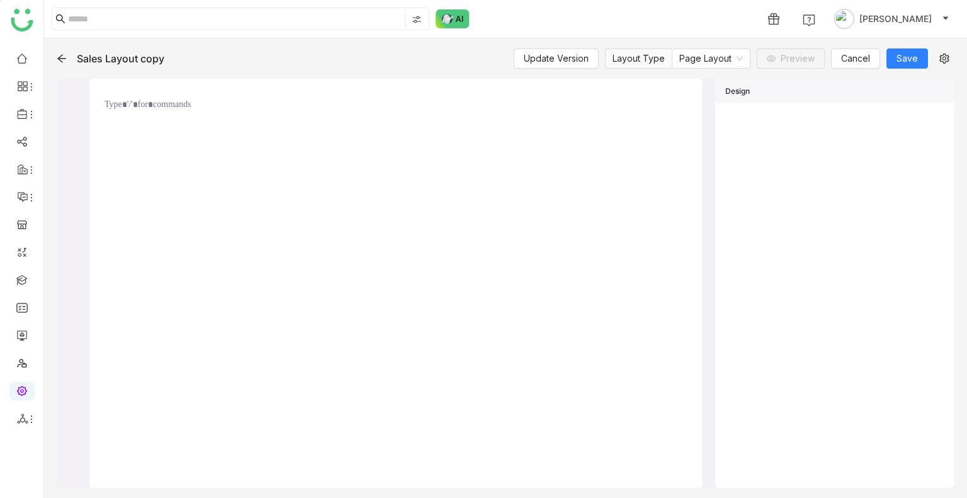
click at [59, 62] on icon at bounding box center [62, 59] width 10 height 10
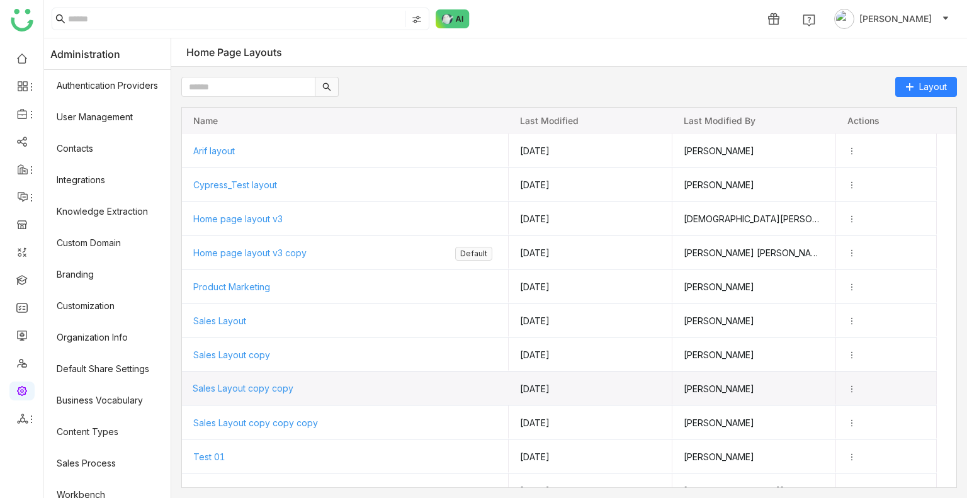
click at [257, 390] on span "Sales Layout copy copy" at bounding box center [243, 388] width 101 height 11
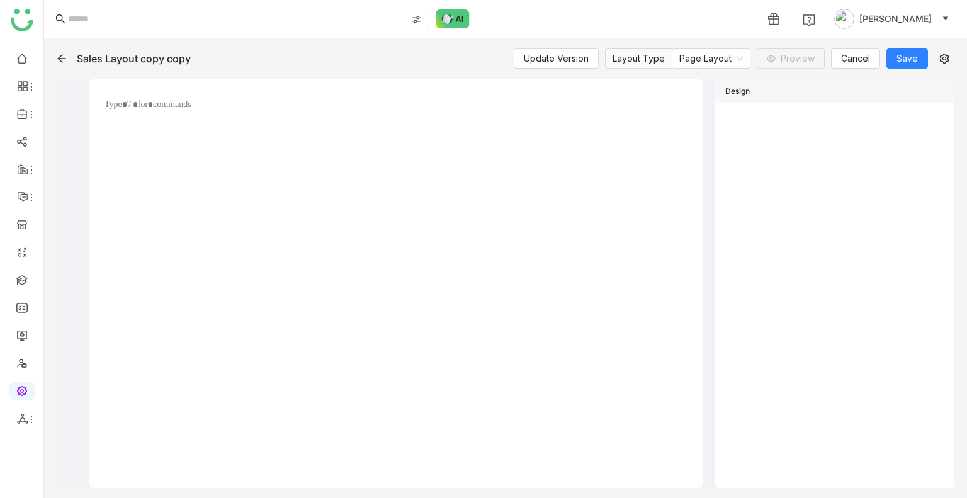
click at [57, 60] on icon at bounding box center [62, 59] width 10 height 10
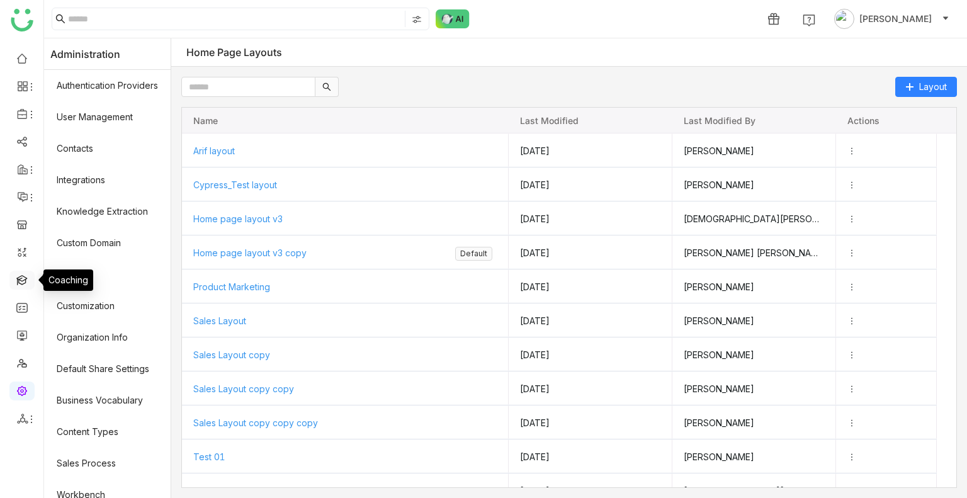
click at [23, 285] on link at bounding box center [21, 279] width 11 height 11
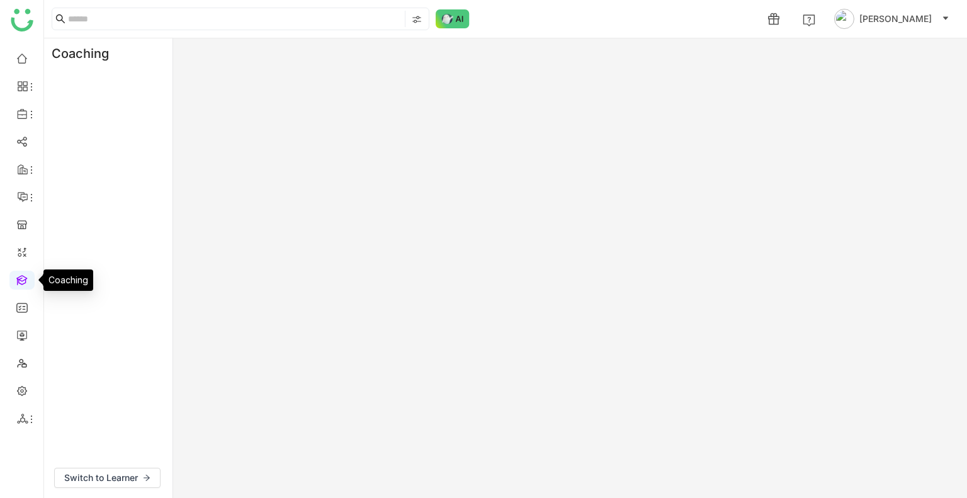
click at [23, 285] on link at bounding box center [21, 279] width 11 height 11
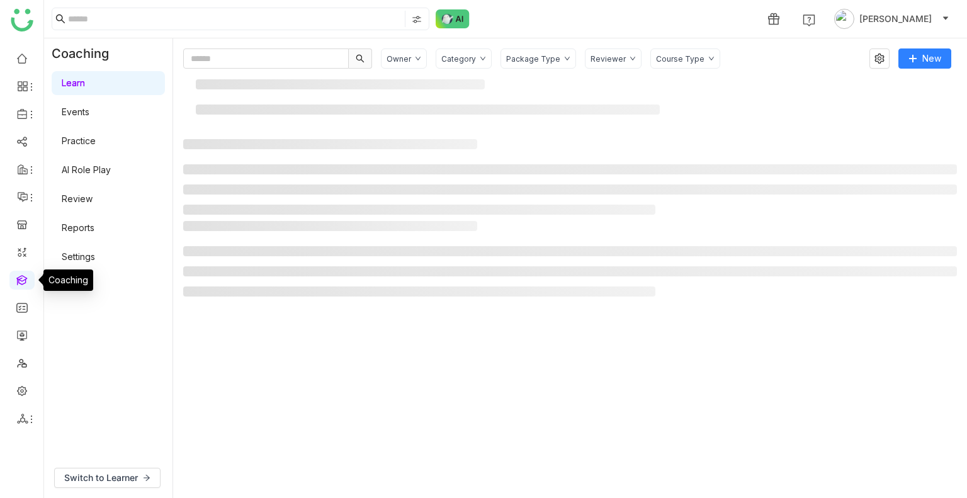
click at [23, 285] on link at bounding box center [21, 279] width 11 height 11
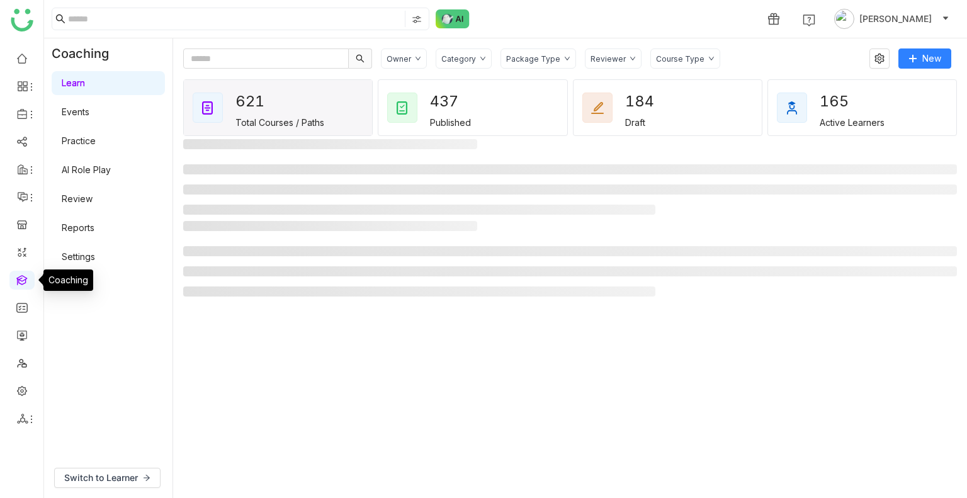
click at [23, 285] on link at bounding box center [21, 279] width 11 height 11
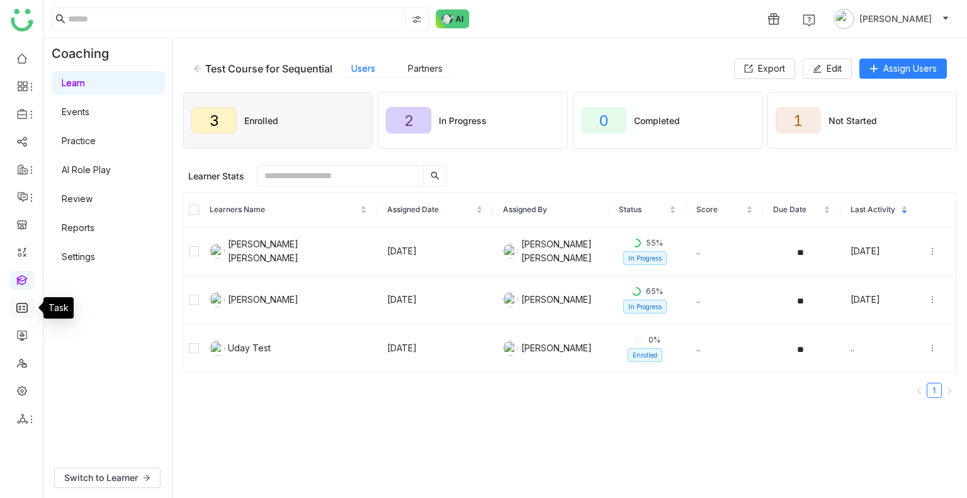
click at [18, 308] on link at bounding box center [21, 307] width 11 height 11
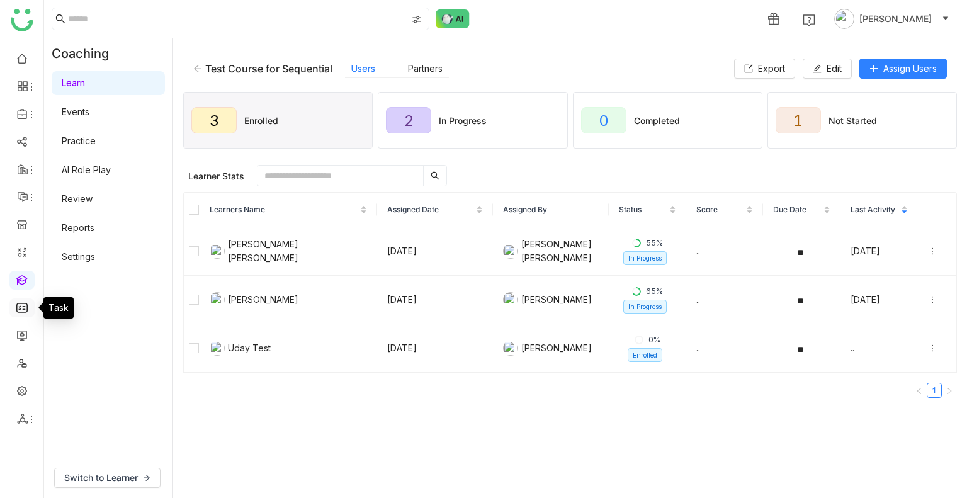
click at [18, 308] on link at bounding box center [21, 307] width 11 height 11
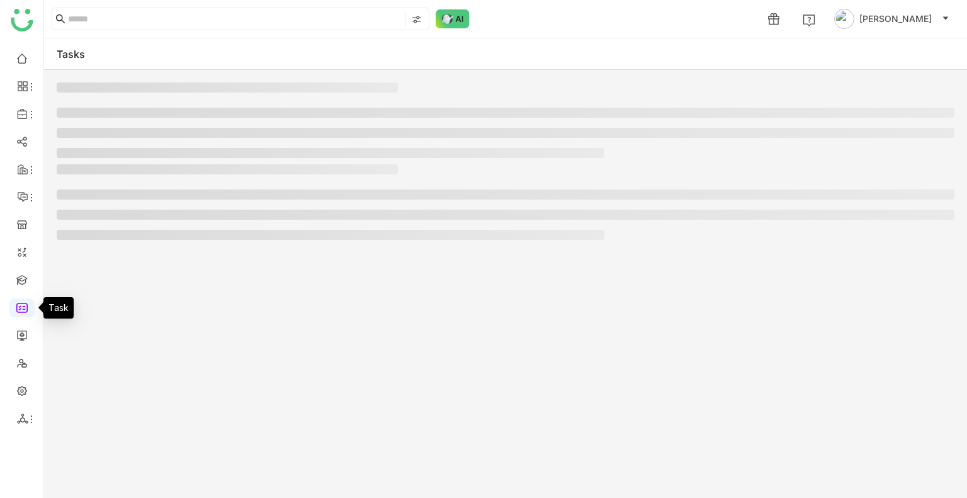
click at [18, 308] on link at bounding box center [21, 307] width 11 height 11
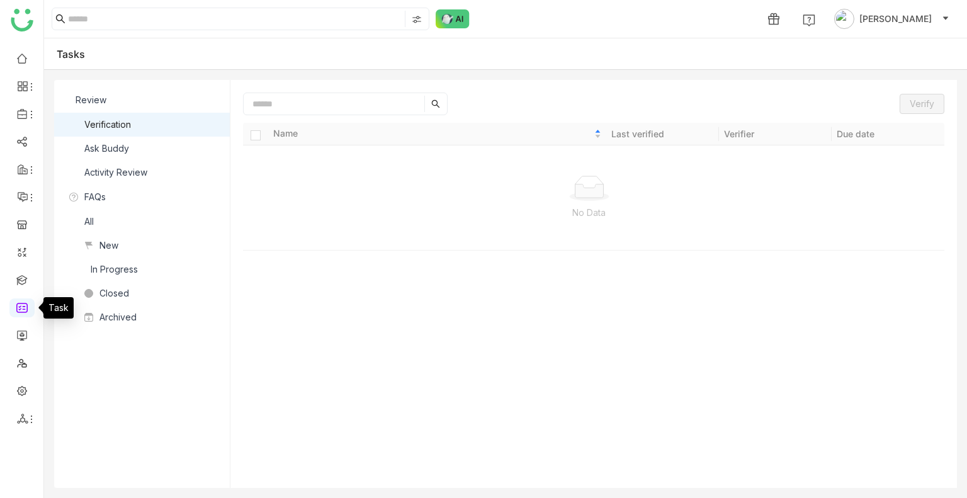
click at [18, 308] on link at bounding box center [21, 307] width 11 height 11
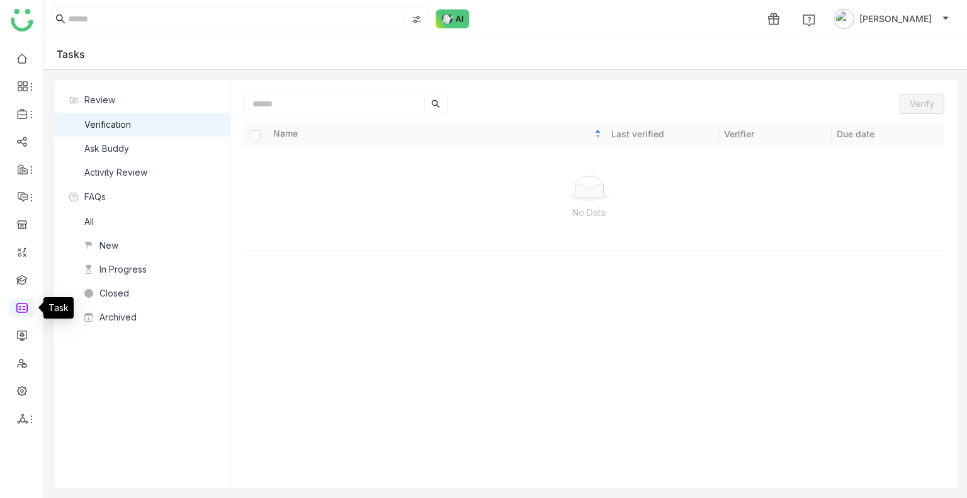
click at [18, 308] on link at bounding box center [21, 307] width 11 height 11
click at [101, 140] on nz-list-item "Ask Buddy" at bounding box center [142, 149] width 176 height 24
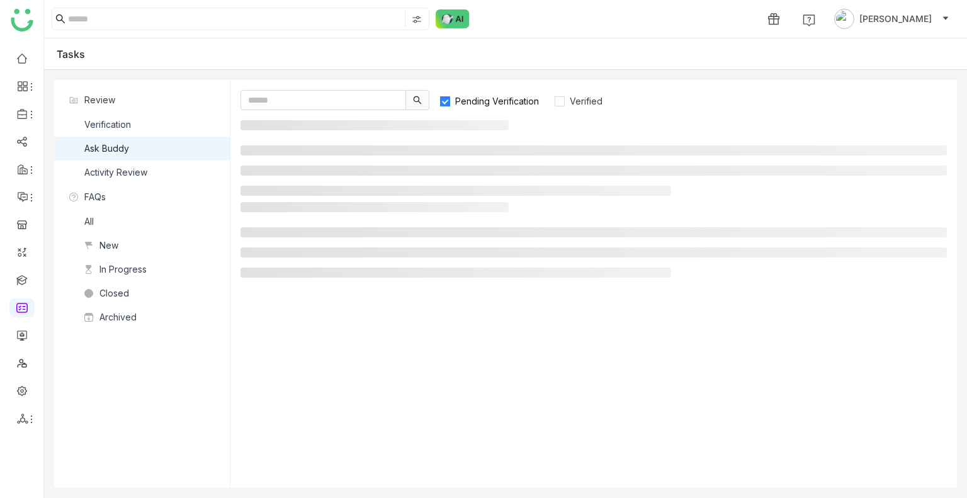
click at [101, 140] on nz-list-item "Ask Buddy" at bounding box center [142, 149] width 176 height 24
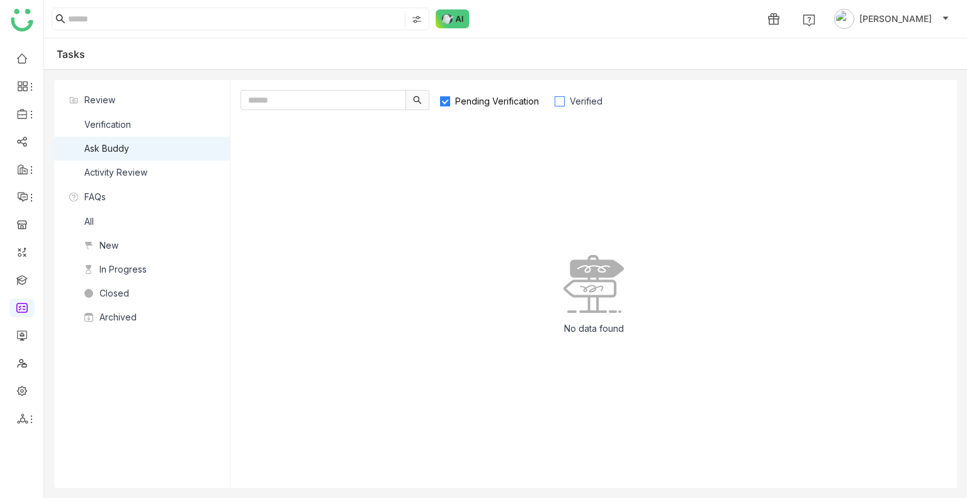
click at [577, 98] on span "Verified" at bounding box center [586, 101] width 43 height 11
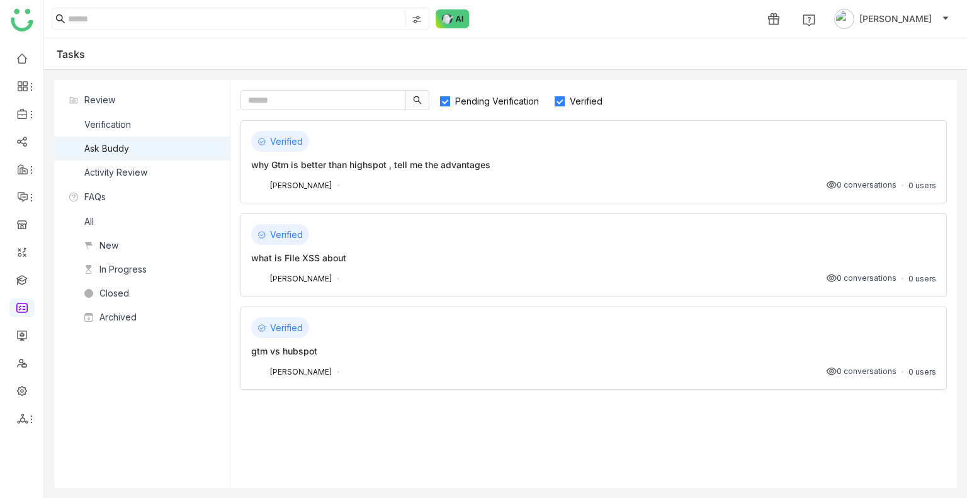
click at [577, 98] on span "Verified" at bounding box center [586, 101] width 43 height 11
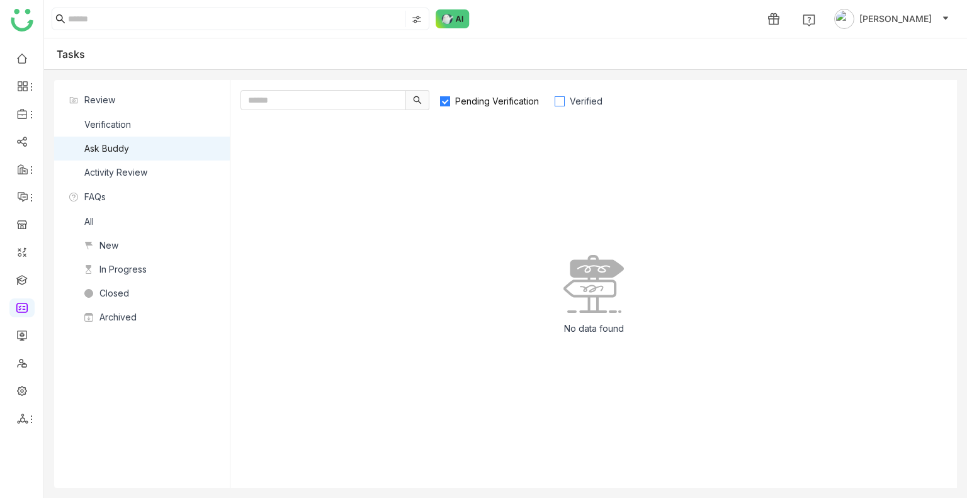
click at [579, 100] on span "Verified" at bounding box center [586, 101] width 43 height 11
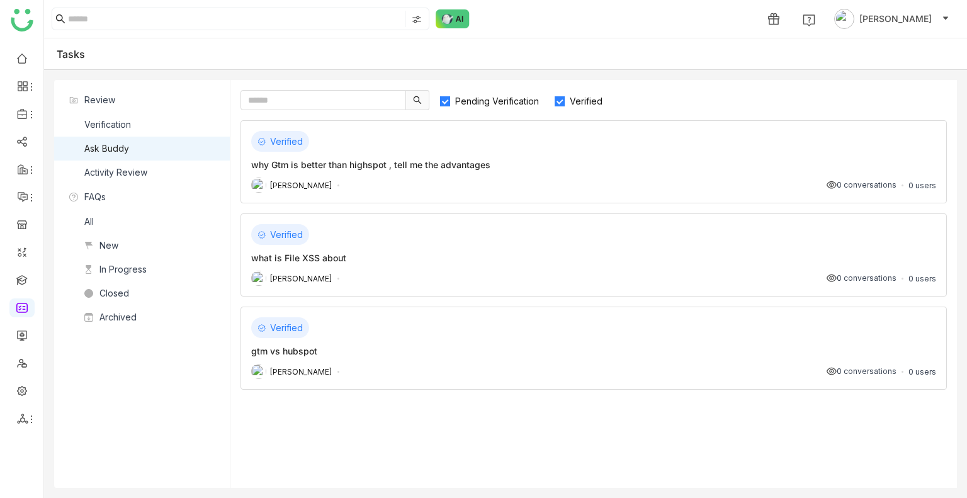
click at [560, 107] on label "Verified" at bounding box center [584, 100] width 60 height 20
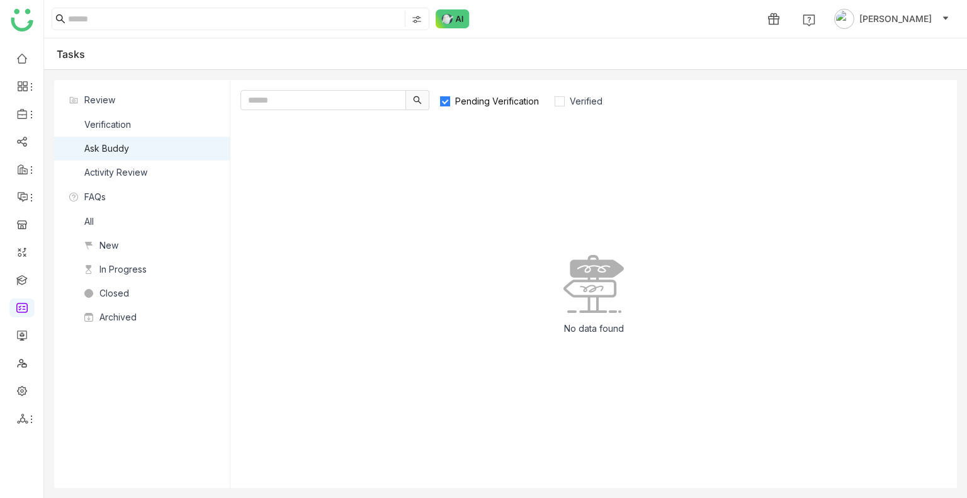
click at [541, 101] on span "Pending Verification" at bounding box center [497, 101] width 94 height 11
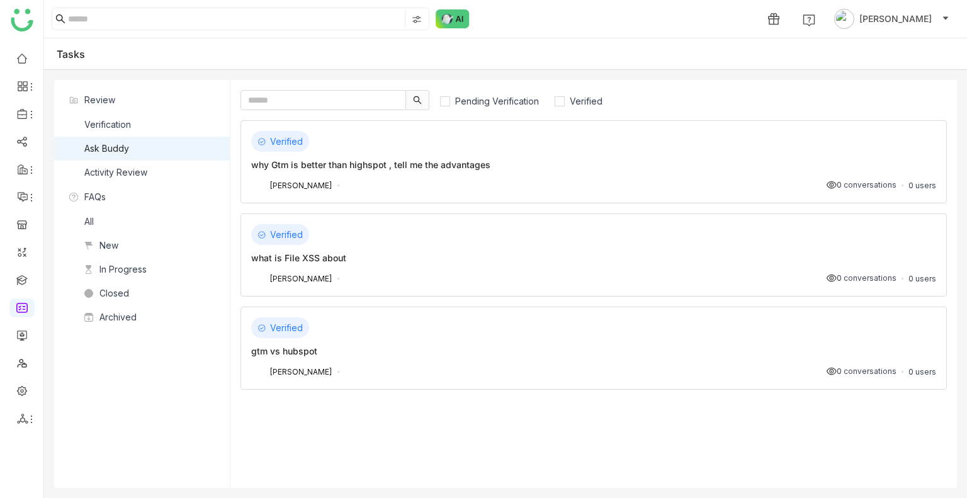
click at [552, 101] on div "Pending Verification Verified" at bounding box center [526, 100] width 175 height 20
click at [716, 344] on div "gtm vs hubspot" at bounding box center [593, 350] width 685 height 13
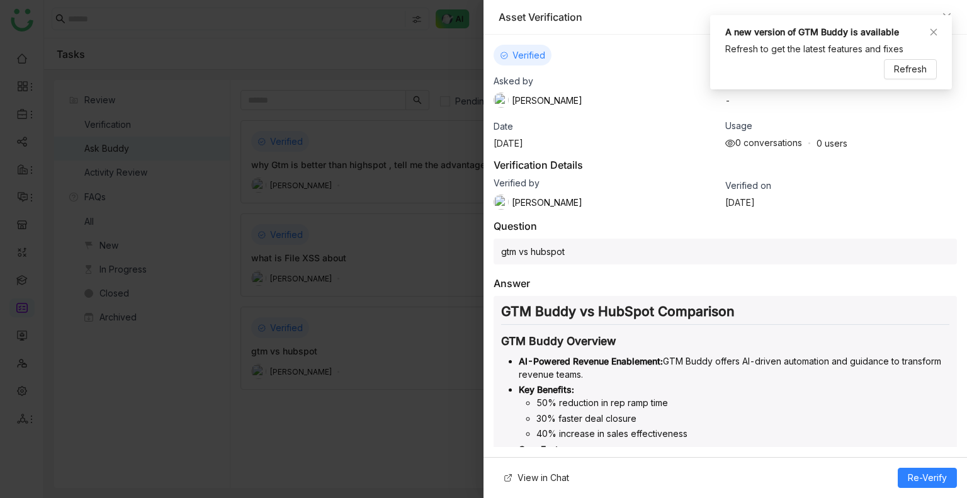
click at [939, 31] on div "A new version of GTM Buddy is available Refresh to get the latest features and …" at bounding box center [831, 52] width 242 height 74
click at [937, 34] on icon at bounding box center [933, 32] width 9 height 9
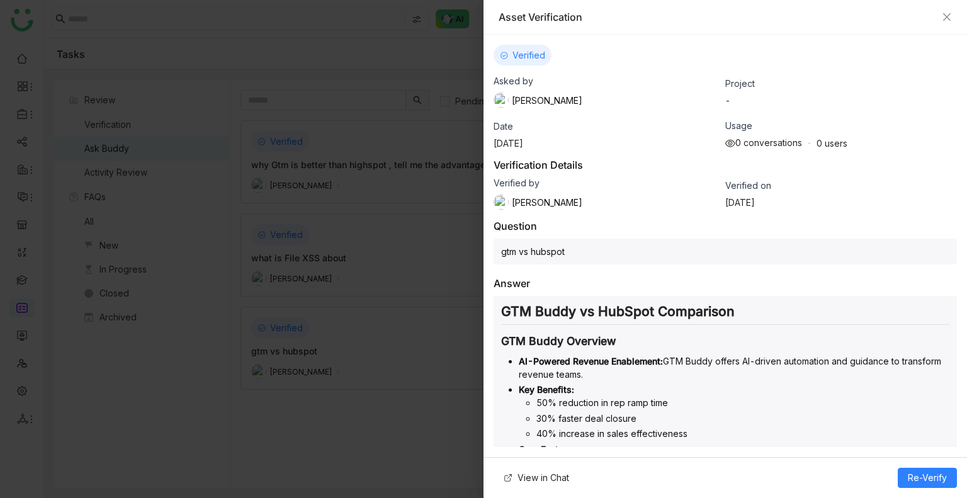
click at [796, 115] on div "Asked by [PERSON_NAME] Project - Date [DATE] Usage 0 conversations 0 users" at bounding box center [725, 112] width 463 height 73
click at [741, 139] on div "0 conversations" at bounding box center [763, 142] width 77 height 11
click at [948, 14] on icon "Close" at bounding box center [947, 17] width 10 height 10
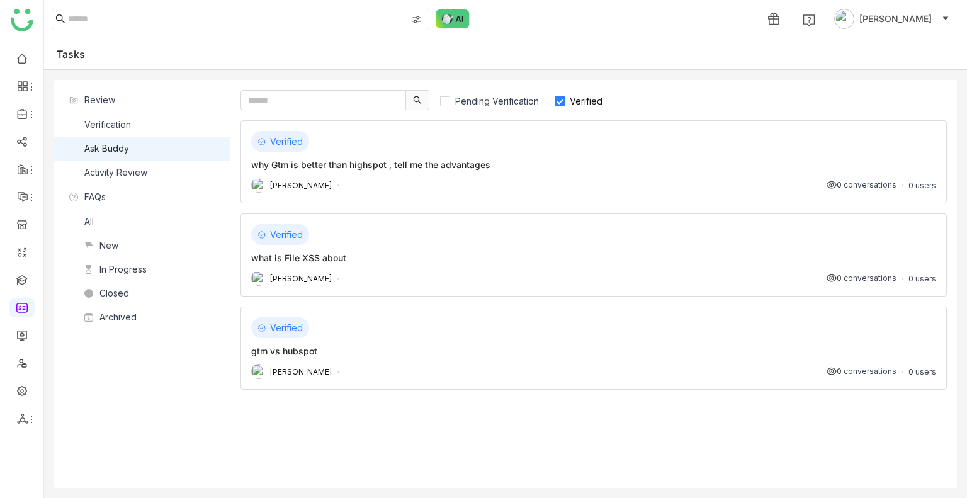
click at [886, 156] on div "Verified why Gtm is better than highspot , tell me the advantages [PERSON_NAME]…" at bounding box center [594, 161] width 706 height 83
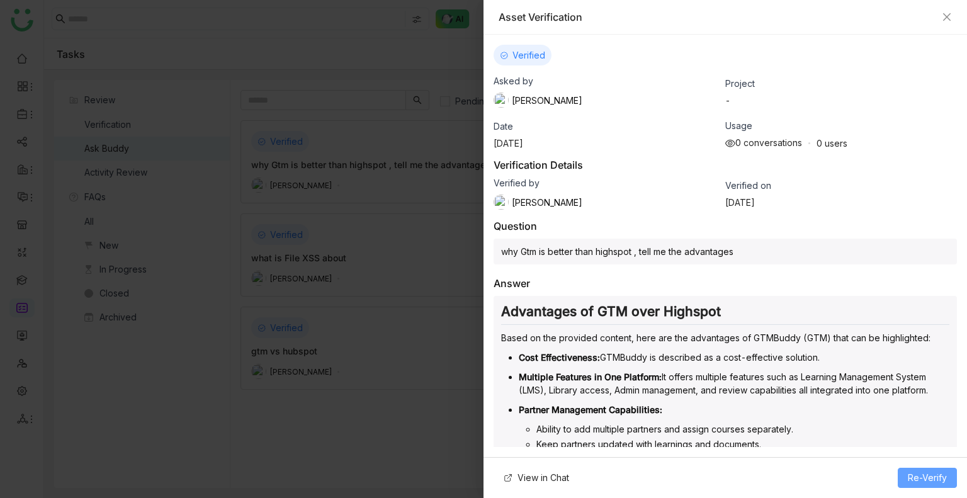
click at [916, 480] on span "Re-Verify" at bounding box center [927, 478] width 39 height 14
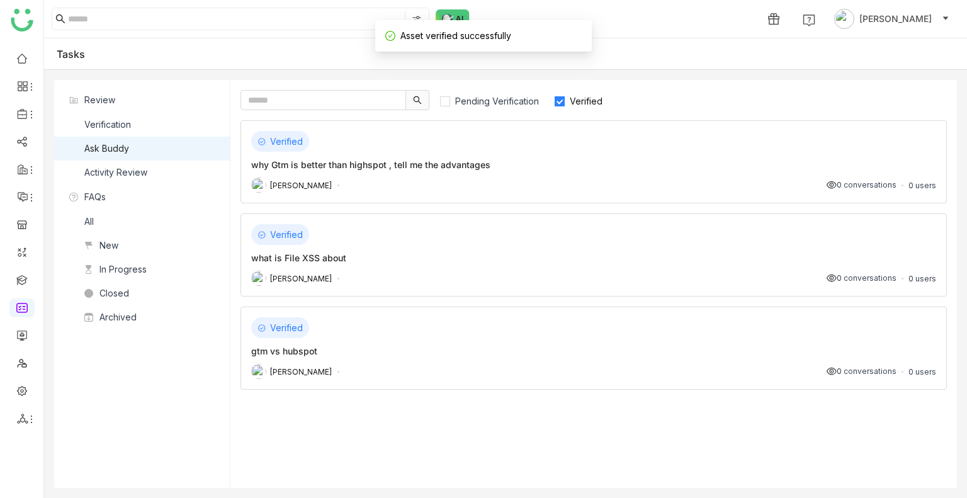
click at [916, 480] on div "Asset Verification Verified Asked by [PERSON_NAME] Project - Date [DATE] Usage …" at bounding box center [483, 249] width 967 height 498
click at [409, 364] on div "[PERSON_NAME] 0 conversations 0 users" at bounding box center [593, 371] width 685 height 15
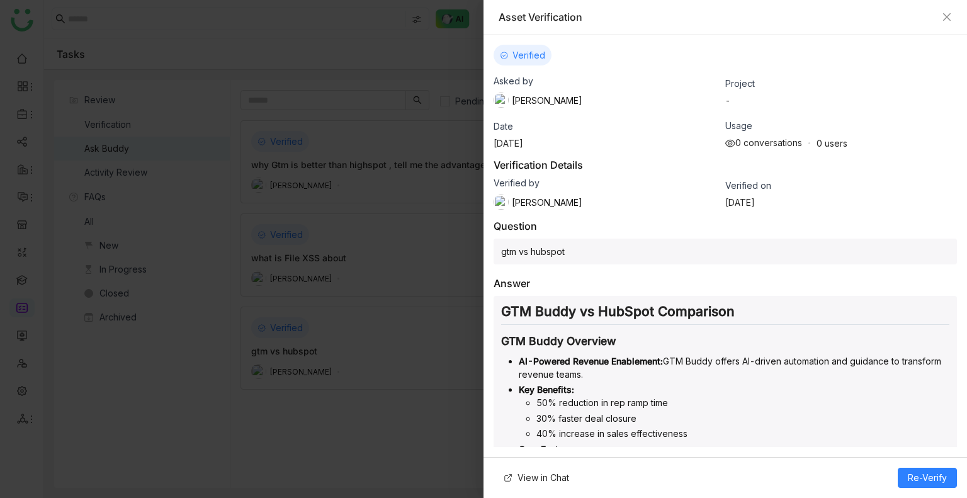
click at [373, 286] on div at bounding box center [483, 249] width 967 height 498
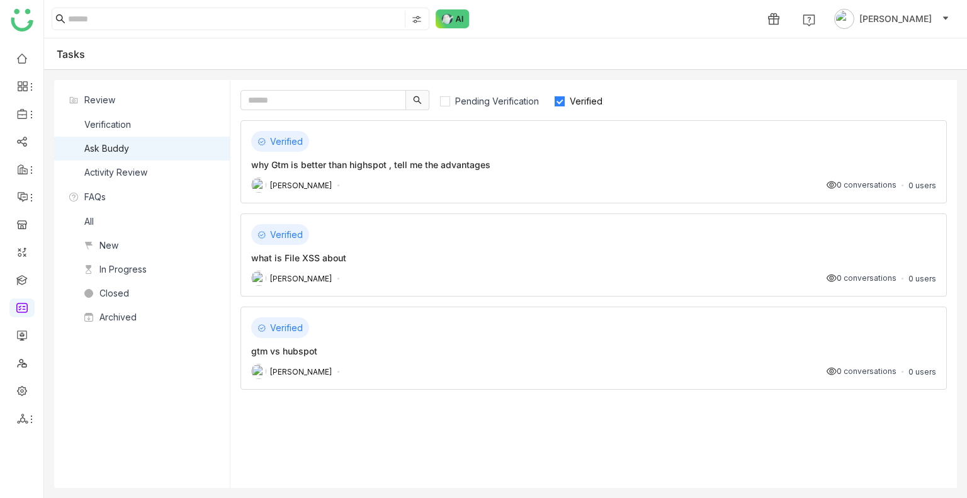
click at [380, 274] on div "[PERSON_NAME] 0 conversations 0 users" at bounding box center [593, 278] width 685 height 15
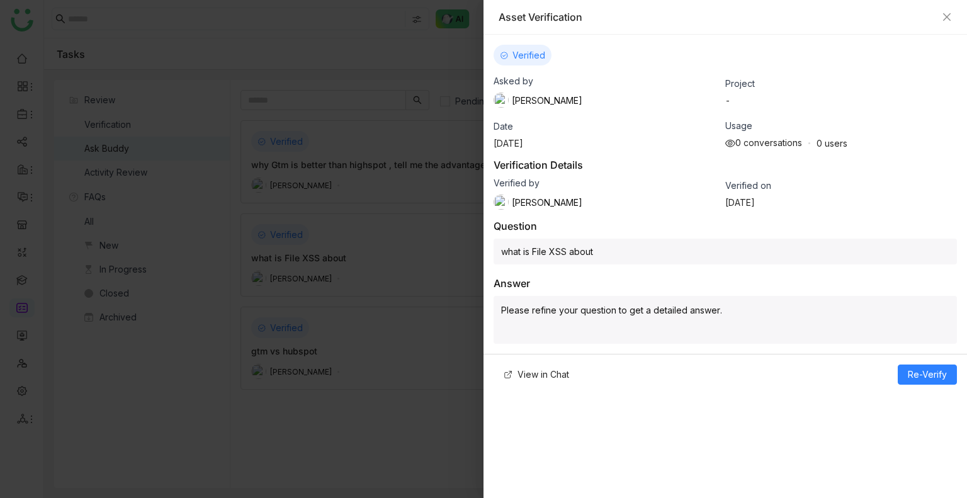
click at [377, 200] on div at bounding box center [483, 249] width 967 height 498
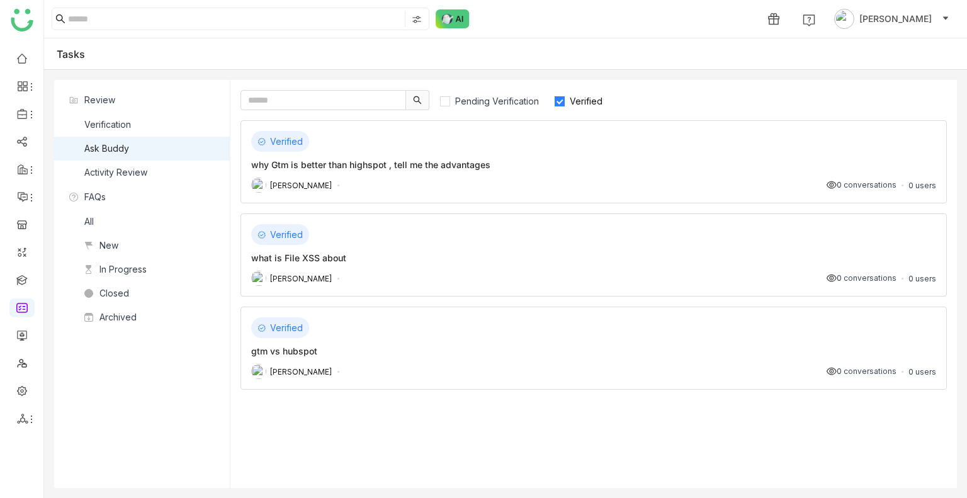
click at [376, 186] on div "[PERSON_NAME] 0 conversations 0 users" at bounding box center [593, 185] width 685 height 15
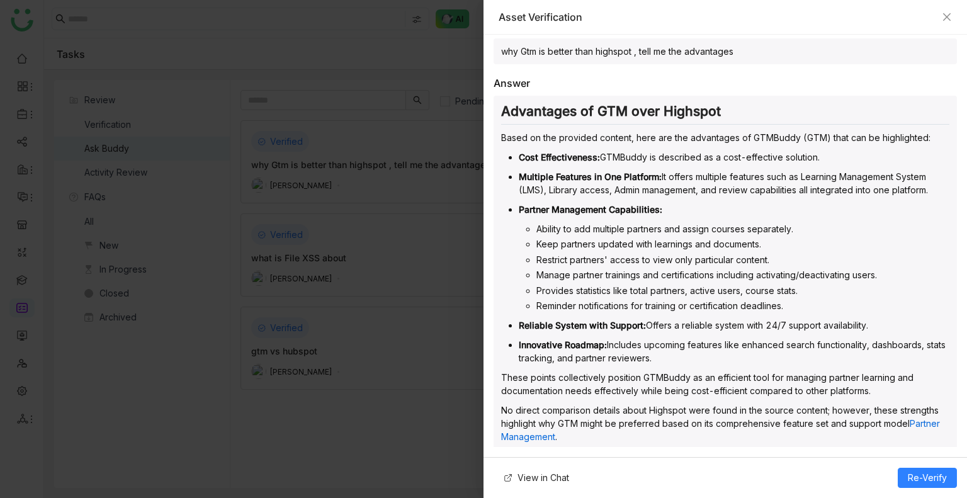
scroll to position [220, 0]
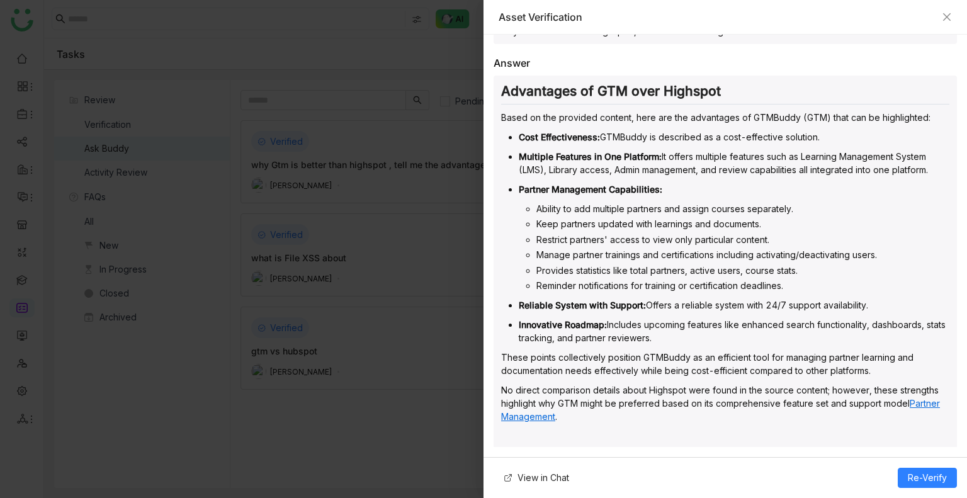
click at [518, 412] on link "Partner Management" at bounding box center [720, 410] width 439 height 24
click at [944, 20] on icon "Close" at bounding box center [947, 17] width 8 height 8
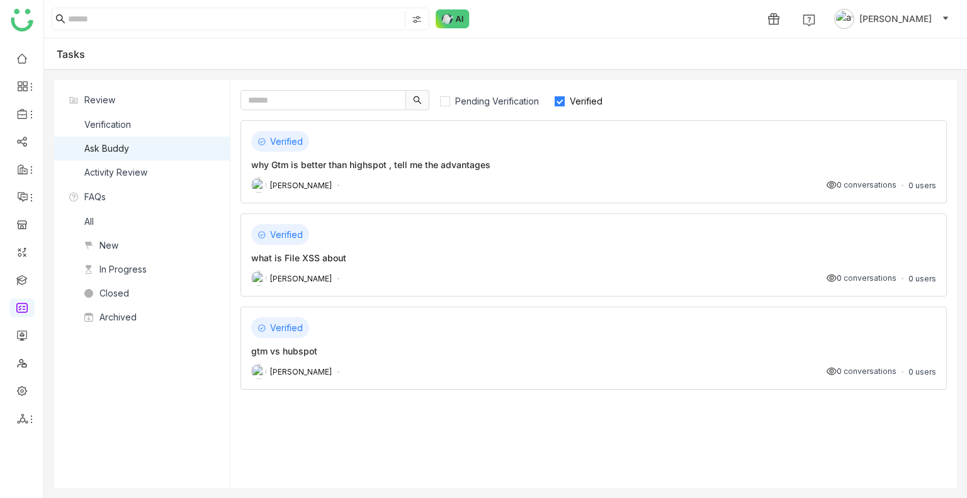
click at [944, 20] on icon at bounding box center [946, 18] width 8 height 8
click at [486, 104] on span "Pending Verification" at bounding box center [497, 101] width 94 height 11
click at [570, 100] on span "Verified" at bounding box center [586, 101] width 43 height 11
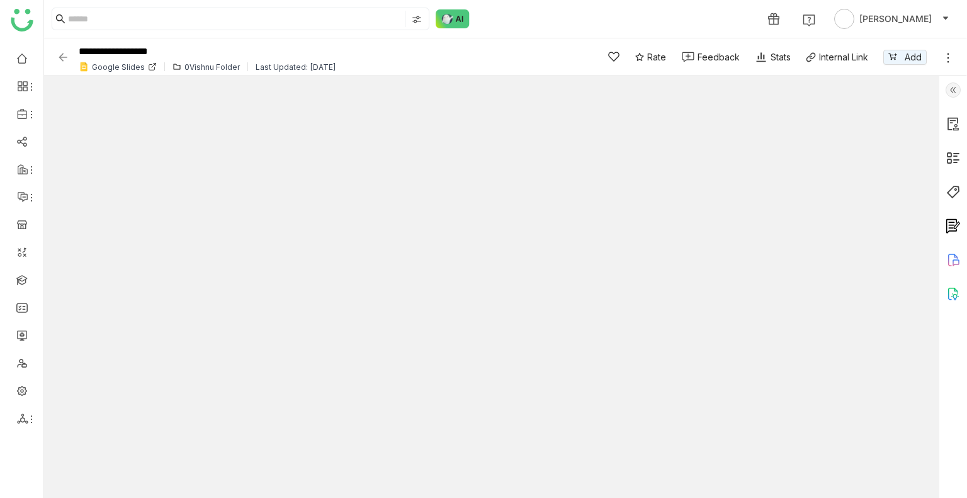
type input "*"
click at [65, 56] on img at bounding box center [63, 57] width 13 height 13
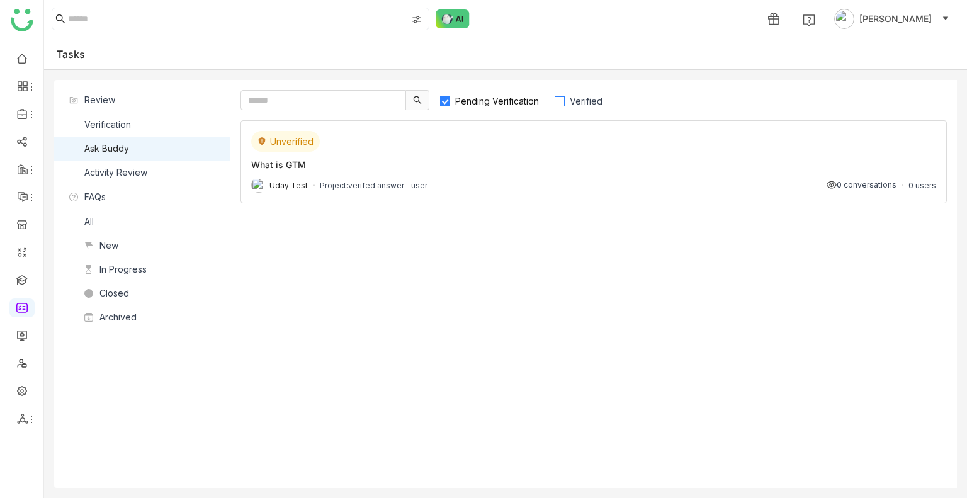
click at [572, 105] on span "Verified" at bounding box center [586, 101] width 43 height 11
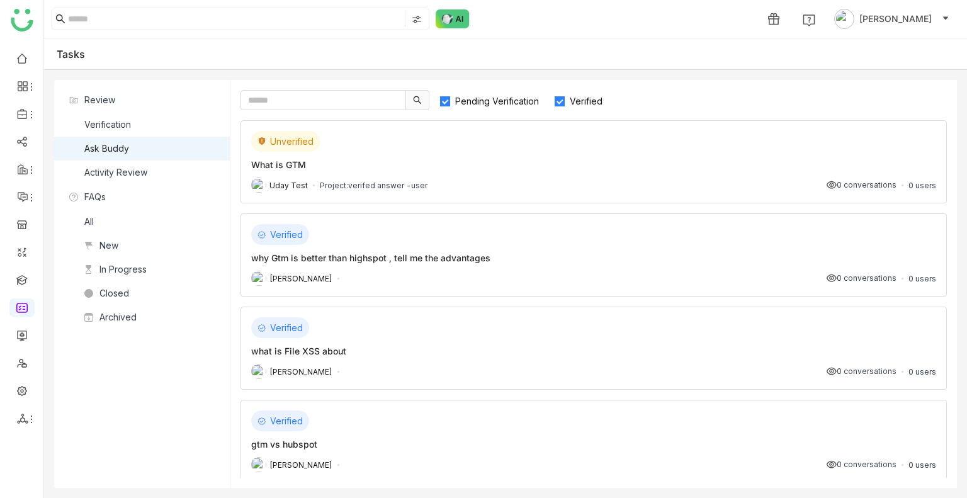
click at [572, 105] on span "Verified" at bounding box center [586, 101] width 43 height 11
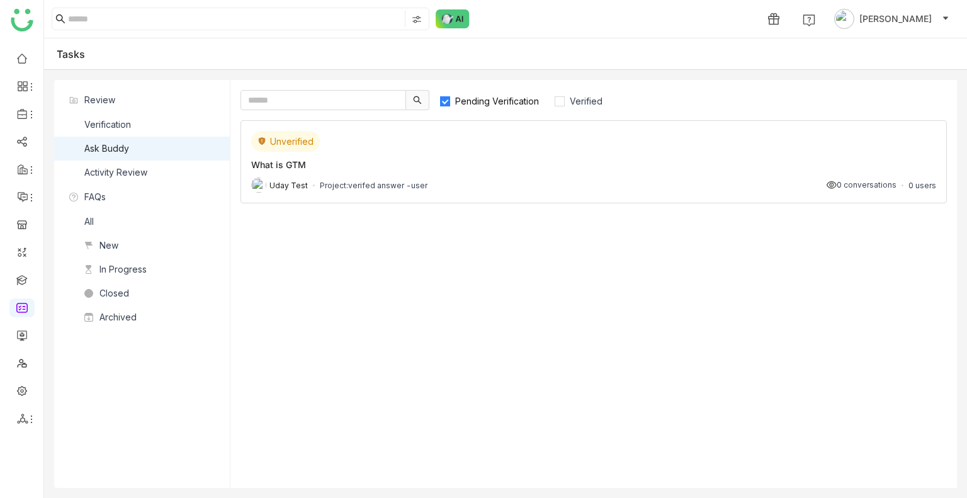
click at [519, 168] on div "What is GTM" at bounding box center [593, 164] width 685 height 13
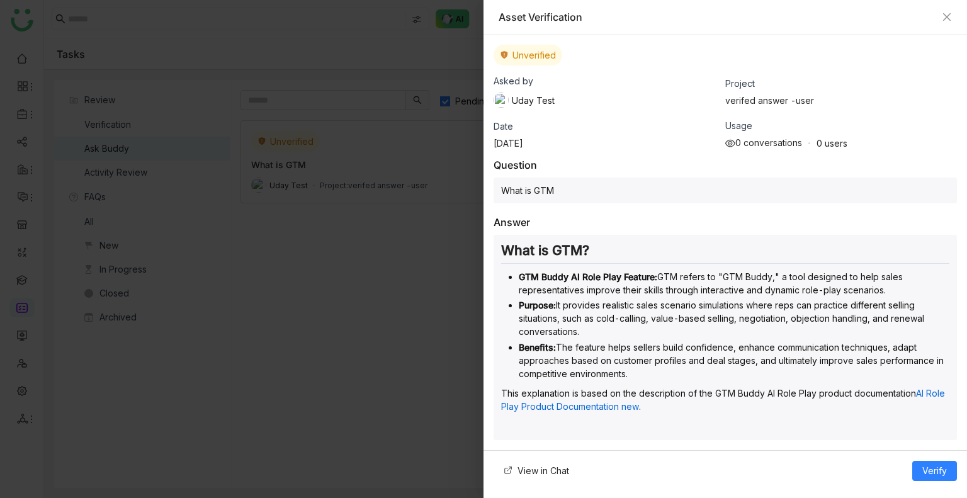
click at [614, 380] on div "What is GTM? GTM Buddy AI Role Play Feature: GTM refers to "GTM Buddy," a tool …" at bounding box center [725, 337] width 463 height 205
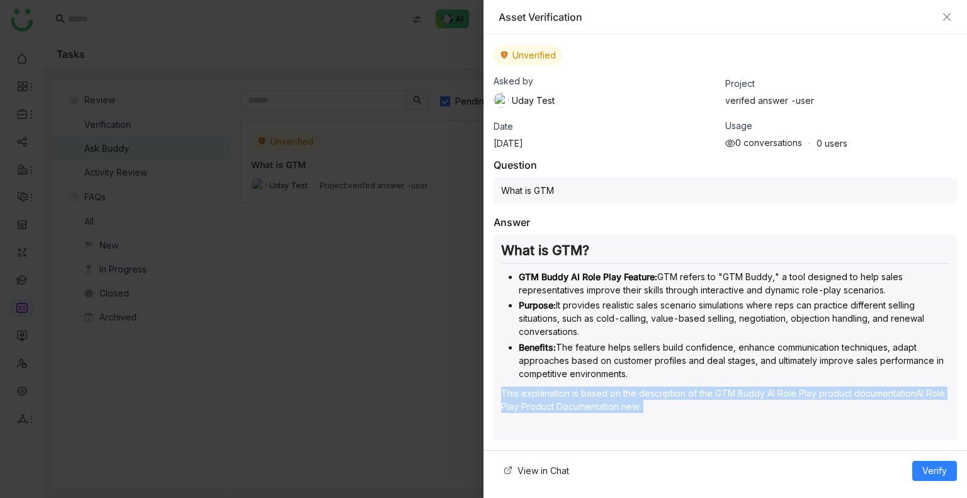
click at [614, 380] on div "What is GTM? GTM Buddy AI Role Play Feature: GTM refers to "GTM Buddy," a tool …" at bounding box center [725, 337] width 463 height 205
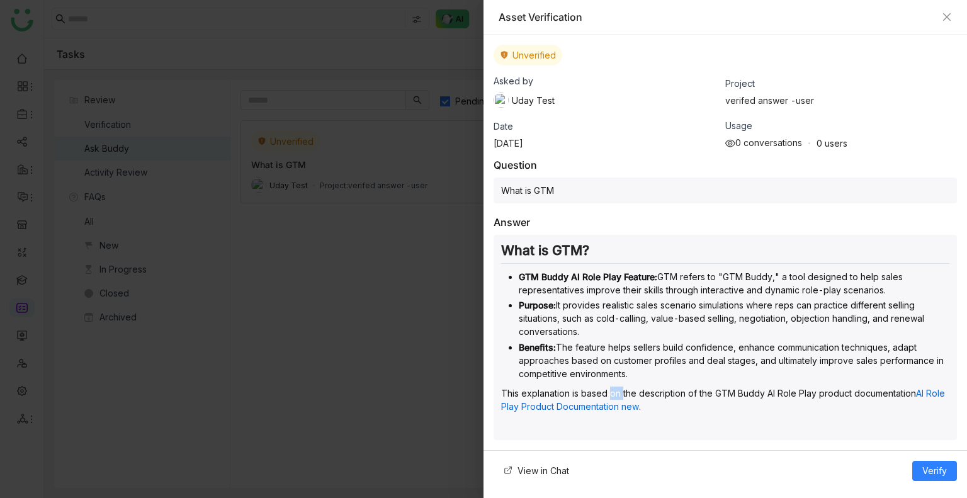
click at [614, 380] on div "What is GTM? GTM Buddy AI Role Play Feature: GTM refers to "GTM Buddy," a tool …" at bounding box center [725, 337] width 463 height 205
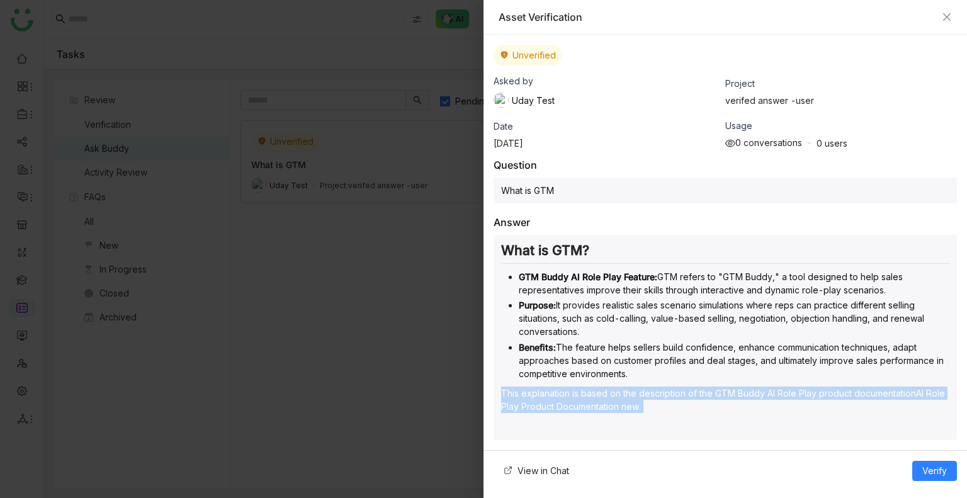
click at [614, 380] on div "What is GTM? GTM Buddy AI Role Play Feature: GTM refers to "GTM Buddy," a tool …" at bounding box center [725, 337] width 463 height 205
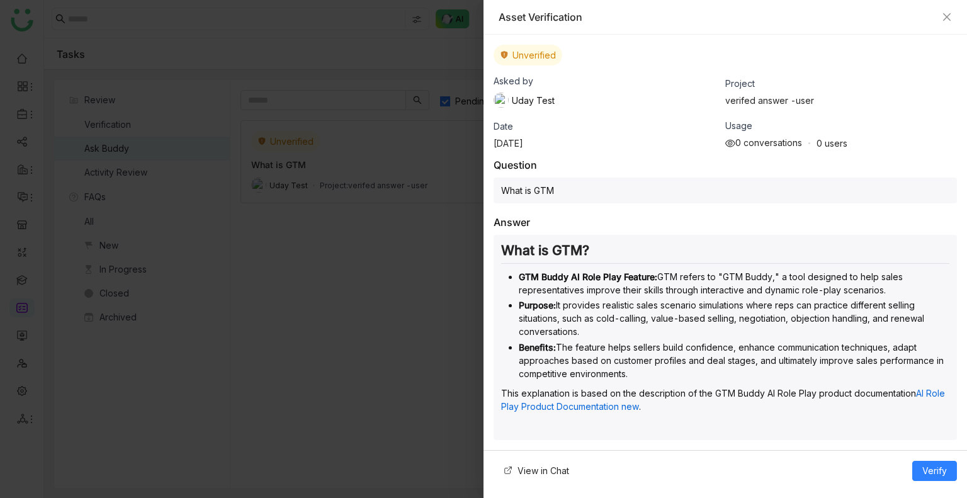
click at [650, 421] on div "What is GTM? GTM Buddy AI Role Play Feature: GTM refers to "GTM Buddy," a tool …" at bounding box center [725, 337] width 463 height 205
drag, startPoint x: 650, startPoint y: 421, endPoint x: 648, endPoint y: 414, distance: 7.7
click at [648, 414] on div "What is GTM? GTM Buddy AI Role Play Feature: GTM refers to "GTM Buddy," a tool …" at bounding box center [725, 337] width 463 height 205
click at [638, 401] on link "AI Role Play Product Documentation new" at bounding box center [723, 400] width 444 height 24
click at [554, 473] on span "View in Chat" at bounding box center [544, 471] width 52 height 14
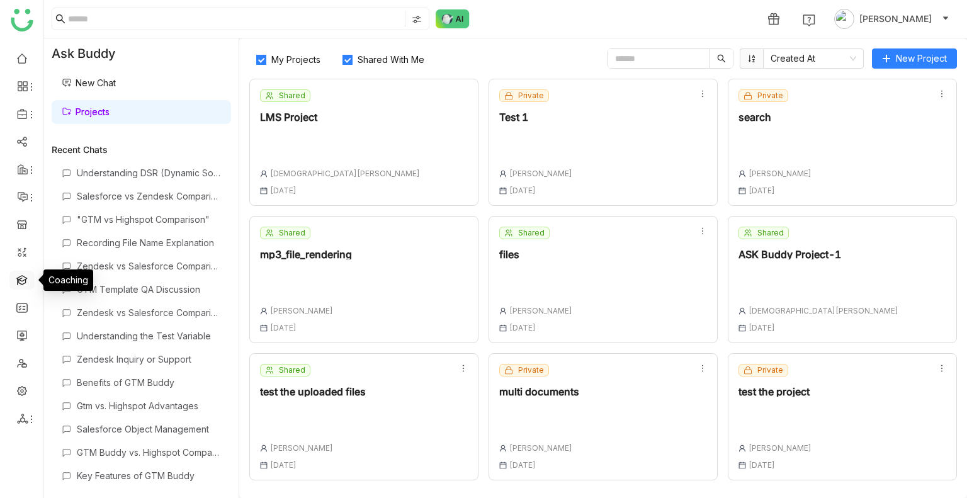
click at [27, 279] on link at bounding box center [21, 279] width 11 height 11
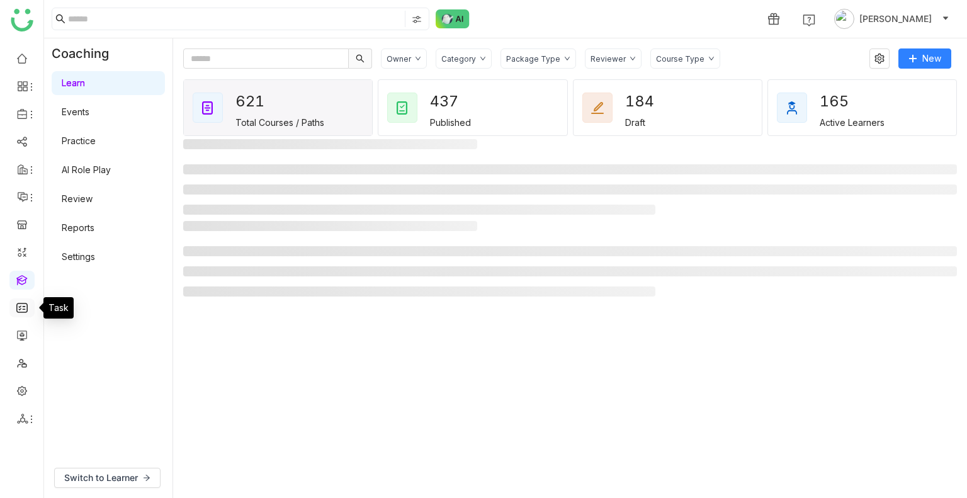
click at [27, 305] on link at bounding box center [21, 307] width 11 height 11
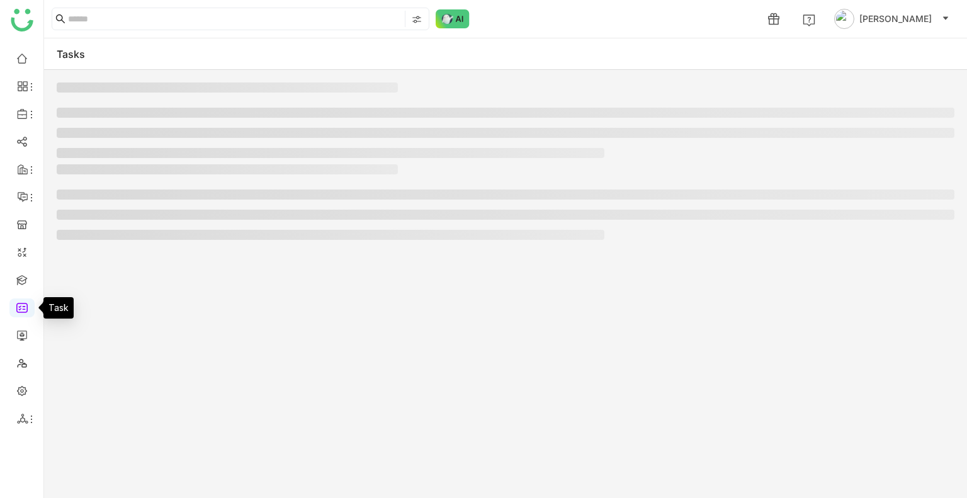
click at [27, 305] on link at bounding box center [21, 307] width 11 height 11
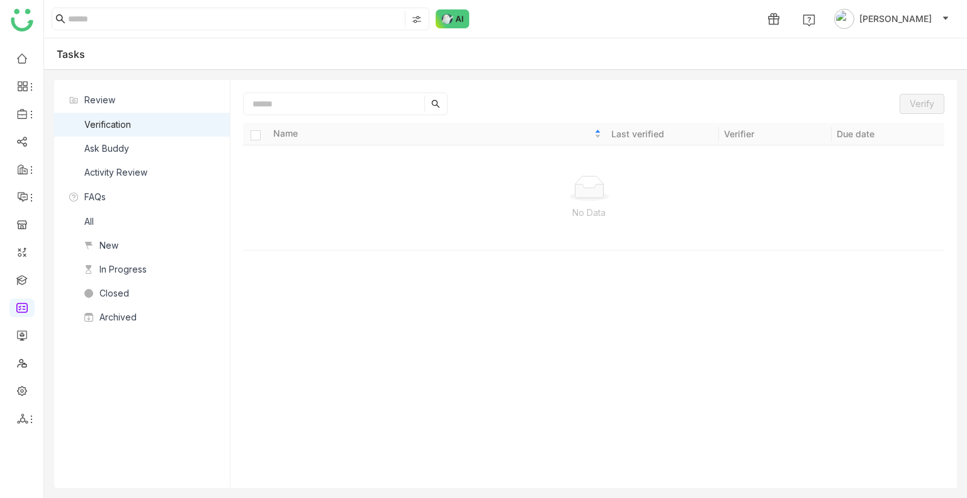
click at [131, 144] on nz-list-item "Ask Buddy" at bounding box center [142, 149] width 176 height 24
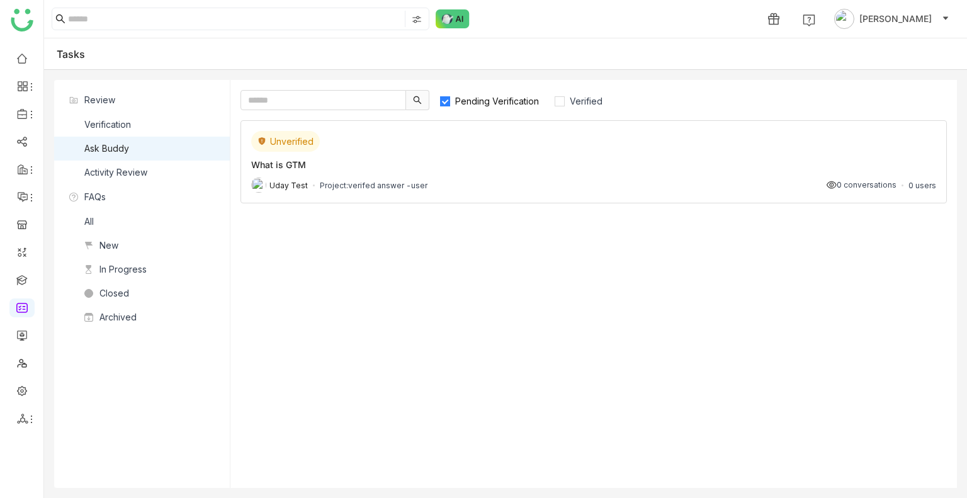
click at [771, 184] on div "Uday Test Project: verifed answer -user 0 conversations 0 users" at bounding box center [593, 185] width 685 height 15
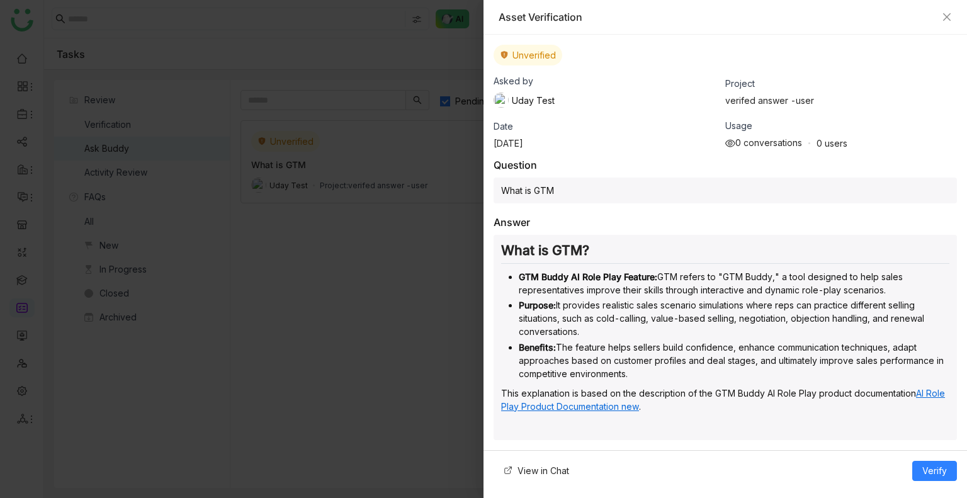
click at [577, 405] on link "AI Role Play Product Documentation new" at bounding box center [723, 400] width 444 height 24
click at [949, 14] on icon "Close" at bounding box center [947, 17] width 10 height 10
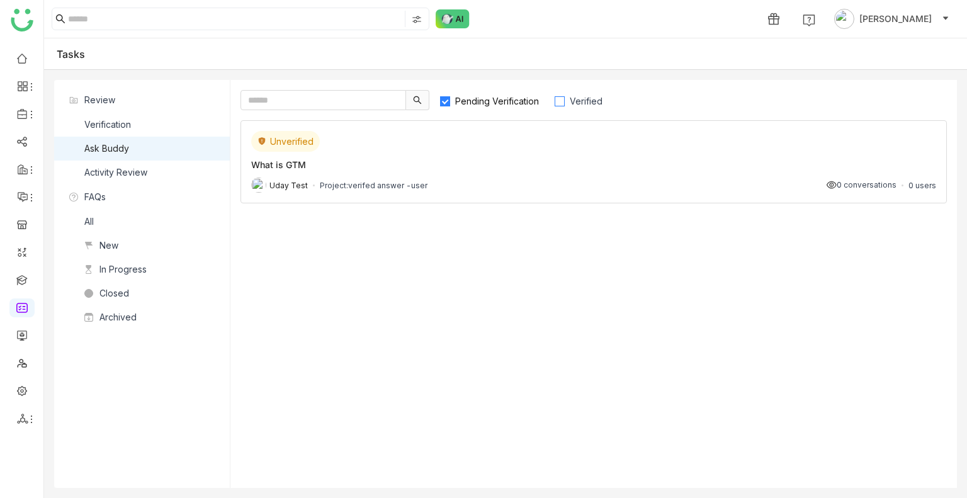
click at [568, 102] on span "Verified" at bounding box center [586, 101] width 43 height 11
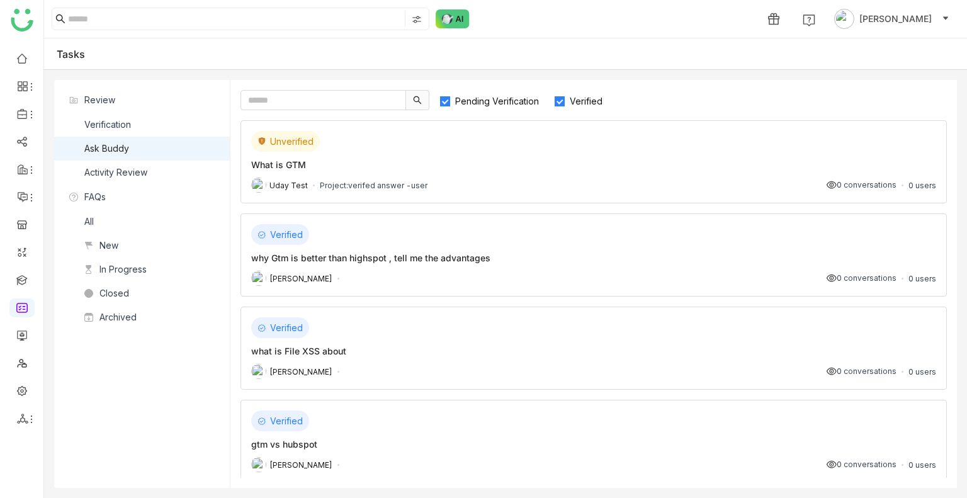
click at [413, 249] on div "Verified why Gtm is better than highspot , tell me the advantages Uday Bhanu 0 …" at bounding box center [594, 254] width 706 height 83
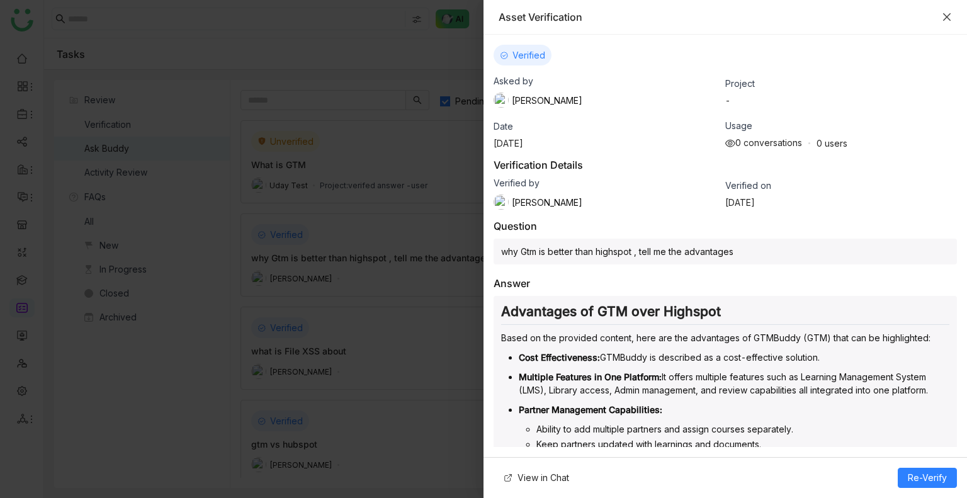
click at [944, 19] on icon "Close" at bounding box center [947, 17] width 8 height 8
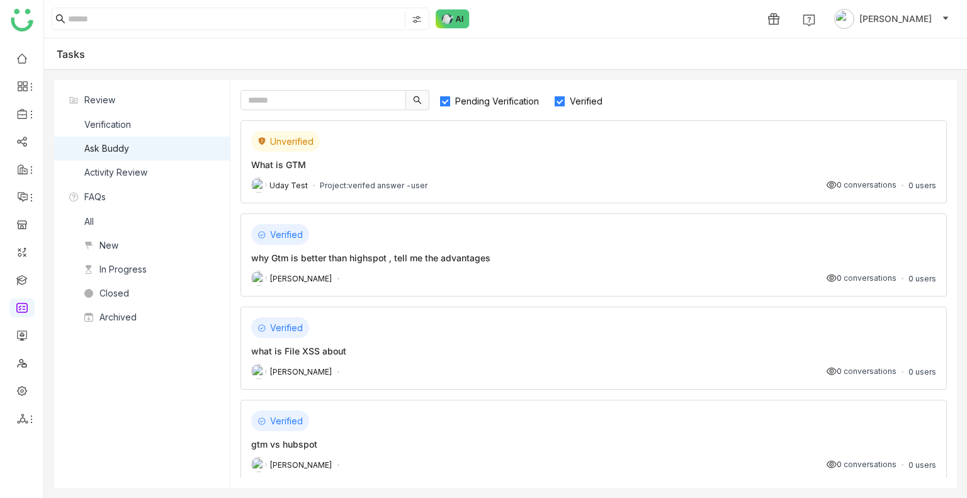
click at [478, 324] on div "Verified" at bounding box center [593, 327] width 685 height 21
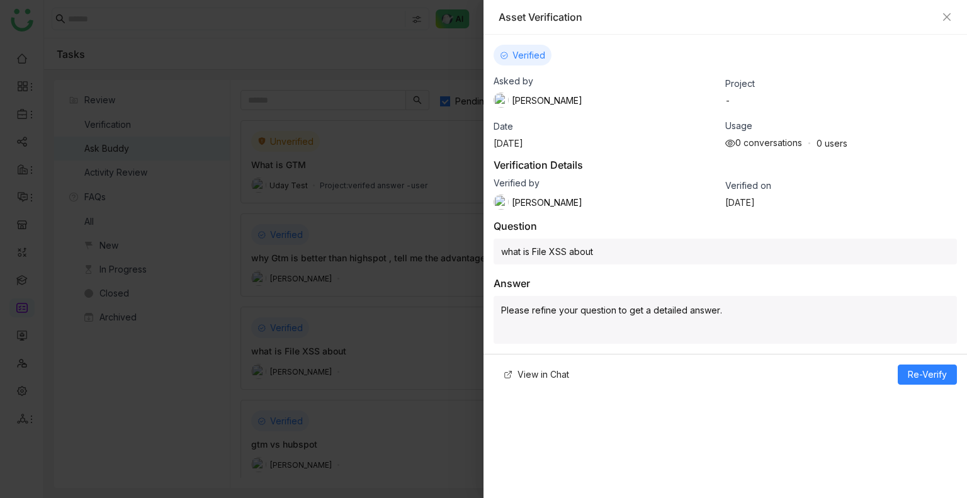
click at [941, 18] on div "Asset Verification" at bounding box center [725, 17] width 453 height 14
click at [945, 16] on icon "Close" at bounding box center [947, 17] width 10 height 10
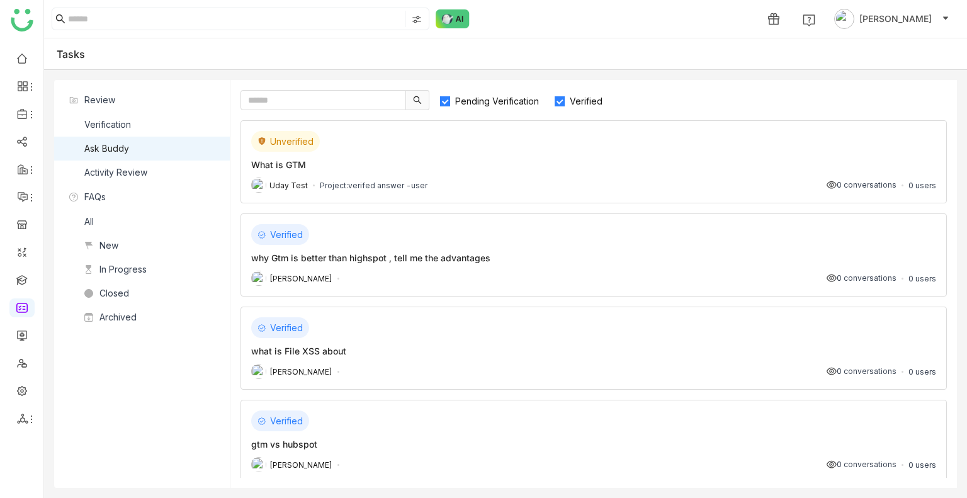
click at [376, 192] on div "Unverified What is GTM Uday Test Project: verifed answer -user 0 conversations …" at bounding box center [594, 161] width 706 height 83
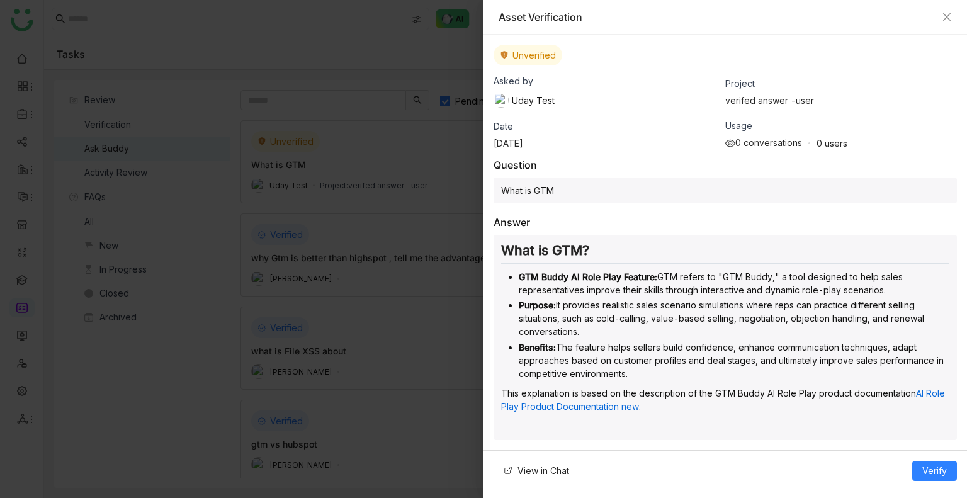
click at [503, 54] on icon at bounding box center [504, 55] width 7 height 8
click at [944, 15] on icon "Close" at bounding box center [947, 17] width 10 height 10
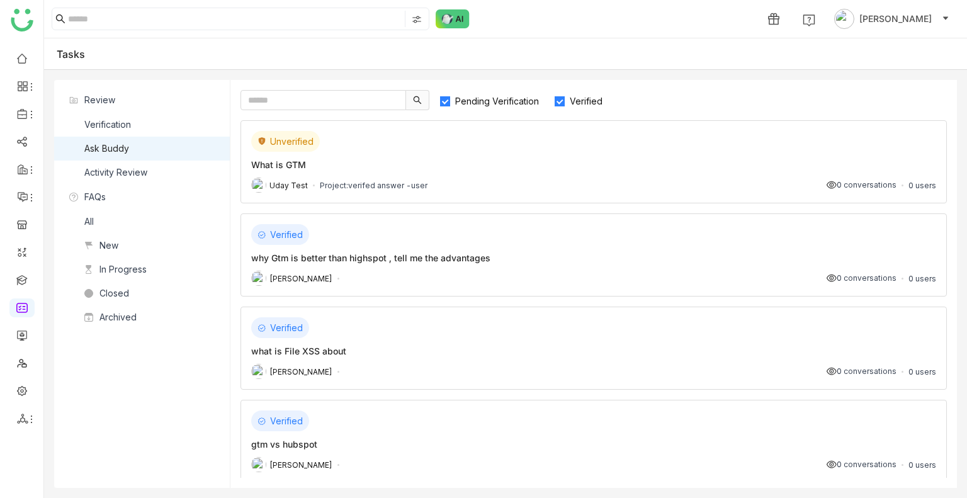
click at [519, 100] on span "Pending Verification" at bounding box center [497, 101] width 94 height 11
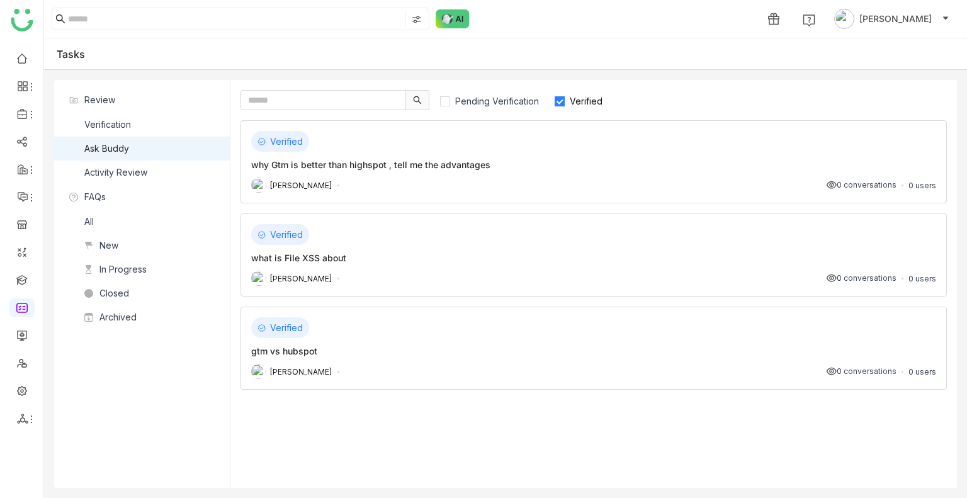
click at [543, 246] on div "Verified what is File XSS about Arif uddin 0 conversations 0 users" at bounding box center [594, 254] width 706 height 83
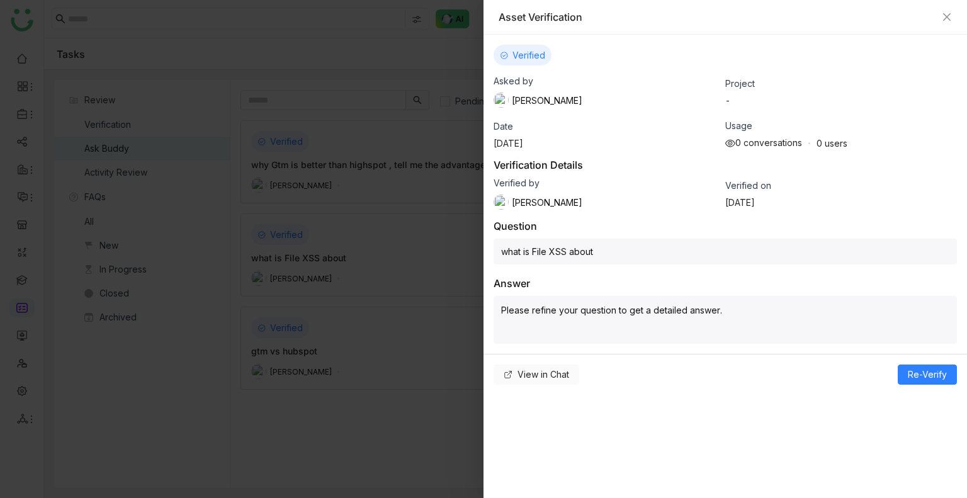
click at [536, 368] on span "View in Chat" at bounding box center [544, 375] width 52 height 14
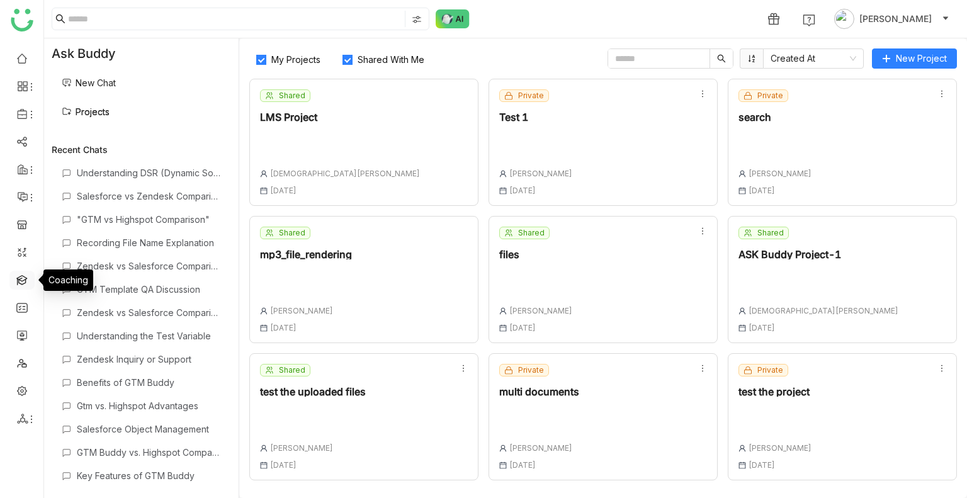
click at [19, 278] on link at bounding box center [21, 279] width 11 height 11
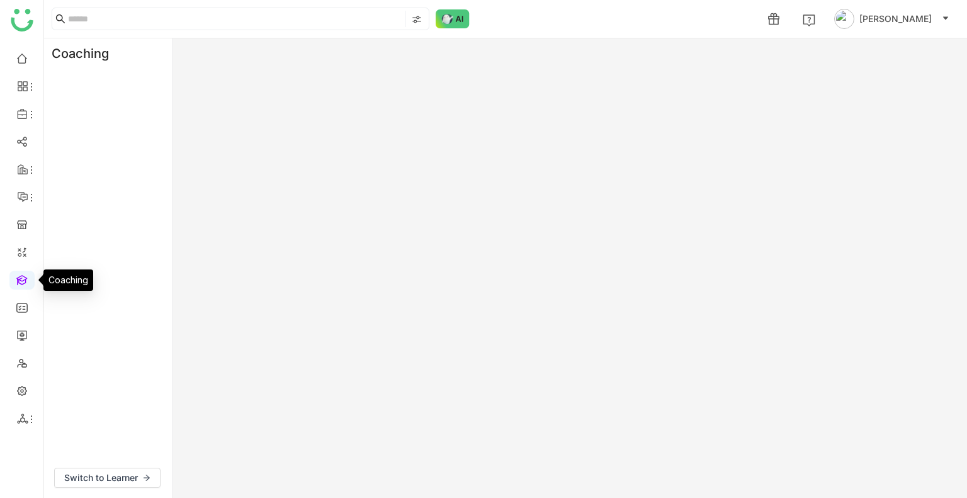
click at [19, 278] on link at bounding box center [21, 279] width 11 height 11
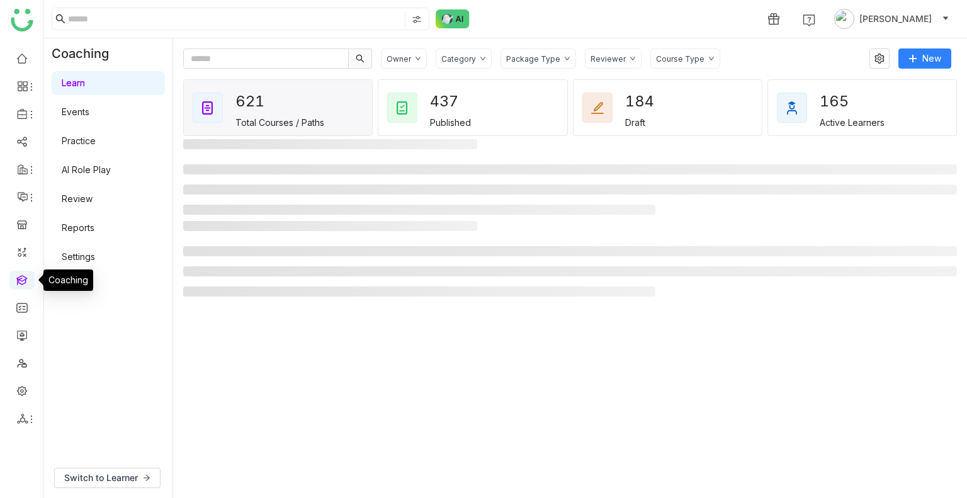
click at [19, 278] on link at bounding box center [21, 279] width 11 height 11
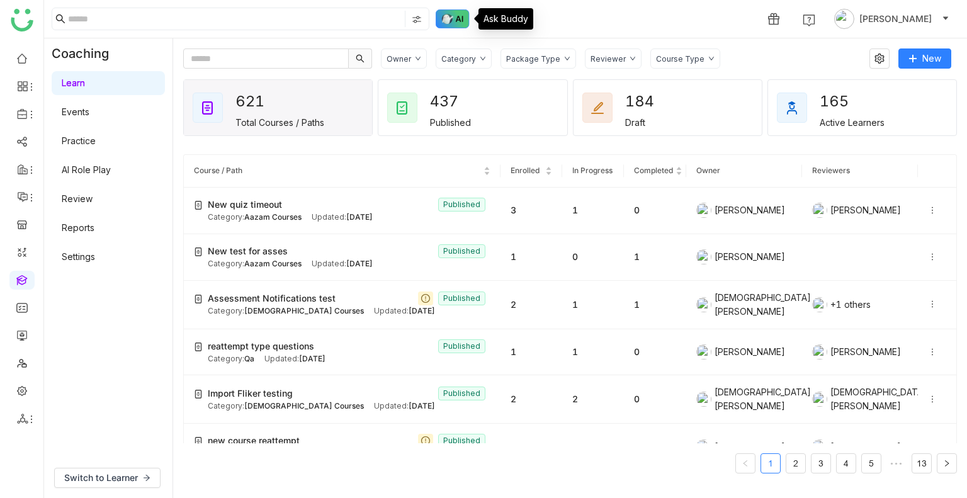
click at [456, 17] on img at bounding box center [453, 18] width 34 height 19
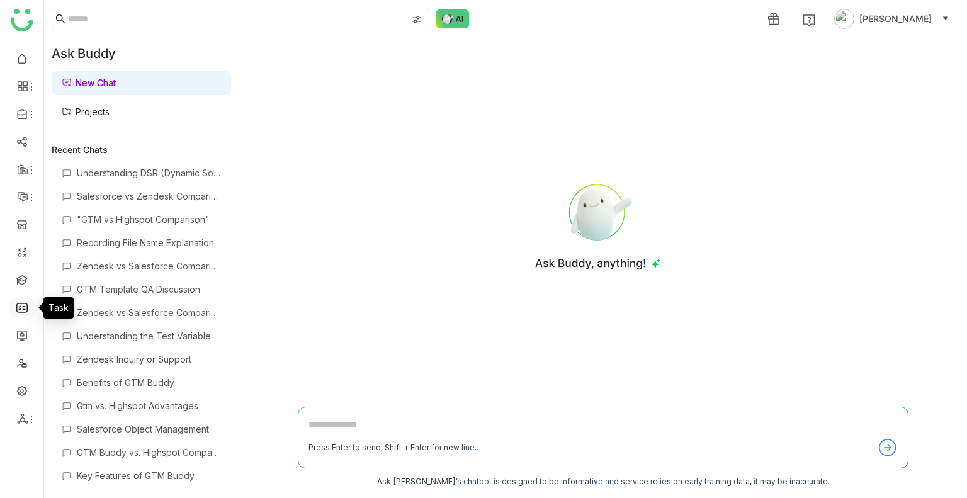
click at [25, 302] on link at bounding box center [21, 307] width 11 height 11
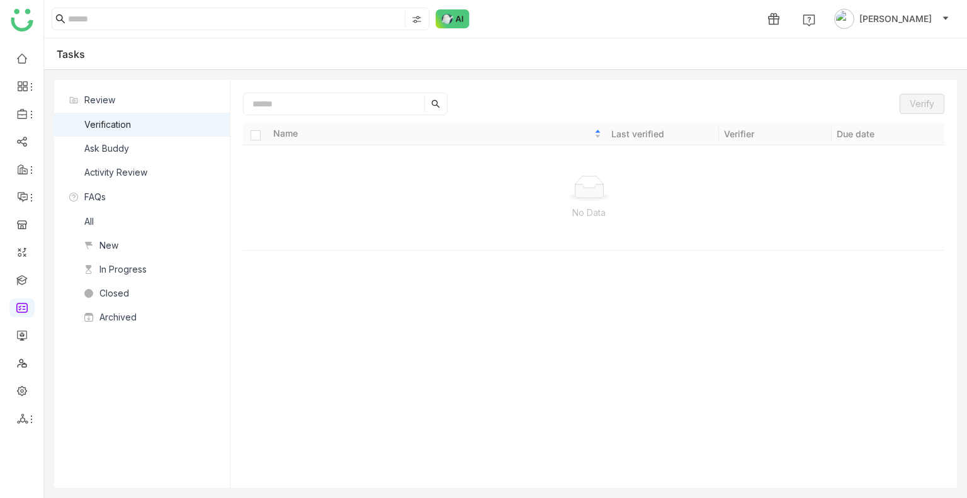
click at [119, 152] on div "Ask Buddy" at bounding box center [106, 149] width 45 height 14
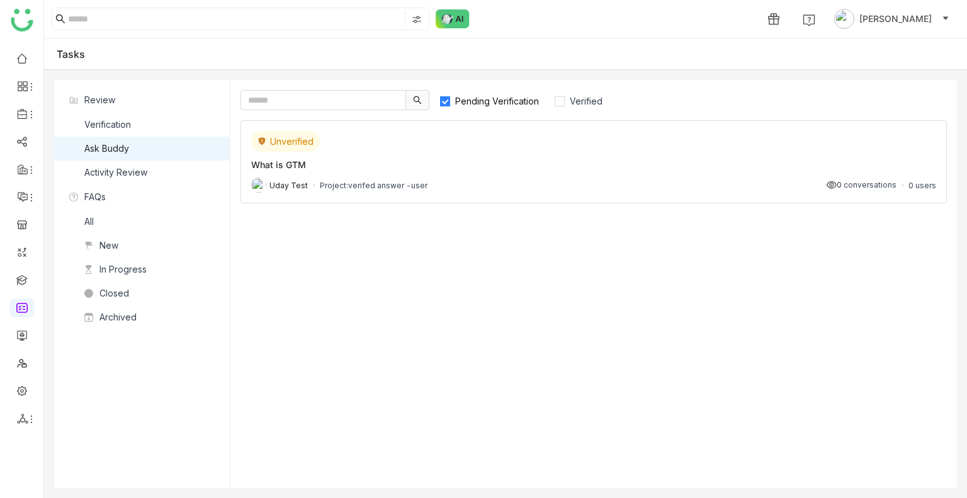
click at [441, 93] on label "Pending Verification" at bounding box center [494, 100] width 111 height 20
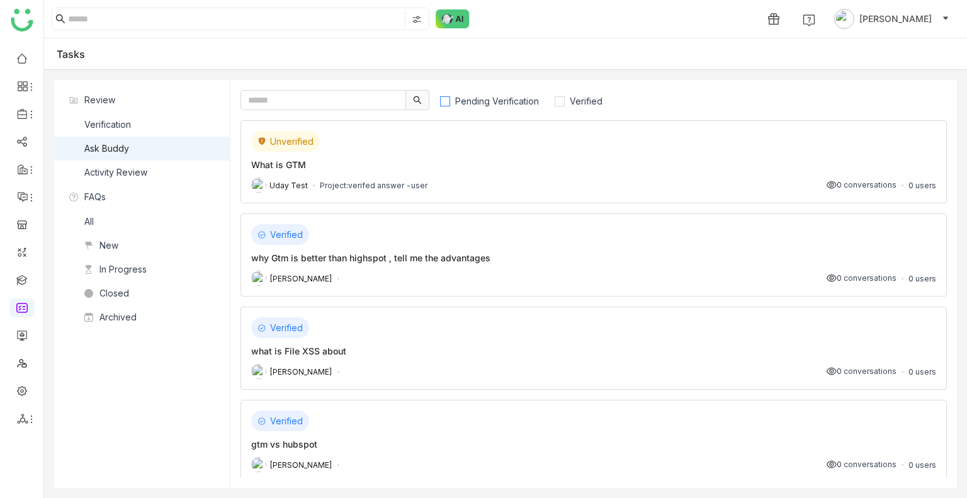
click at [524, 91] on label "Pending Verification" at bounding box center [494, 100] width 111 height 20
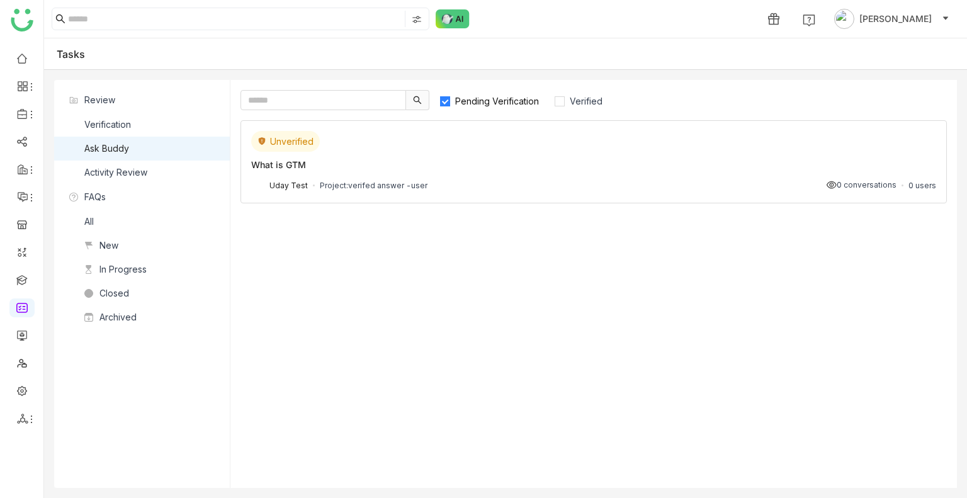
click at [514, 98] on span "Pending Verification" at bounding box center [497, 101] width 94 height 11
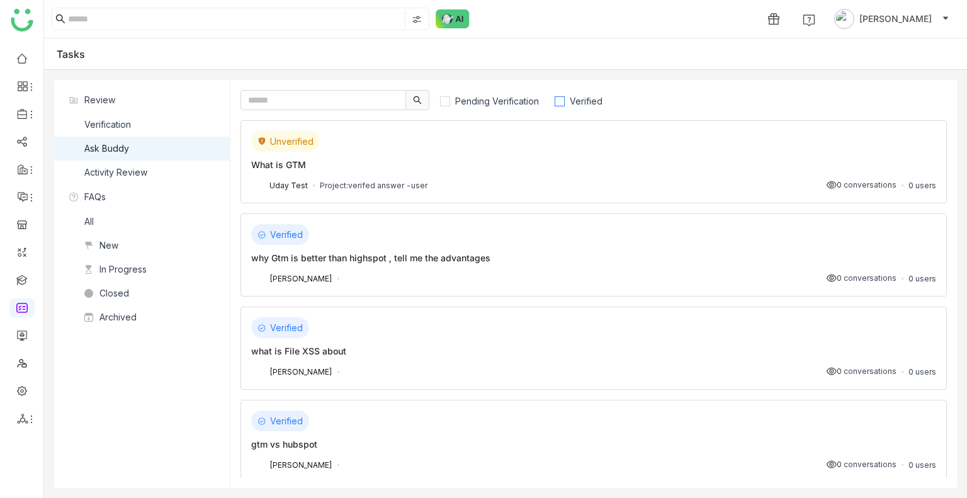
click at [592, 96] on span "Verified" at bounding box center [586, 101] width 43 height 11
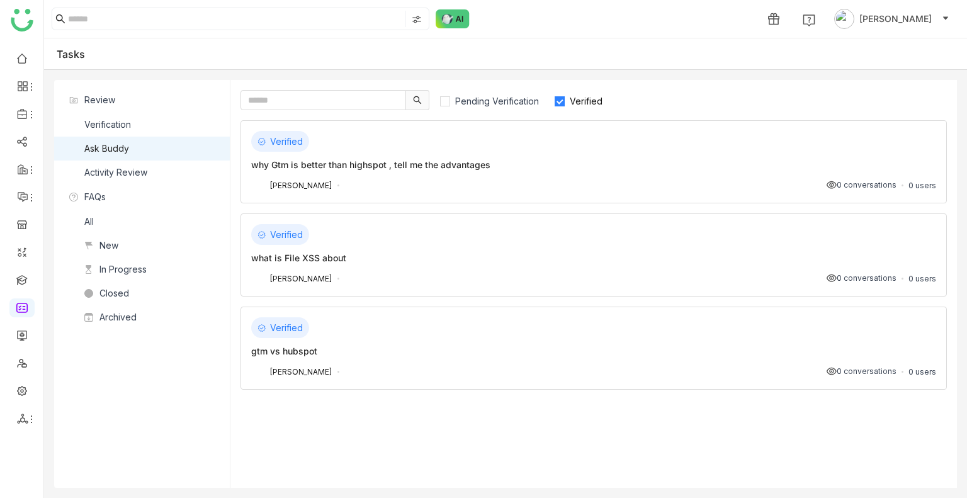
click at [547, 330] on div "Verified" at bounding box center [593, 327] width 685 height 21
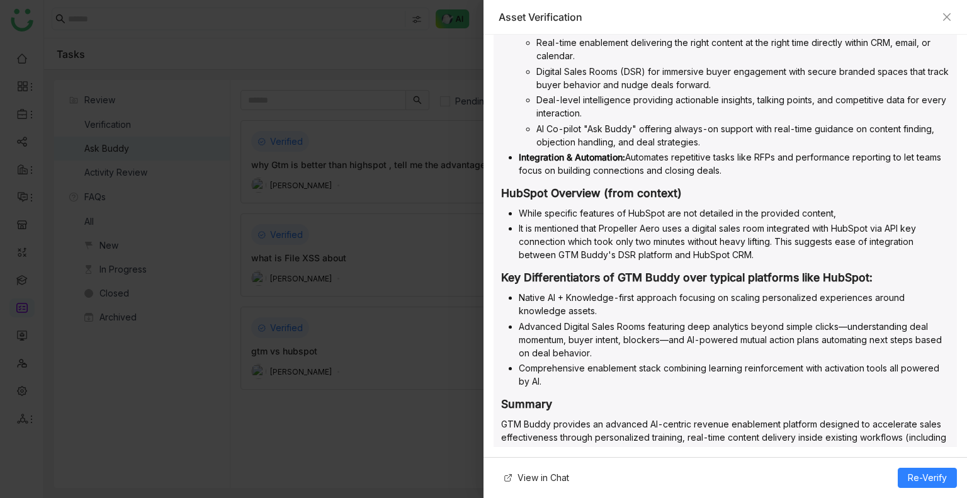
scroll to position [710, 0]
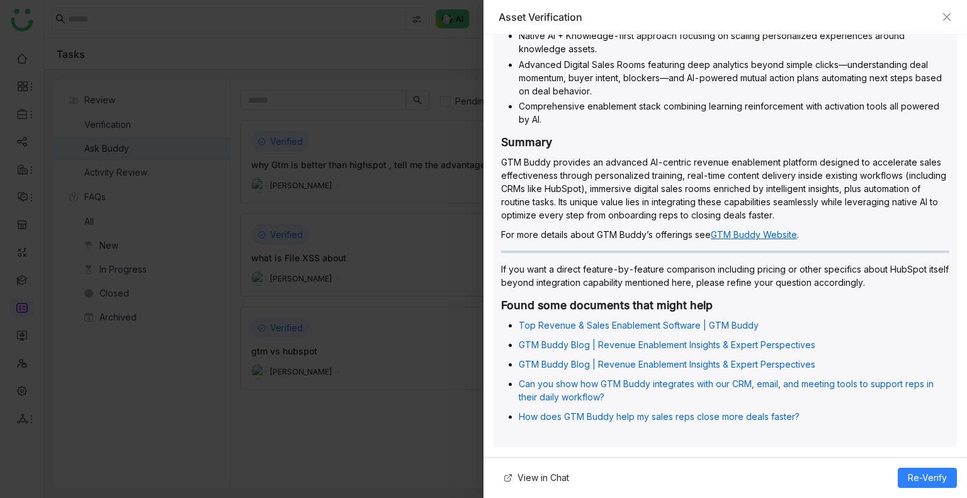
click at [757, 232] on link "GTM Buddy Website" at bounding box center [754, 234] width 86 height 11
click at [819, 363] on p "GTM Buddy Blog | Revenue Enablement Insights & Expert Perspectives" at bounding box center [734, 364] width 431 height 13
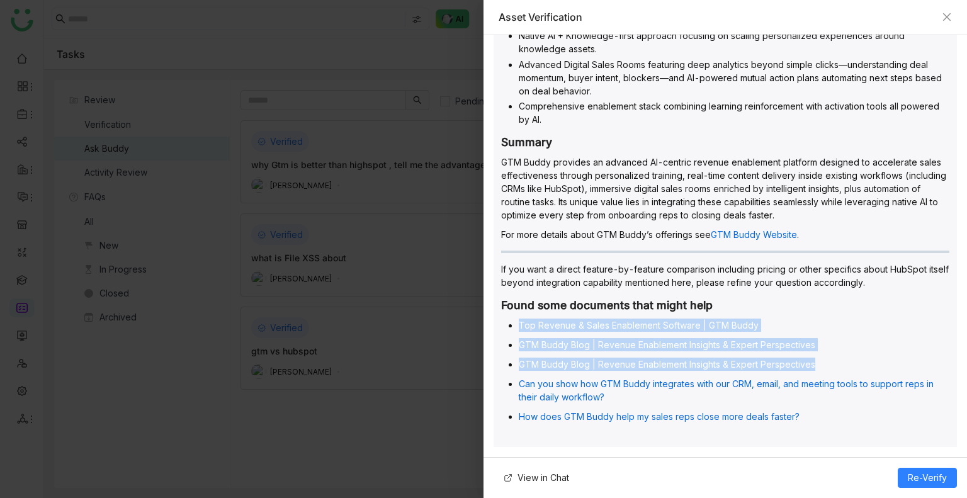
drag, startPoint x: 819, startPoint y: 363, endPoint x: 783, endPoint y: 310, distance: 64.8
click at [783, 310] on div "GTM Buddy vs HubSpot Comparison GTM Buddy Overview AI-Powered Revenue Enablemen…" at bounding box center [725, 18] width 463 height 864
click at [846, 351] on ul "Top Revenue & Sales Enablement Software | GTM Buddy GTM Buddy Blog | Revenue En…" at bounding box center [725, 371] width 448 height 105
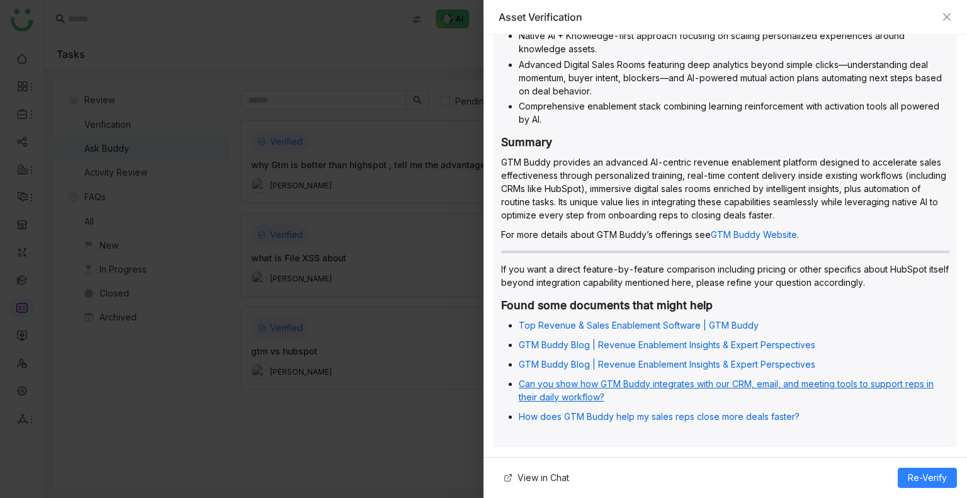
click at [780, 380] on link "Can you show how GTM Buddy integrates with our CRM, email, and meeting tools to…" at bounding box center [726, 390] width 415 height 24
click at [589, 388] on link "Can you show how GTM Buddy integrates with our CRM, email, and meeting tools to…" at bounding box center [726, 390] width 415 height 24
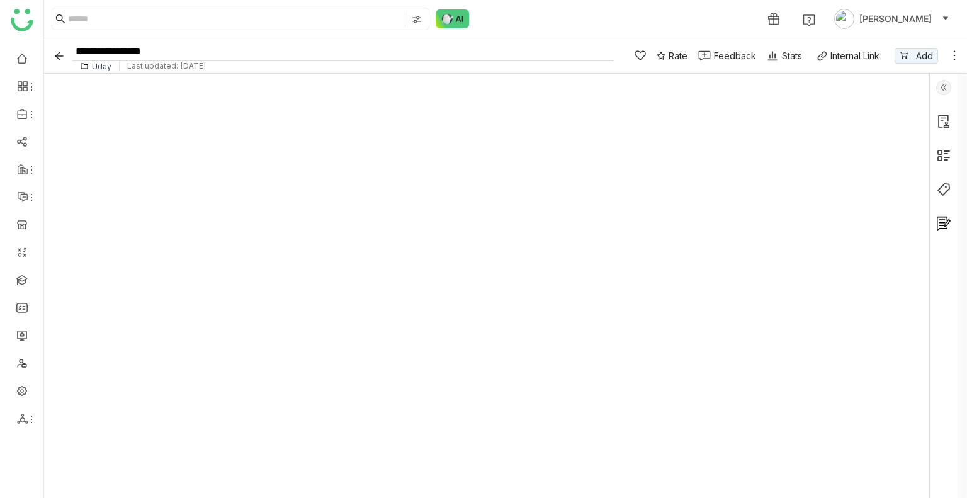
click at [140, 47] on input "**********" at bounding box center [342, 51] width 541 height 19
drag, startPoint x: 140, startPoint y: 47, endPoint x: 138, endPoint y: 23, distance: 24.0
click at [138, 23] on nz-layout "**********" at bounding box center [505, 249] width 923 height 498
click at [138, 23] on input at bounding box center [235, 19] width 334 height 16
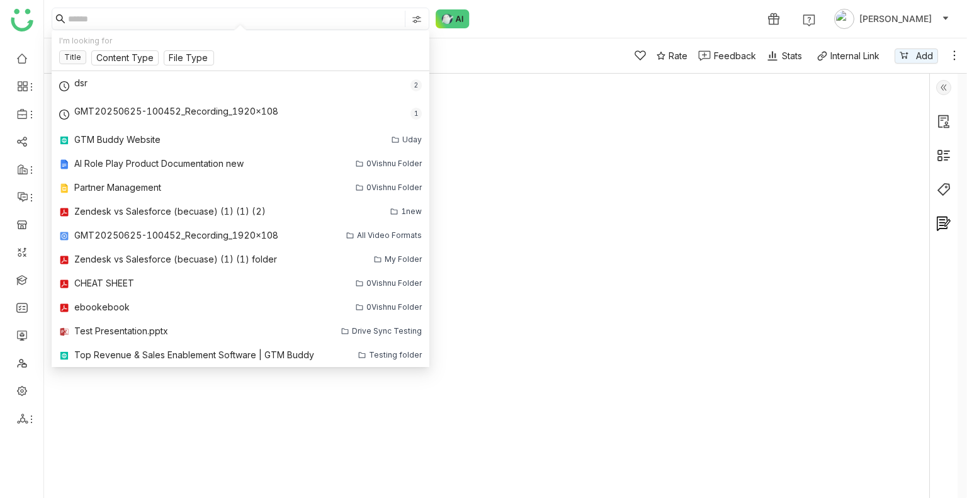
click at [515, 70] on div "Uday Last updated: [DATE]" at bounding box center [342, 65] width 541 height 9
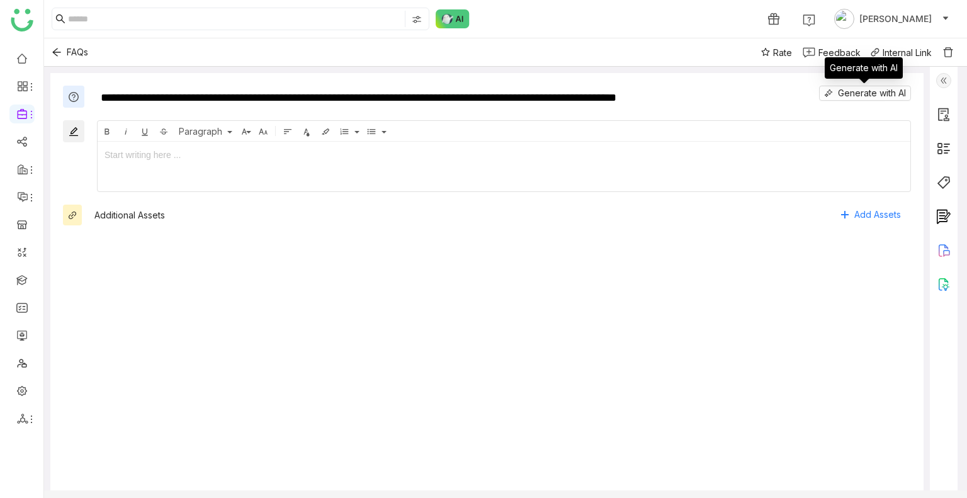
click at [847, 88] on div "Generate with AI" at bounding box center [864, 72] width 78 height 30
click at [951, 93] on div at bounding box center [944, 285] width 28 height 437
click at [947, 90] on div at bounding box center [944, 285] width 28 height 437
click at [946, 88] on img at bounding box center [943, 80] width 15 height 15
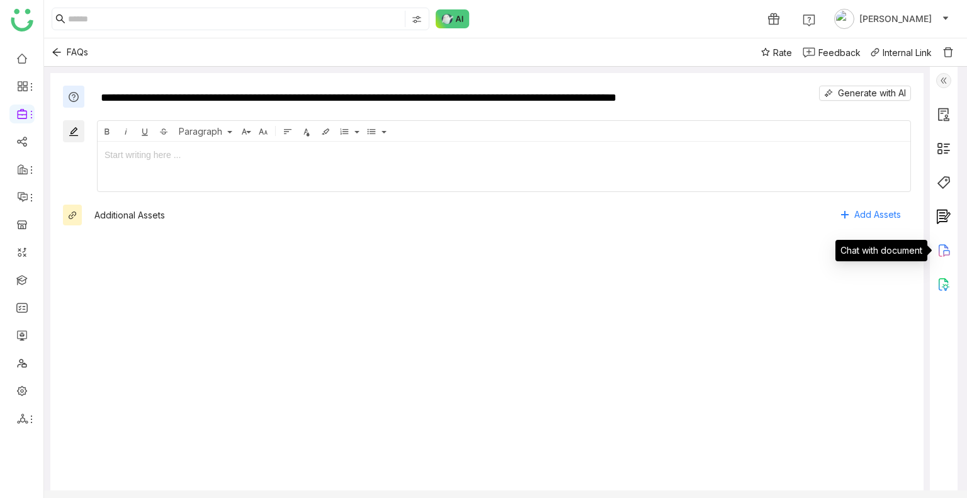
click at [946, 251] on icon at bounding box center [943, 250] width 15 height 15
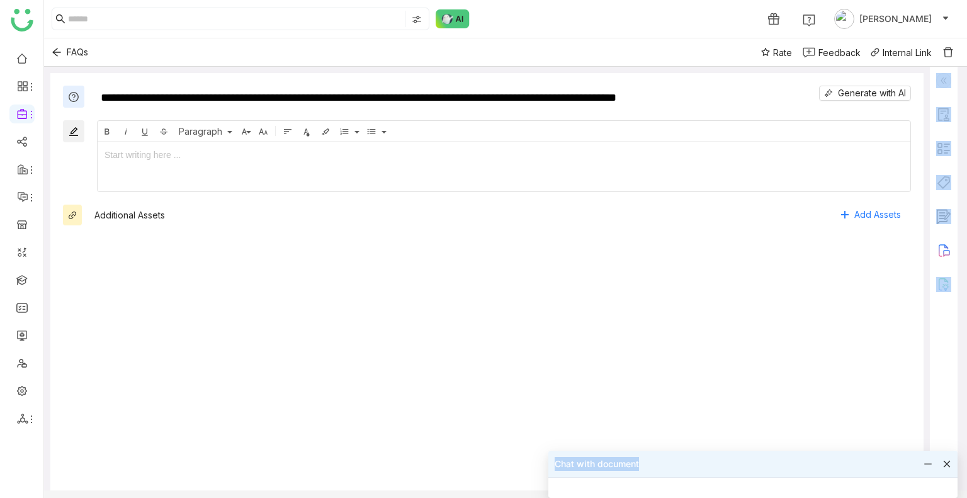
drag, startPoint x: 823, startPoint y: 453, endPoint x: 782, endPoint y: 319, distance: 140.2
click at [782, 319] on body "**********" at bounding box center [483, 249] width 967 height 498
click at [871, 360] on div "**********" at bounding box center [486, 289] width 873 height 432
click at [941, 285] on img at bounding box center [943, 284] width 15 height 15
click at [941, 285] on div at bounding box center [483, 249] width 967 height 498
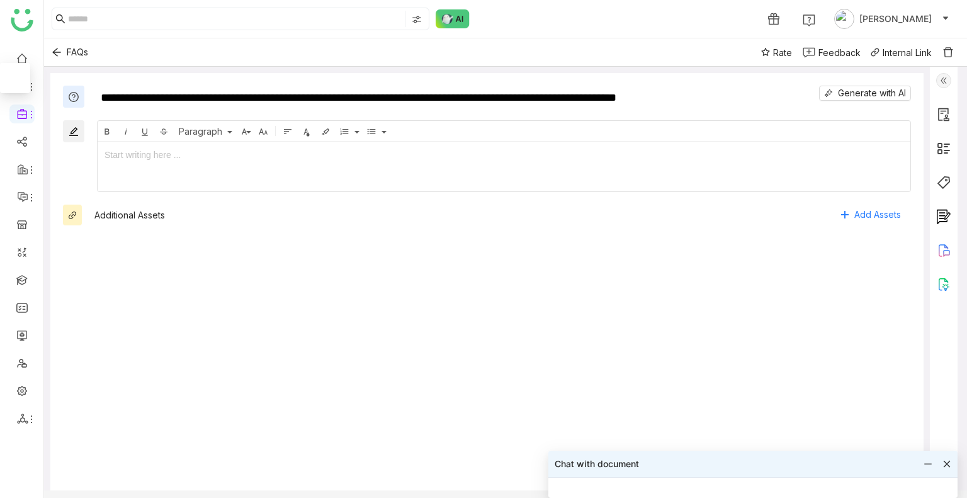
click at [941, 285] on div at bounding box center [483, 249] width 967 height 498
click at [941, 284] on div at bounding box center [483, 249] width 967 height 498
click at [943, 248] on div at bounding box center [483, 249] width 967 height 498
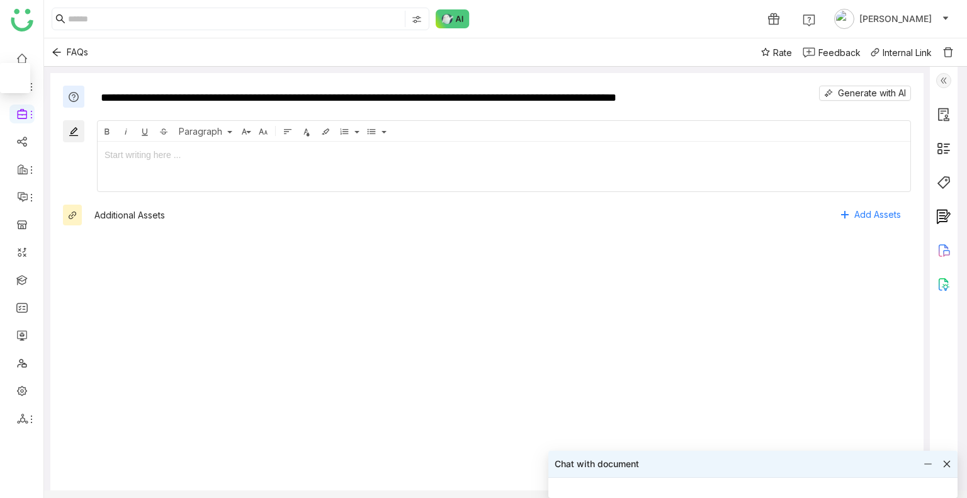
click at [943, 248] on div at bounding box center [483, 249] width 967 height 498
click at [947, 463] on div at bounding box center [483, 249] width 967 height 498
drag, startPoint x: 950, startPoint y: 454, endPoint x: 944, endPoint y: 462, distance: 10.0
click at [944, 462] on div at bounding box center [483, 249] width 967 height 498
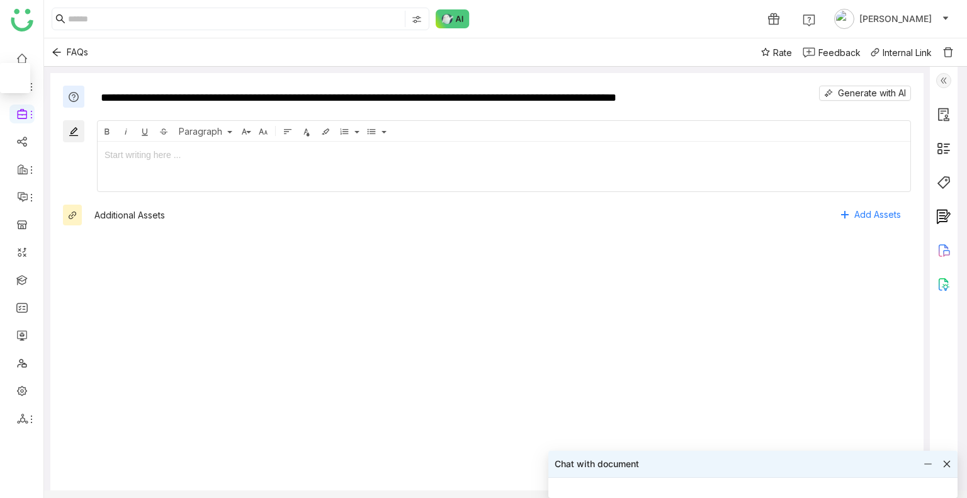
click at [944, 462] on div at bounding box center [483, 249] width 967 height 498
click at [932, 469] on div at bounding box center [483, 249] width 967 height 498
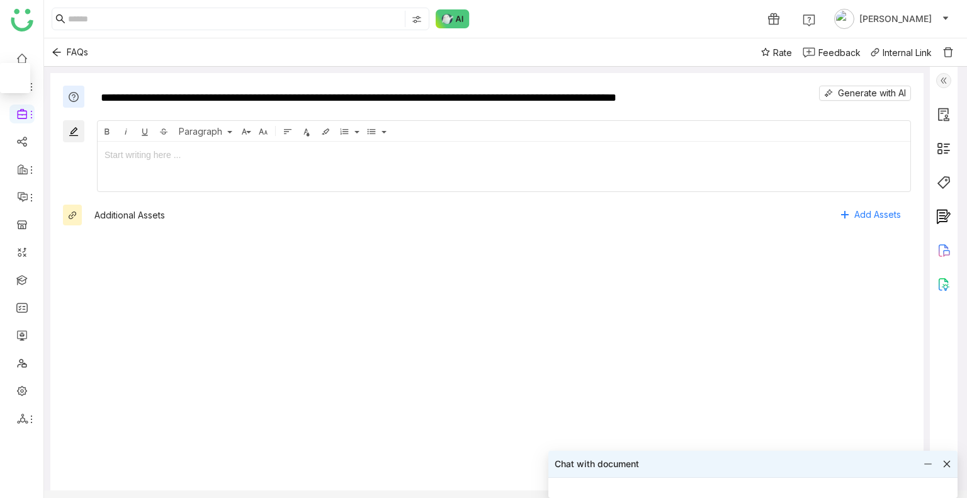
click at [931, 466] on div at bounding box center [483, 249] width 967 height 498
click at [53, 49] on div at bounding box center [483, 249] width 967 height 498
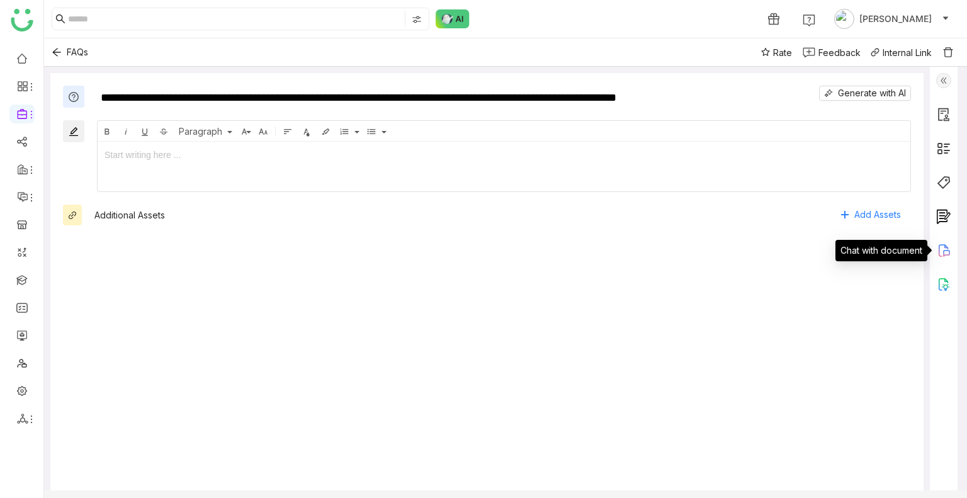
click at [944, 244] on icon at bounding box center [943, 250] width 9 height 12
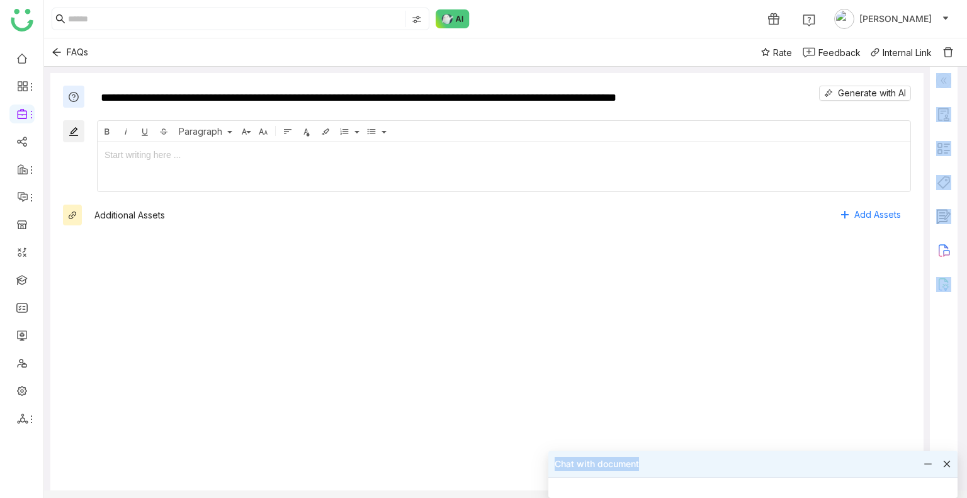
drag, startPoint x: 851, startPoint y: 470, endPoint x: 748, endPoint y: 352, distance: 156.2
click at [748, 352] on body "**********" at bounding box center [483, 249] width 967 height 498
click at [940, 284] on img at bounding box center [943, 284] width 15 height 15
click at [940, 284] on div at bounding box center [483, 249] width 967 height 498
click at [947, 464] on div at bounding box center [483, 249] width 967 height 498
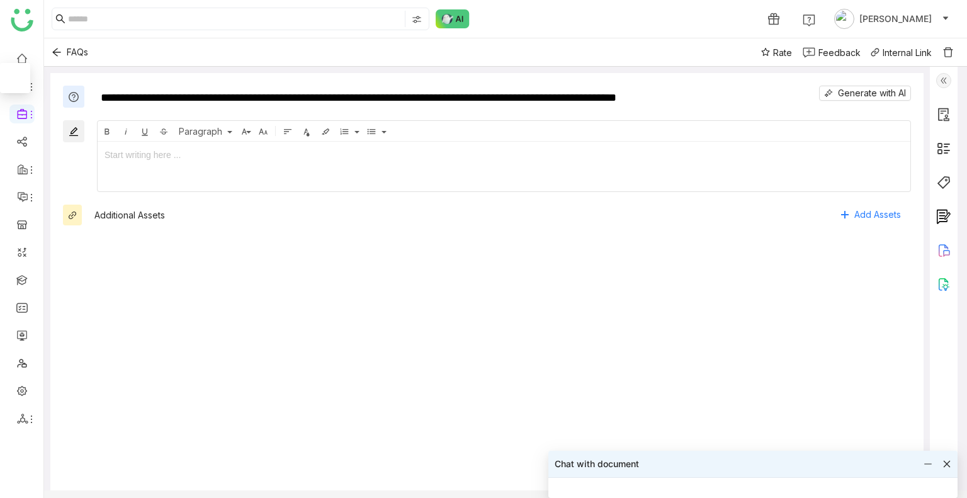
click at [947, 464] on div at bounding box center [483, 249] width 967 height 498
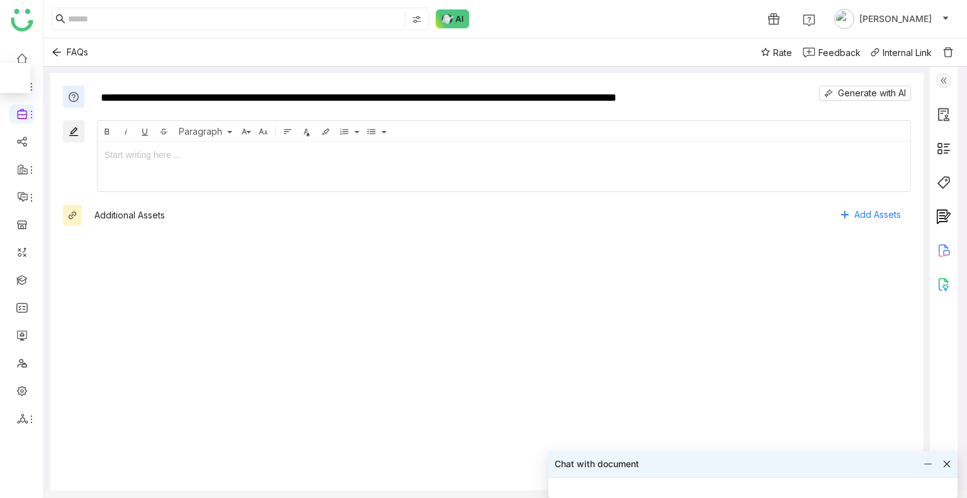
click at [947, 464] on div at bounding box center [483, 249] width 967 height 498
click at [944, 463] on div at bounding box center [483, 249] width 967 height 498
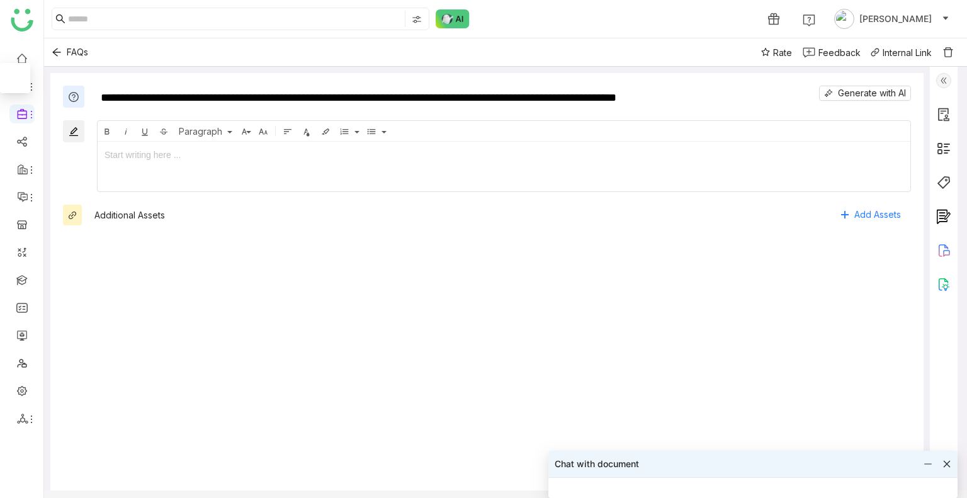
click at [944, 463] on div at bounding box center [483, 249] width 967 height 498
click at [925, 465] on div at bounding box center [483, 249] width 967 height 498
click at [59, 56] on div at bounding box center [483, 249] width 967 height 498
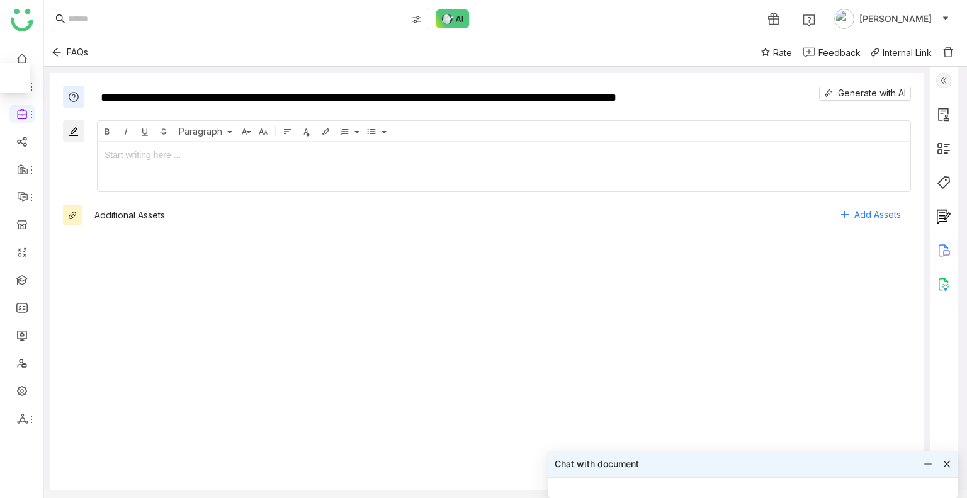
click at [55, 55] on div at bounding box center [483, 249] width 967 height 498
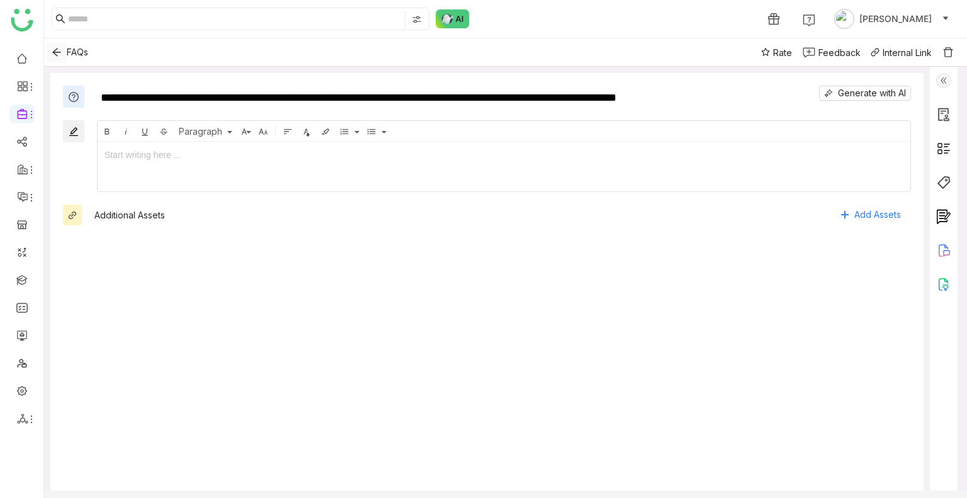
click at [57, 55] on icon "Back" at bounding box center [56, 52] width 8 height 8
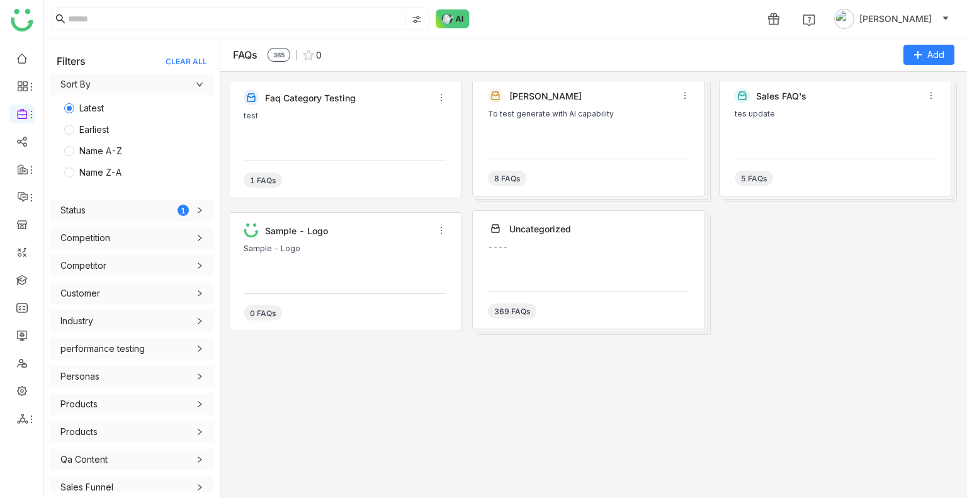
click at [528, 135] on div "To test generate with AI capability" at bounding box center [588, 129] width 201 height 38
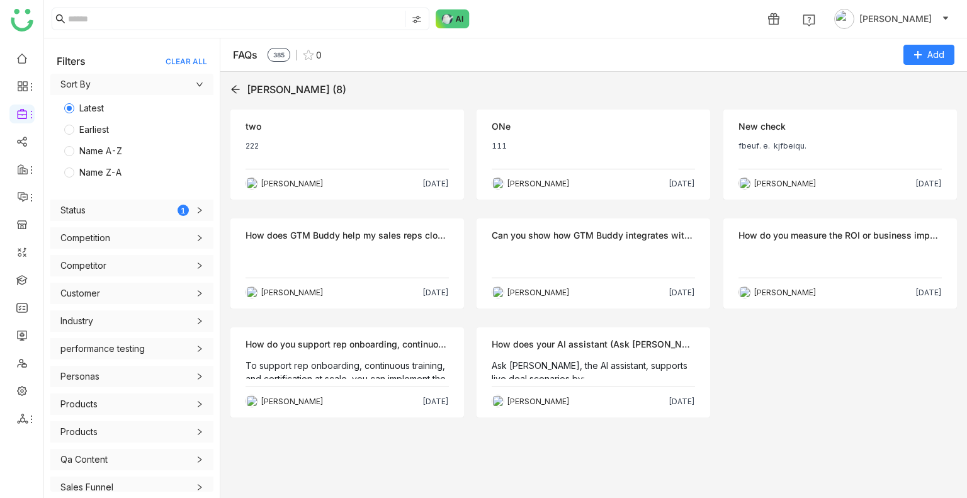
click at [528, 135] on div "Objection ONe 111 Uday Pulasetti Aug 19, 2025" at bounding box center [594, 155] width 234 height 90
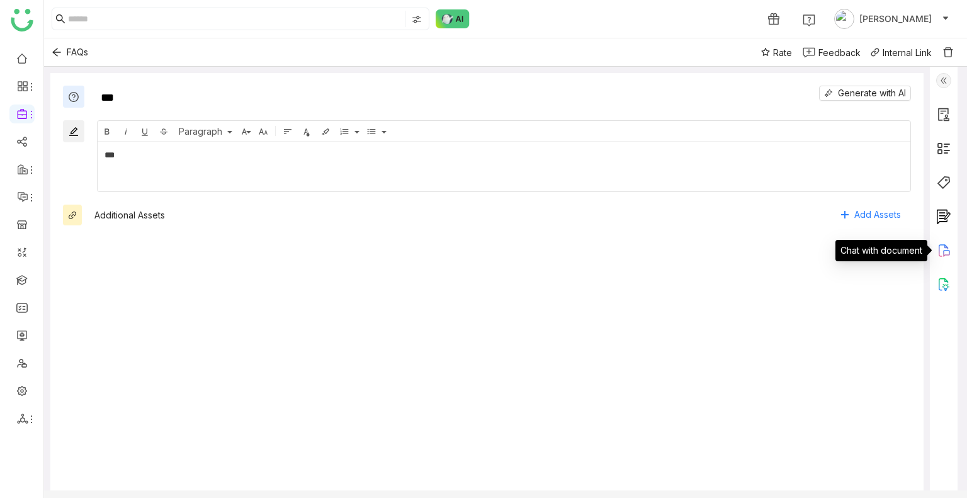
click at [940, 247] on icon at bounding box center [943, 250] width 15 height 15
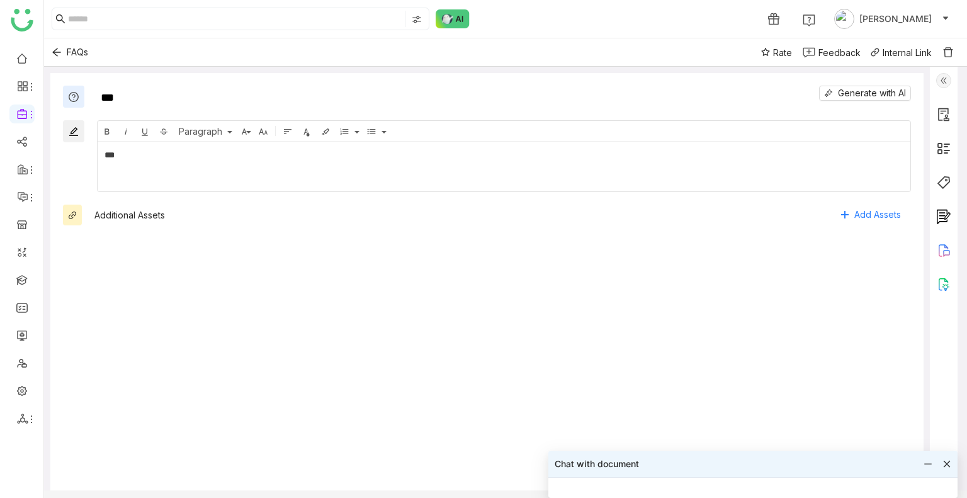
click at [944, 462] on icon at bounding box center [947, 464] width 9 height 9
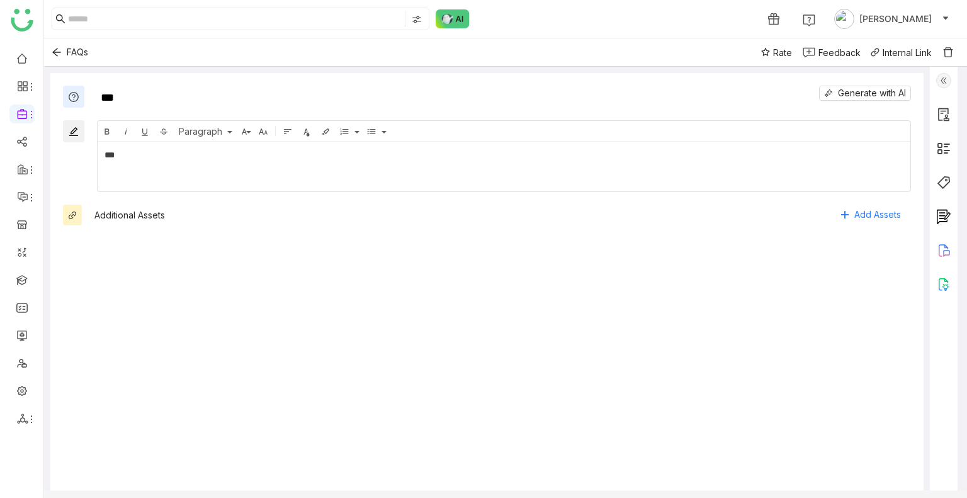
click at [944, 462] on div at bounding box center [944, 285] width 28 height 437
click at [942, 281] on img at bounding box center [943, 284] width 15 height 15
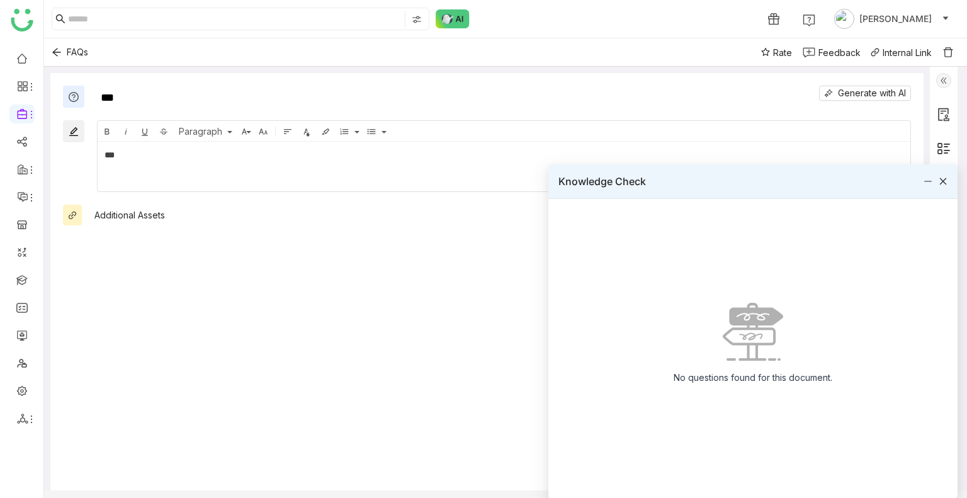
click at [937, 179] on div at bounding box center [936, 181] width 24 height 14
click at [940, 183] on icon at bounding box center [943, 181] width 9 height 9
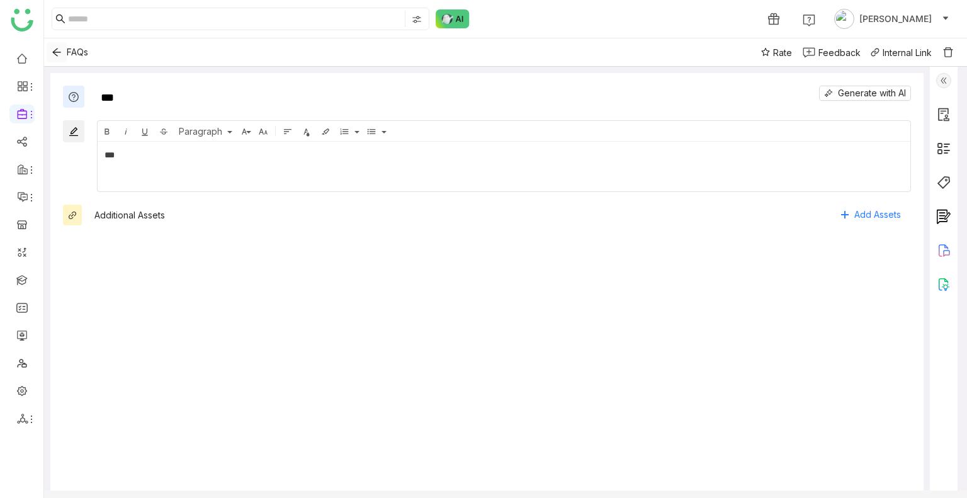
click at [60, 55] on icon "Back" at bounding box center [57, 52] width 10 height 10
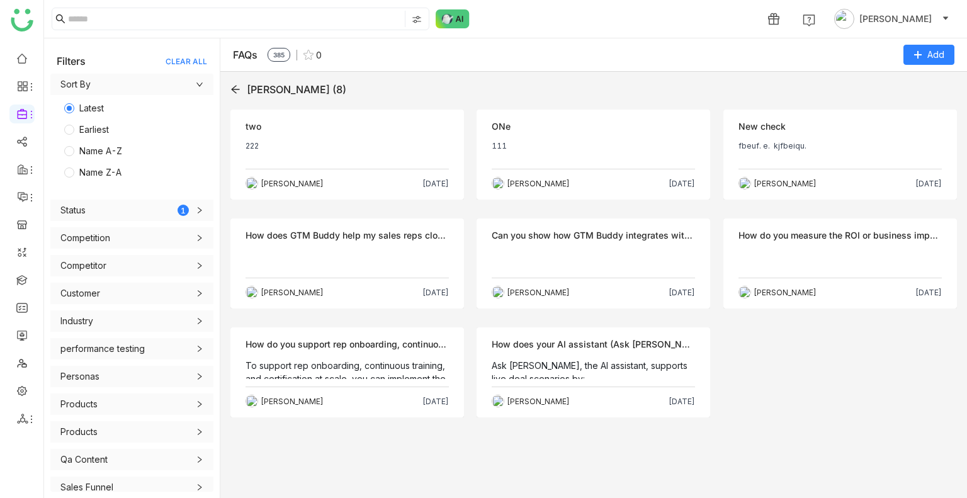
click at [834, 136] on div "Objection New check fbeuf. e. kjfbeiqu. Uday Pulasetti Aug 19, 2025" at bounding box center [840, 155] width 234 height 90
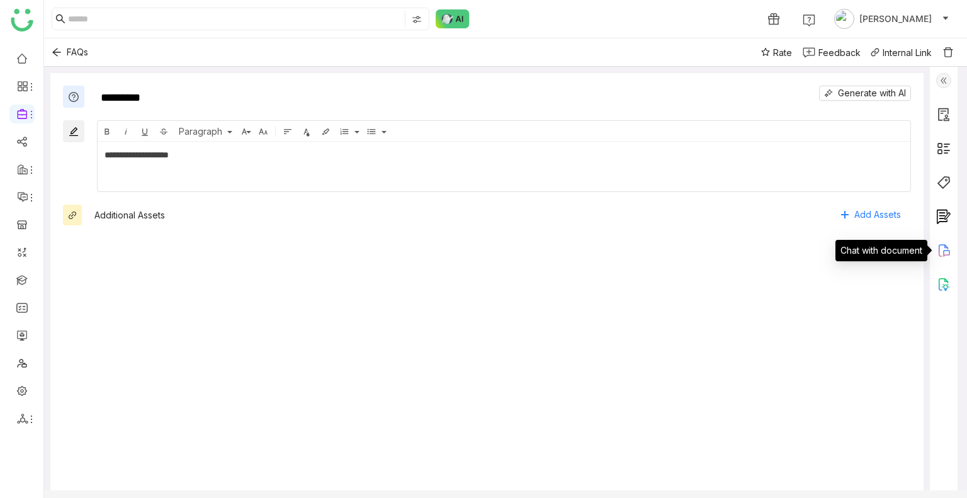
click at [944, 244] on icon at bounding box center [943, 250] width 15 height 15
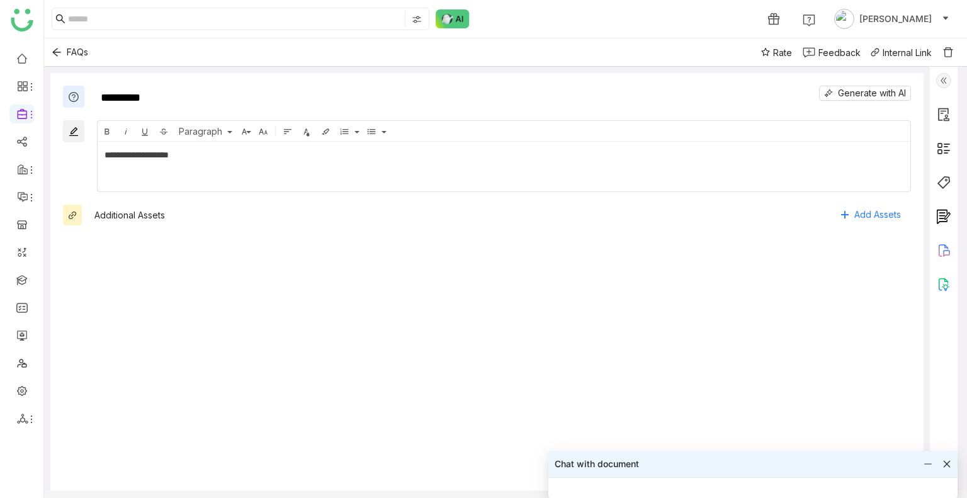
click at [939, 216] on img at bounding box center [943, 216] width 15 height 15
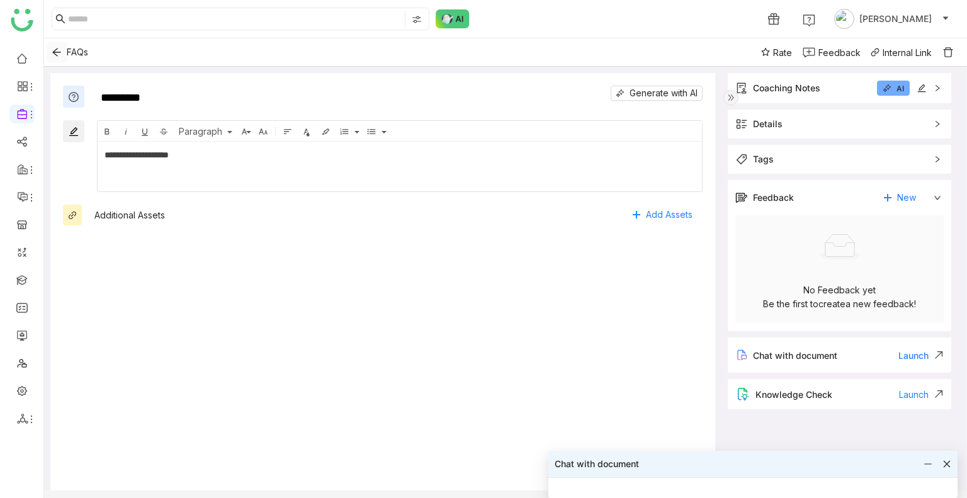
click at [49, 53] on icon "Back" at bounding box center [56, 52] width 19 height 10
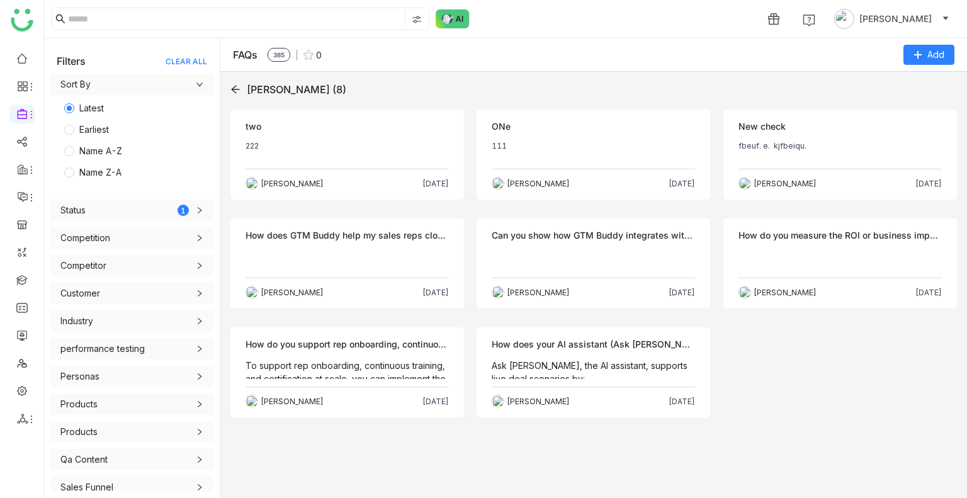
click at [550, 360] on p "Ask [PERSON_NAME], the AI assistant, supports live deal scenarios by:" at bounding box center [593, 372] width 203 height 26
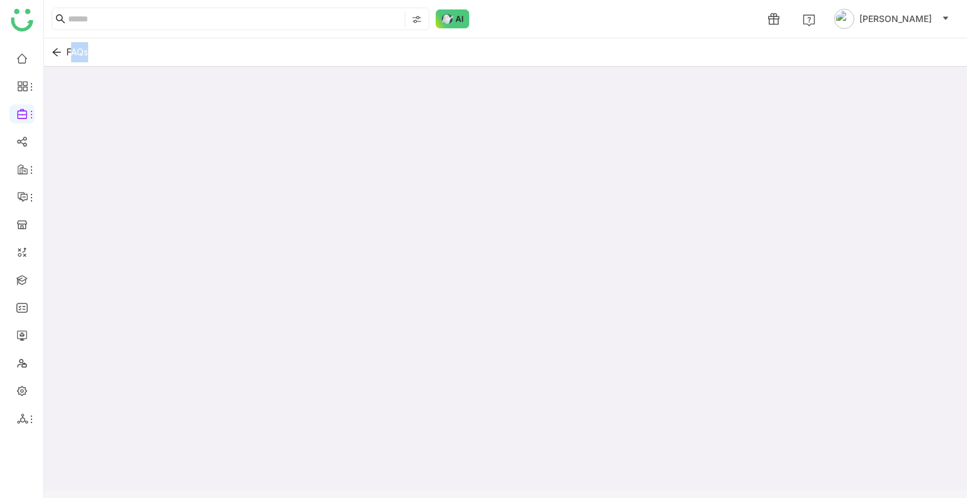
click at [550, 360] on div at bounding box center [505, 293] width 923 height 452
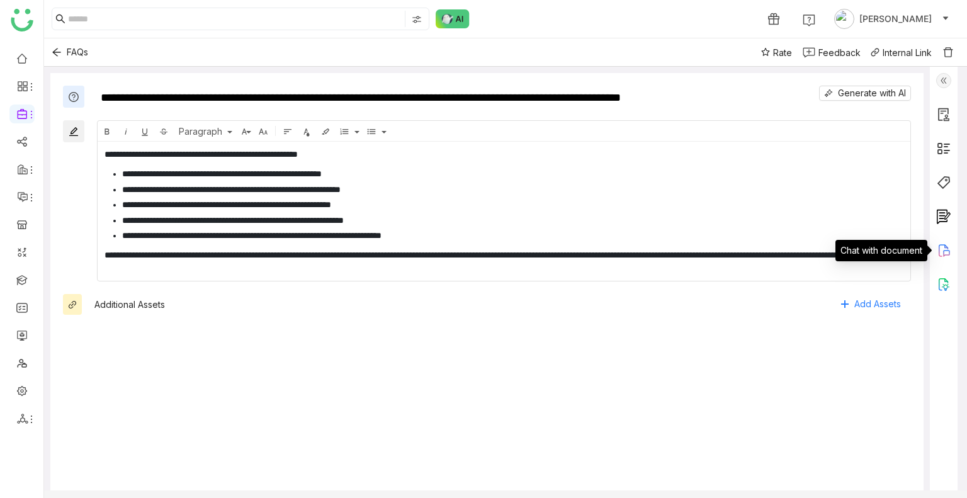
click at [943, 250] on icon at bounding box center [943, 250] width 15 height 15
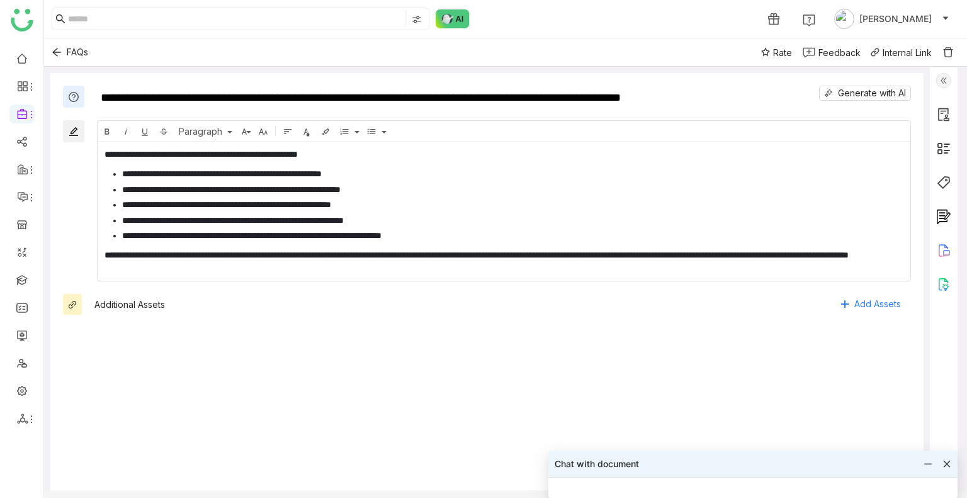
click at [954, 463] on div "Chat with document" at bounding box center [752, 464] width 409 height 26
click at [952, 464] on div "Chat with document" at bounding box center [752, 464] width 409 height 26
click at [946, 465] on icon at bounding box center [947, 464] width 7 height 7
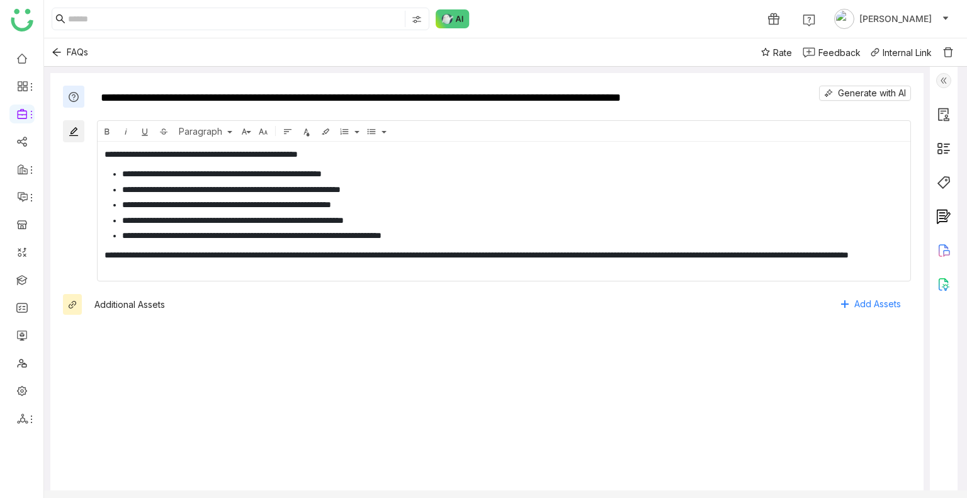
click at [942, 283] on img at bounding box center [943, 284] width 15 height 15
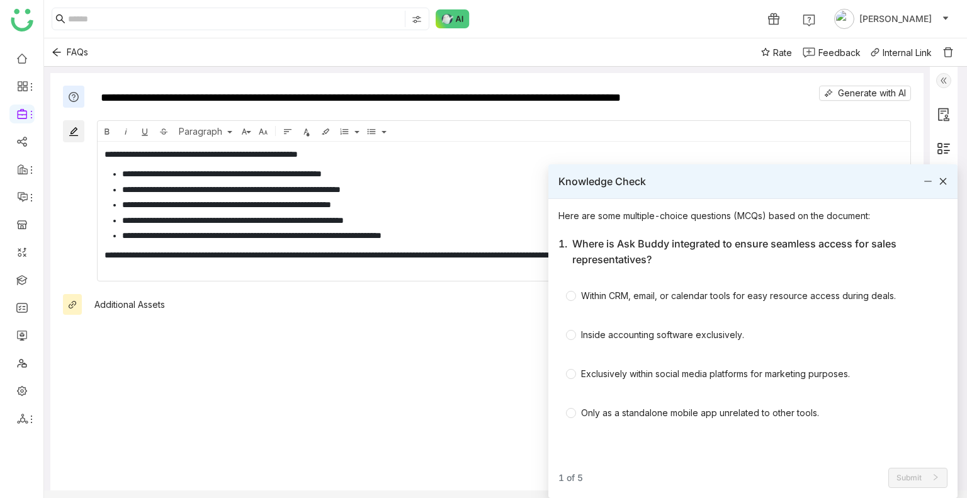
click at [943, 171] on div "Knowledge Check" at bounding box center [752, 181] width 409 height 34
click at [946, 183] on icon at bounding box center [943, 181] width 9 height 9
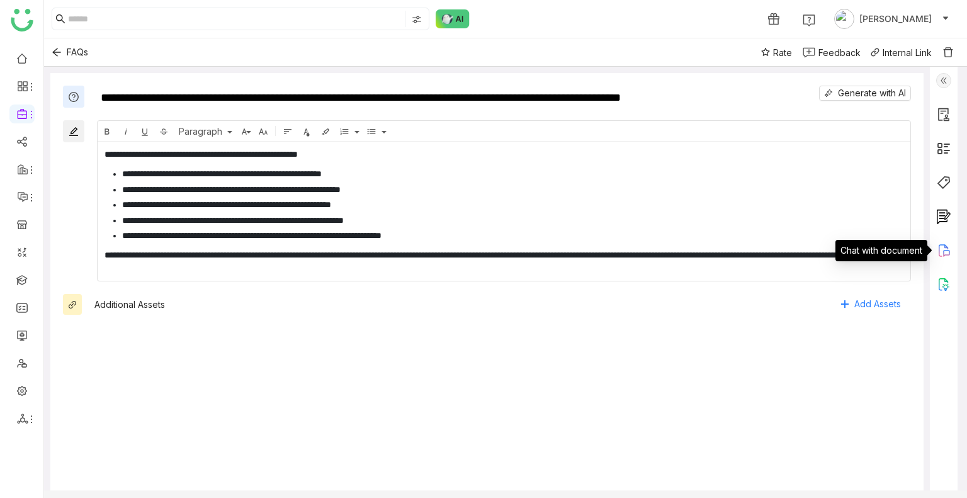
click at [942, 244] on icon at bounding box center [943, 250] width 15 height 15
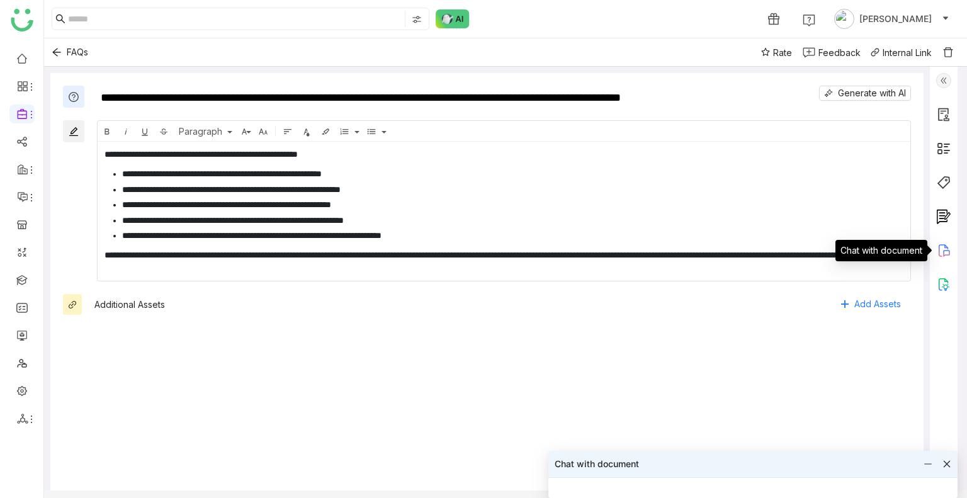
click at [942, 244] on icon at bounding box center [943, 250] width 15 height 15
click at [943, 234] on div at bounding box center [944, 285] width 28 height 437
click at [951, 286] on img at bounding box center [943, 284] width 15 height 15
click at [944, 286] on div at bounding box center [483, 249] width 967 height 498
drag, startPoint x: 795, startPoint y: 456, endPoint x: 737, endPoint y: 370, distance: 104.3
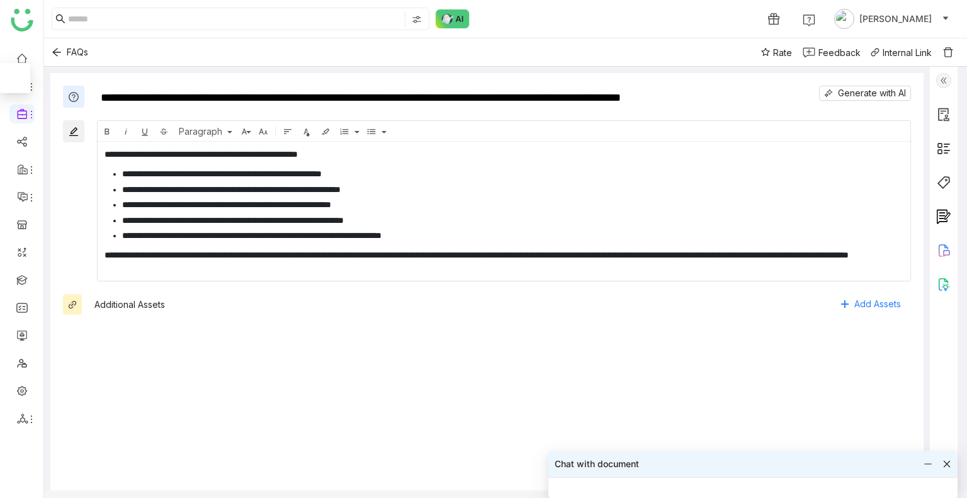
click at [737, 370] on div at bounding box center [483, 249] width 967 height 498
click at [945, 463] on div at bounding box center [483, 249] width 967 height 498
click at [928, 460] on div at bounding box center [483, 249] width 967 height 498
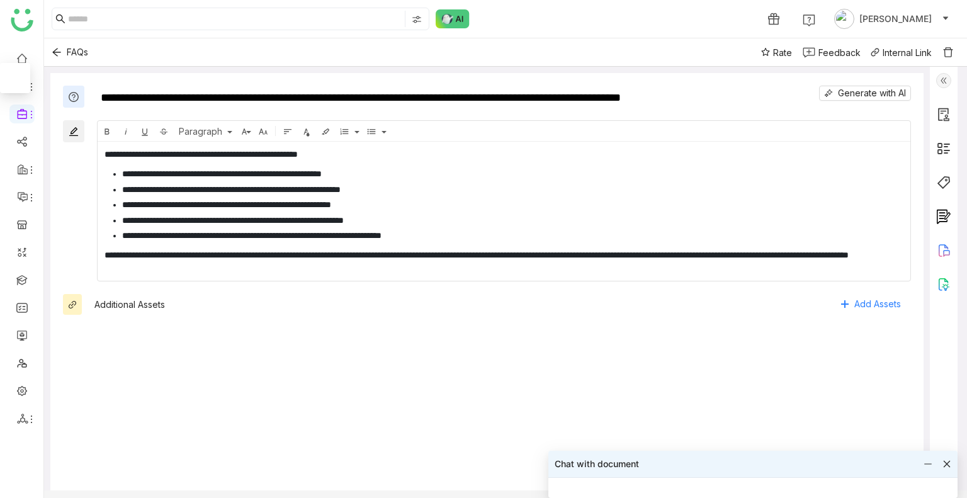
click at [915, 461] on div at bounding box center [483, 249] width 967 height 498
click at [948, 463] on div at bounding box center [483, 249] width 967 height 498
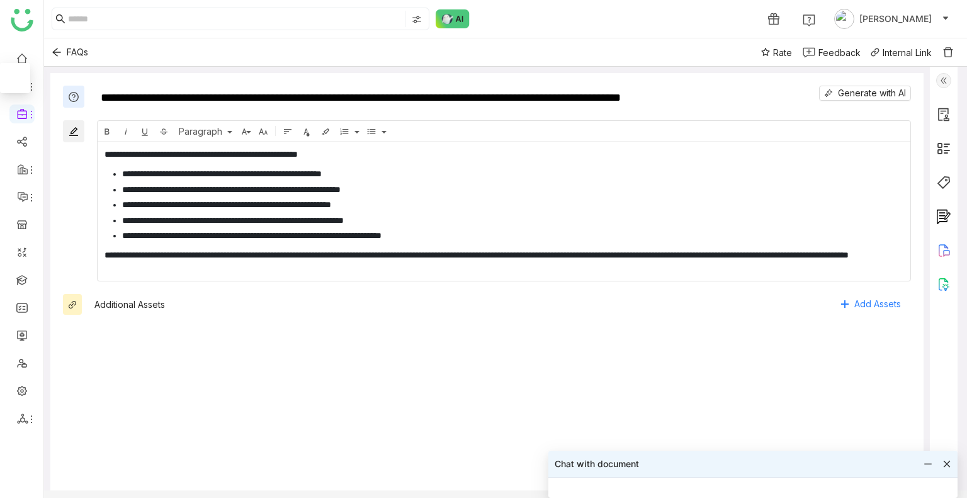
click at [948, 463] on div at bounding box center [483, 249] width 967 height 498
click at [944, 460] on div at bounding box center [483, 249] width 967 height 498
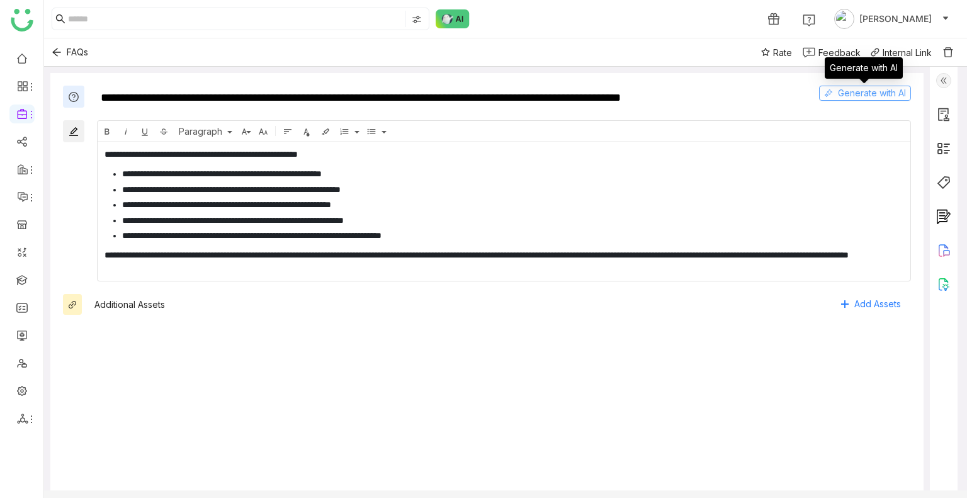
click at [838, 98] on span "Generate with AI" at bounding box center [872, 93] width 68 height 14
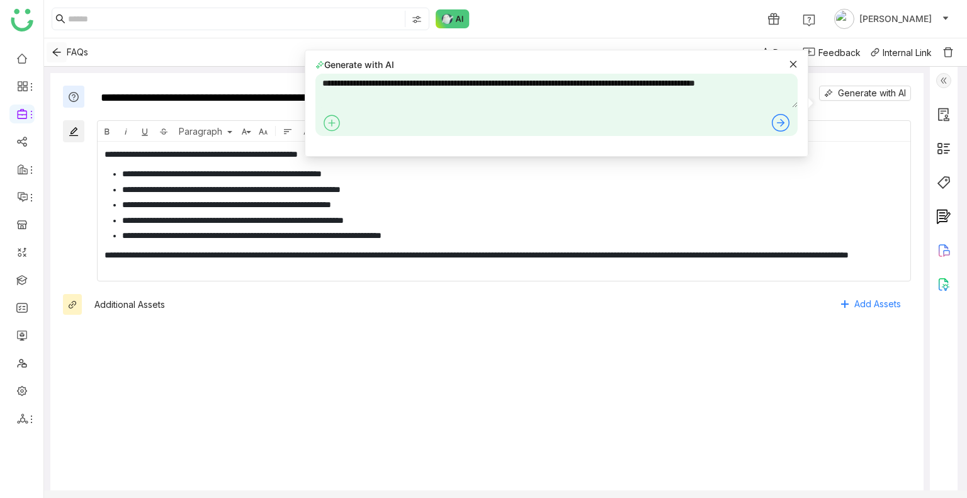
click at [55, 49] on icon "Back" at bounding box center [57, 52] width 10 height 10
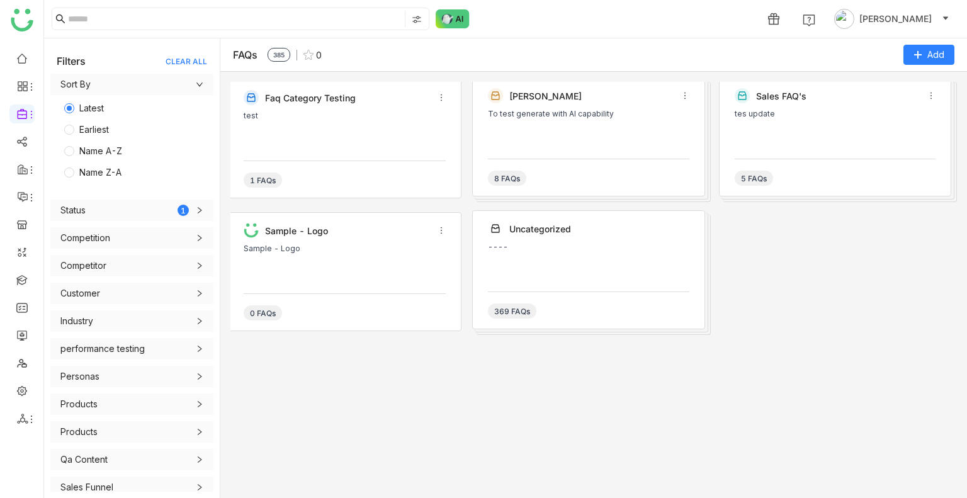
click at [293, 251] on div "Sample - Logo" at bounding box center [345, 248] width 202 height 9
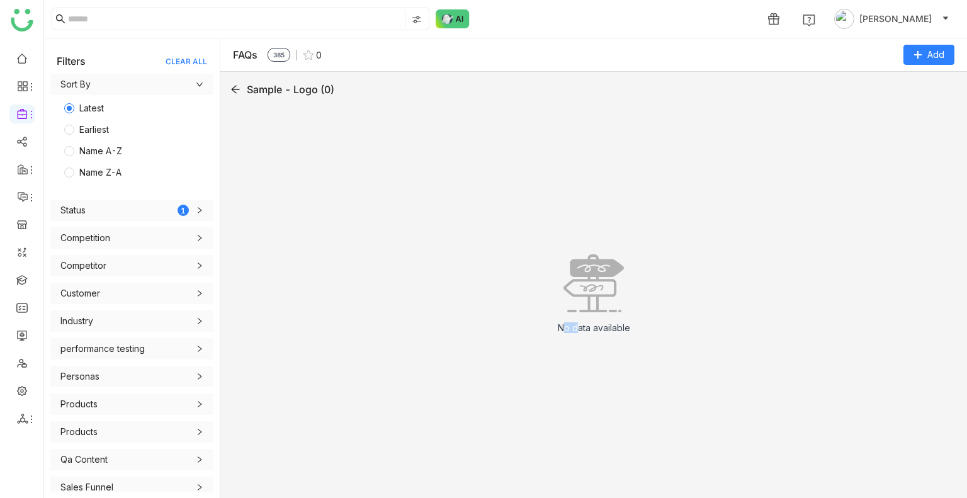
click at [293, 251] on div "No data available" at bounding box center [593, 299] width 727 height 378
click at [927, 57] on button "Add" at bounding box center [928, 55] width 51 height 20
click at [898, 108] on FAQ "Add FAQ" at bounding box center [893, 106] width 37 height 14
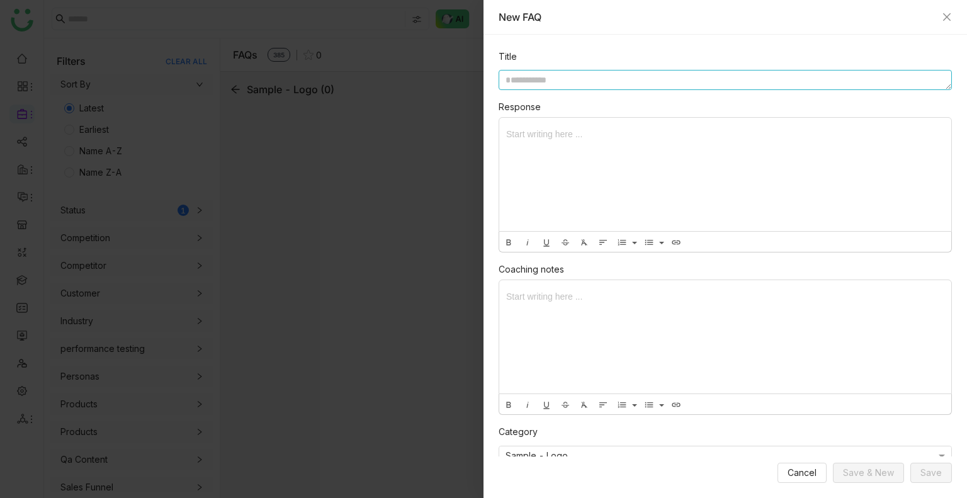
click at [594, 89] on textarea at bounding box center [725, 80] width 453 height 20
type textarea "**********"
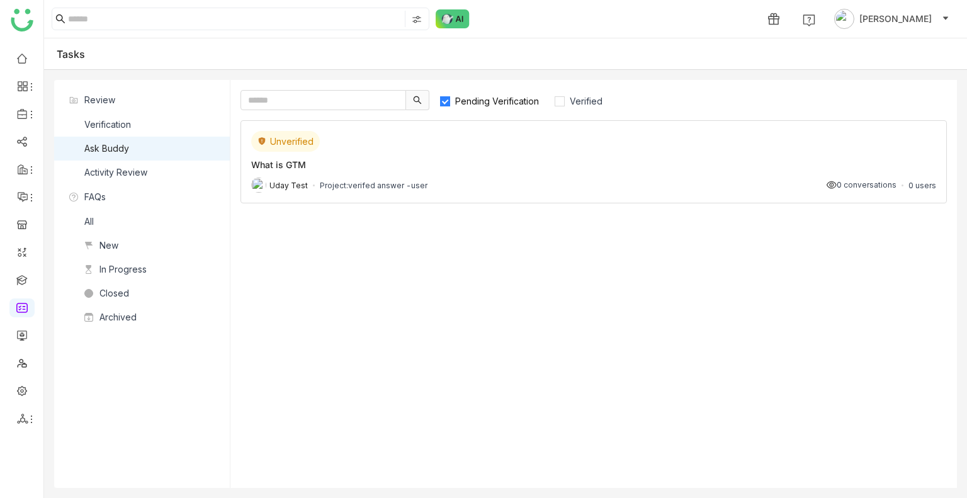
click at [387, 171] on div "Unverified What is GTM Uday Test Project: verifed answer -user 0 conversations …" at bounding box center [594, 161] width 706 height 83
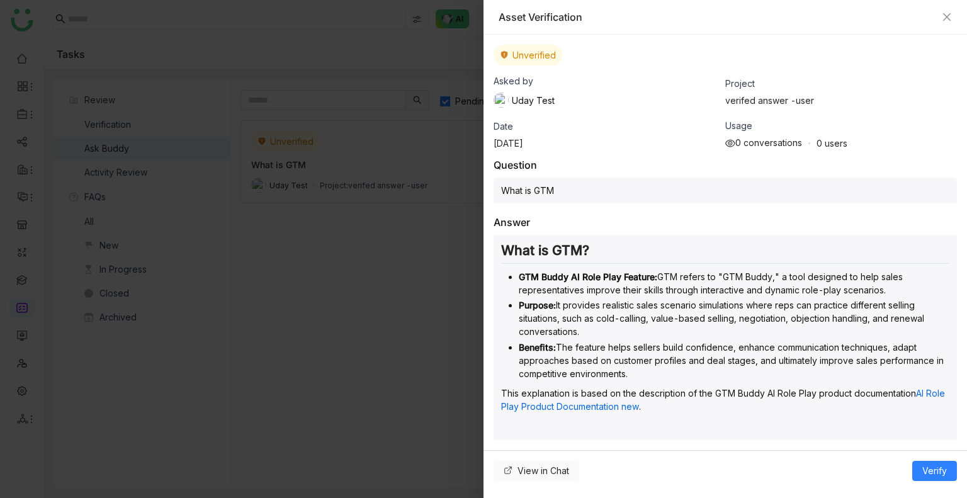
click at [530, 465] on span "View in Chat" at bounding box center [544, 471] width 52 height 14
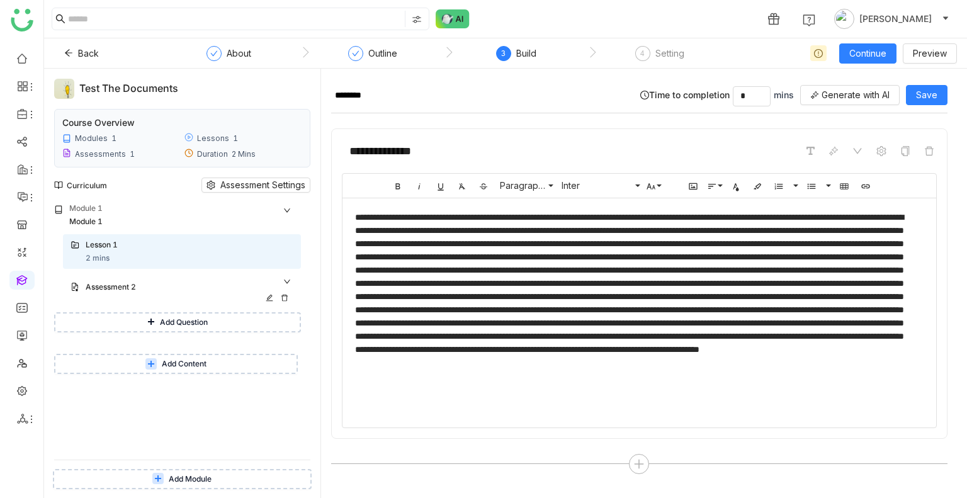
click at [164, 289] on div "Assessment 2" at bounding box center [177, 287] width 183 height 12
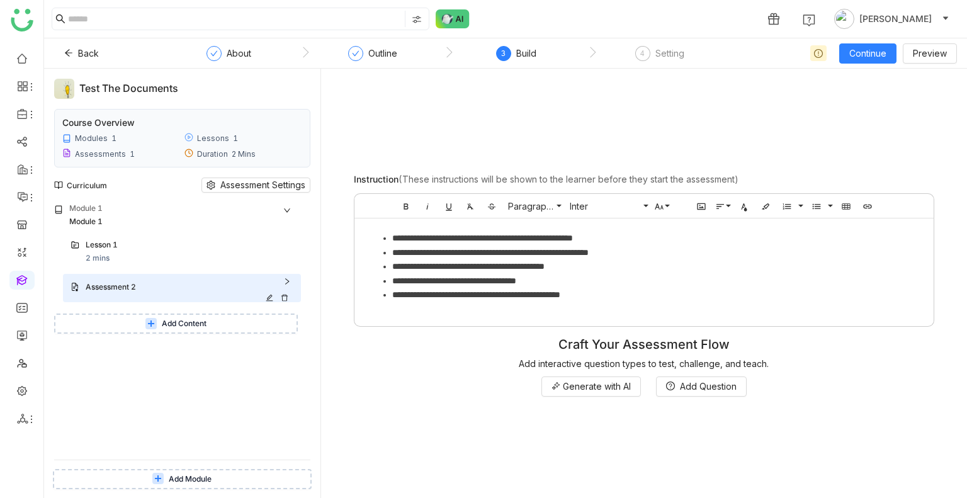
click at [164, 289] on div "Assessment 2" at bounding box center [177, 287] width 183 height 12
click at [150, 255] on div "Lesson 1 2 mins" at bounding box center [190, 251] width 208 height 25
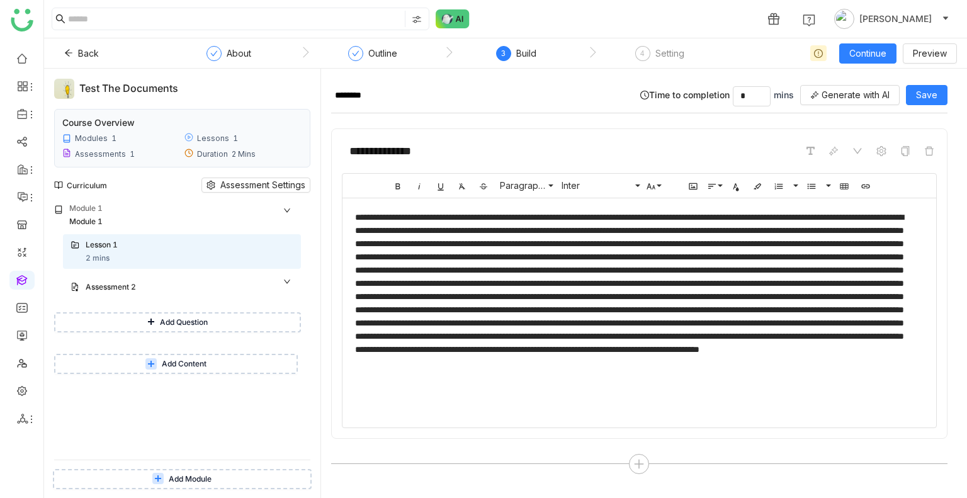
click at [185, 475] on span "Add Module" at bounding box center [190, 479] width 43 height 12
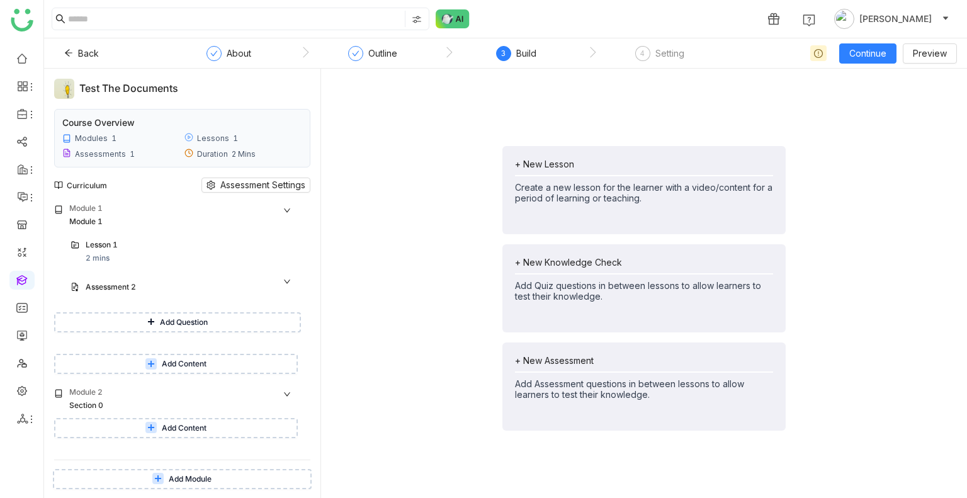
click at [171, 436] on button "Add Content" at bounding box center [176, 428] width 244 height 20
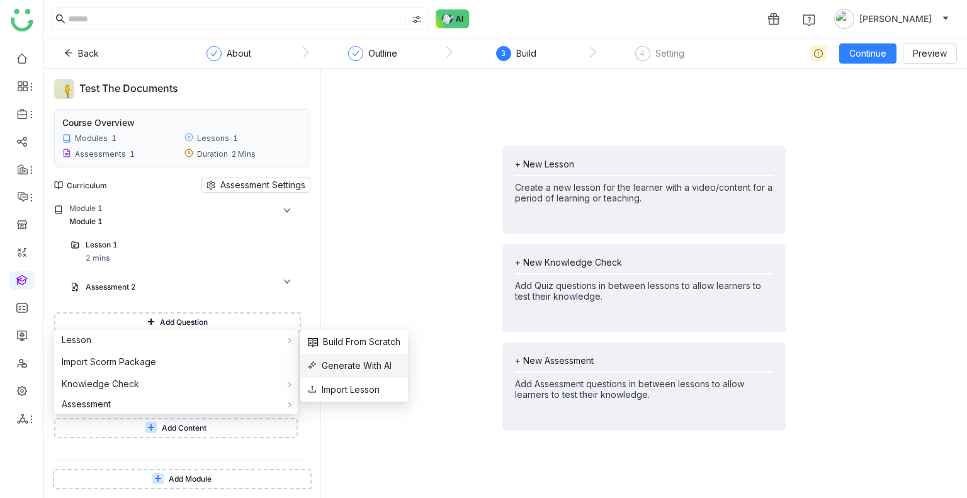
click at [332, 361] on span "Generate With AI" at bounding box center [350, 366] width 84 height 14
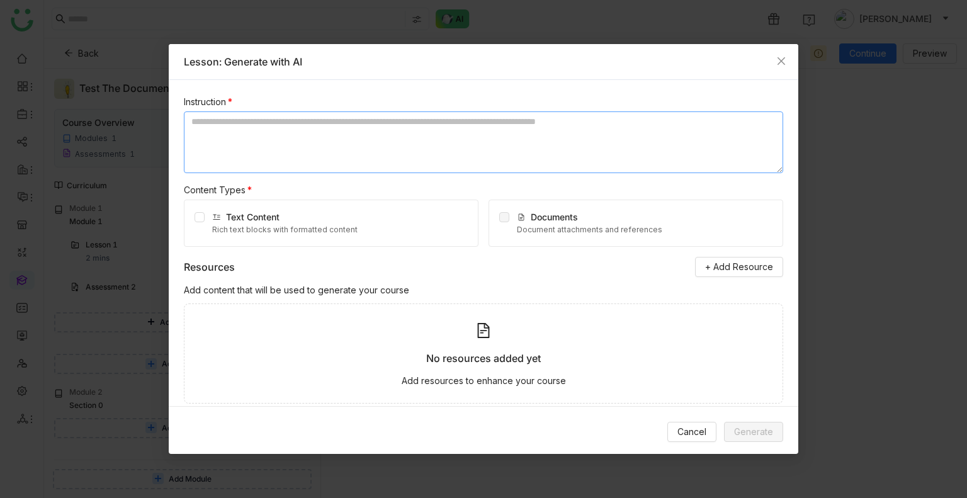
click at [319, 135] on textarea at bounding box center [483, 142] width 599 height 62
type textarea "**********"
click at [193, 220] on div "Text Content Rich text blocks with formatted content" at bounding box center [331, 223] width 295 height 47
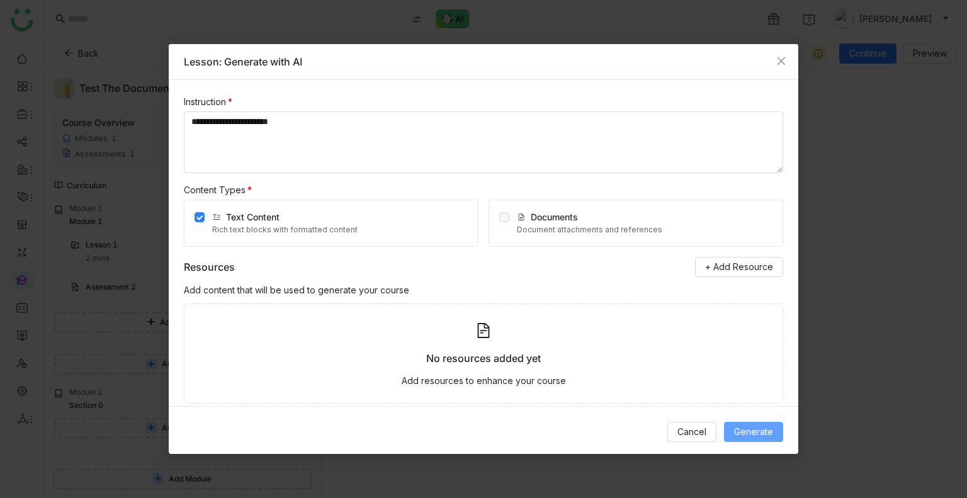
click at [745, 433] on span "Generate" at bounding box center [753, 432] width 39 height 14
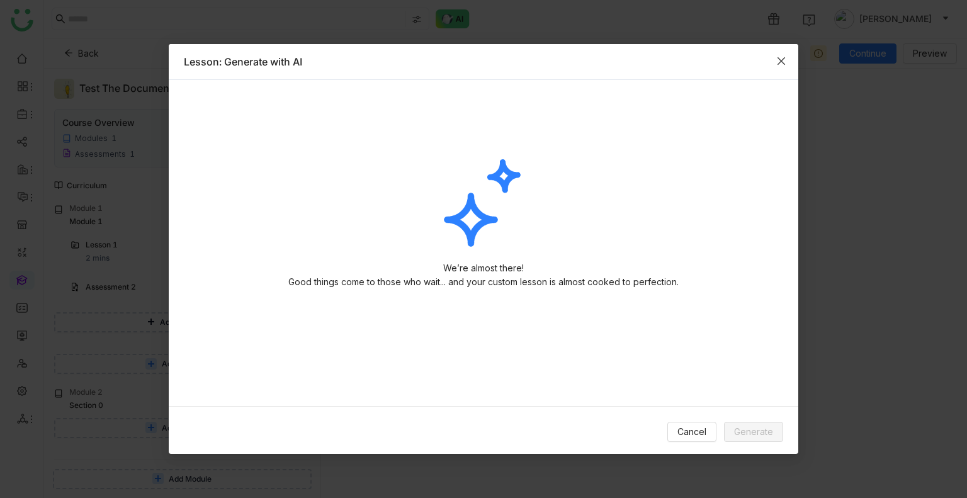
click at [786, 58] on span "Close" at bounding box center [781, 61] width 34 height 34
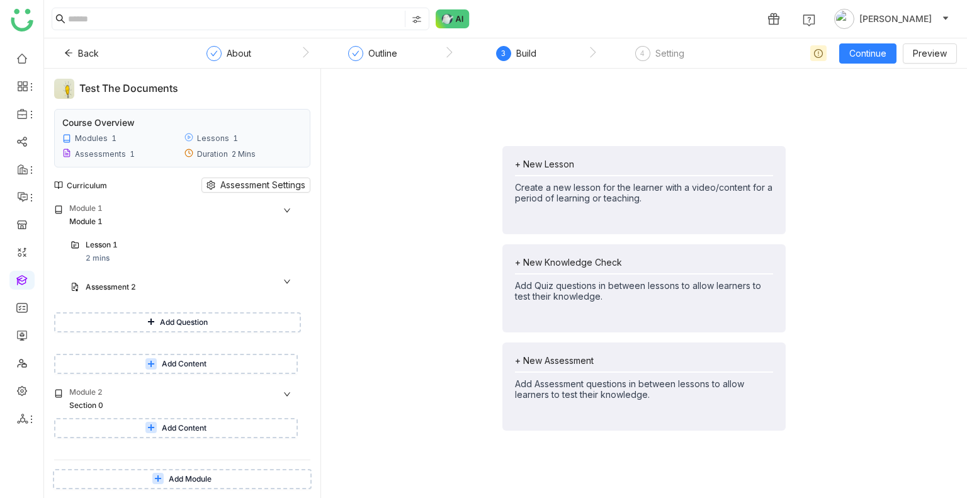
click at [178, 429] on span "Add Content" at bounding box center [184, 428] width 45 height 12
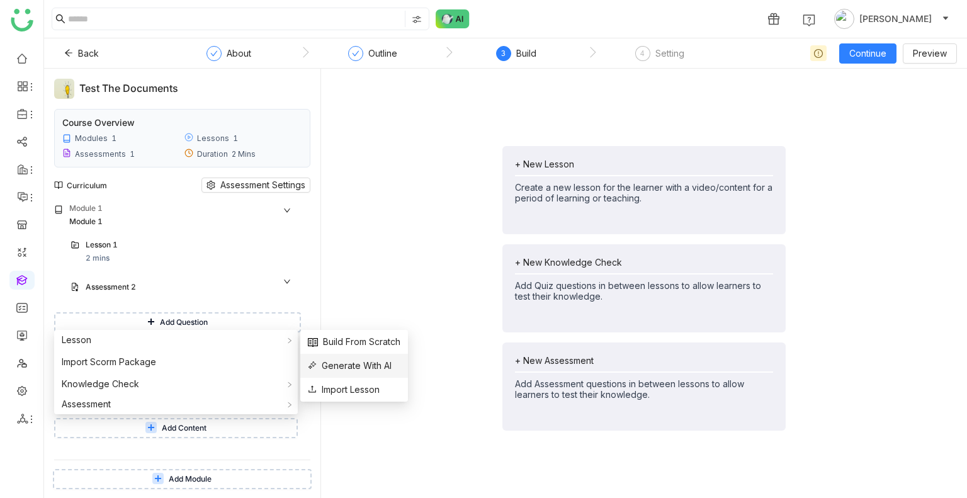
click at [348, 362] on span "Generate With AI" at bounding box center [350, 366] width 84 height 14
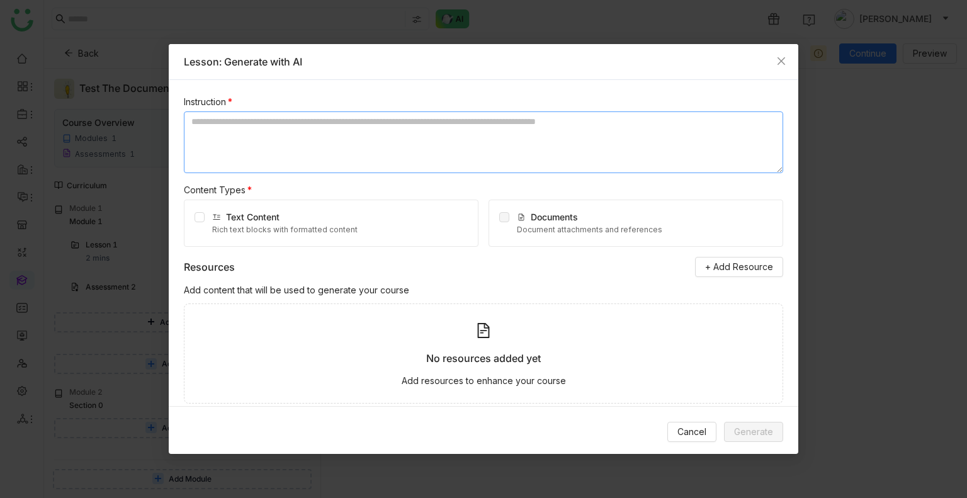
click at [269, 135] on textarea at bounding box center [483, 142] width 599 height 62
click at [269, 135] on textarea "*" at bounding box center [483, 142] width 599 height 62
type textarea "**********"
